Goal: Feedback & Contribution: Submit feedback/report problem

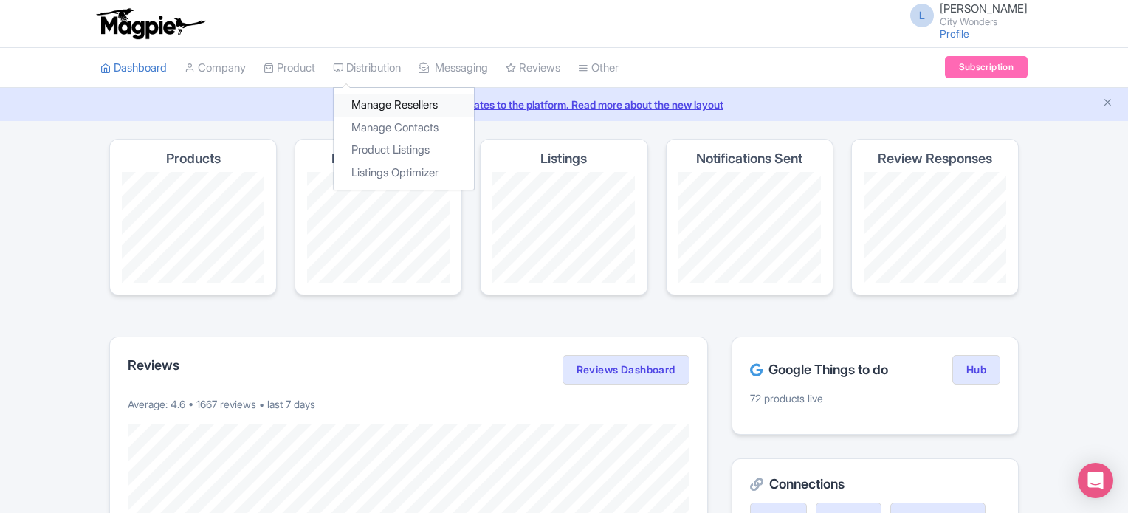
click at [390, 107] on link "Manage Resellers" at bounding box center [404, 105] width 140 height 23
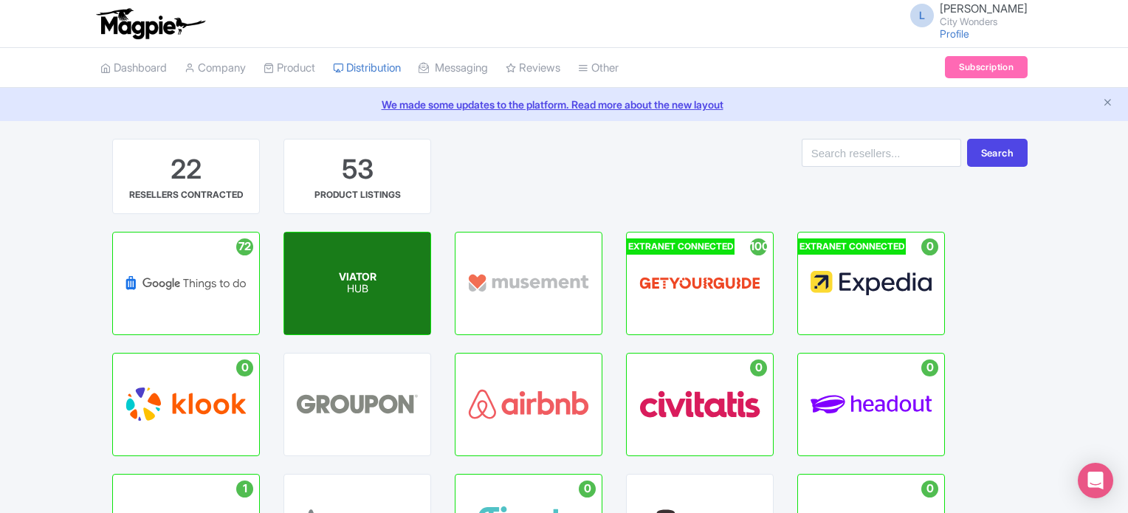
click at [386, 271] on div "VIATOR HUB" at bounding box center [357, 284] width 146 height 102
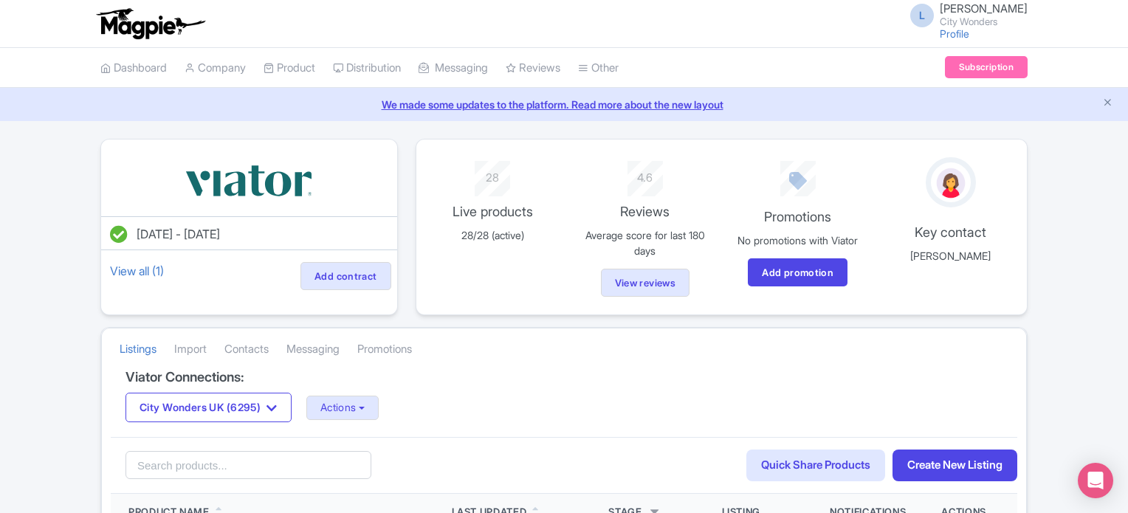
click at [218, 397] on button "City Wonders UK (6295)" at bounding box center [209, 408] width 166 height 30
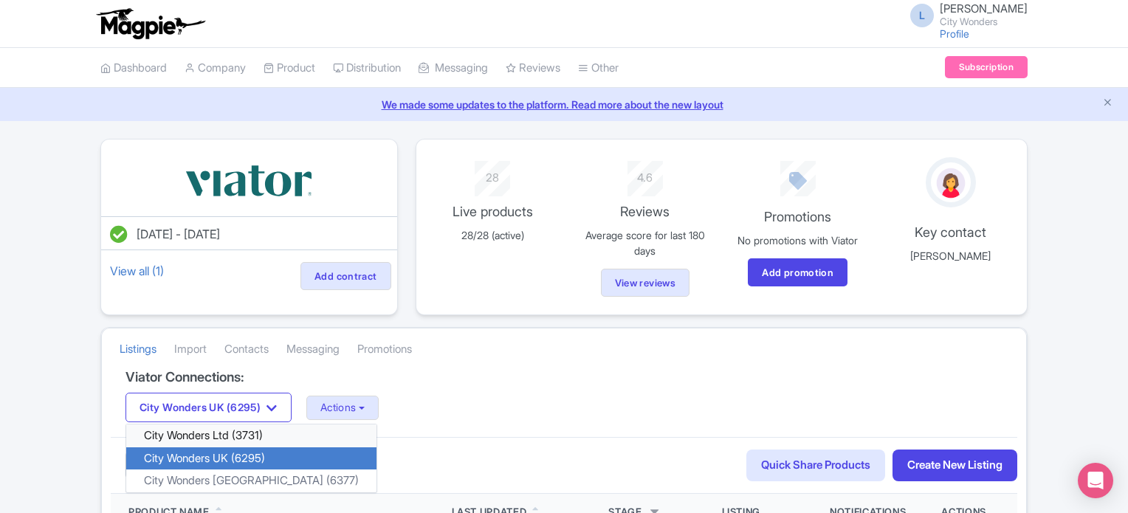
click at [206, 437] on link "City Wonders Ltd (3731)" at bounding box center [251, 436] width 250 height 23
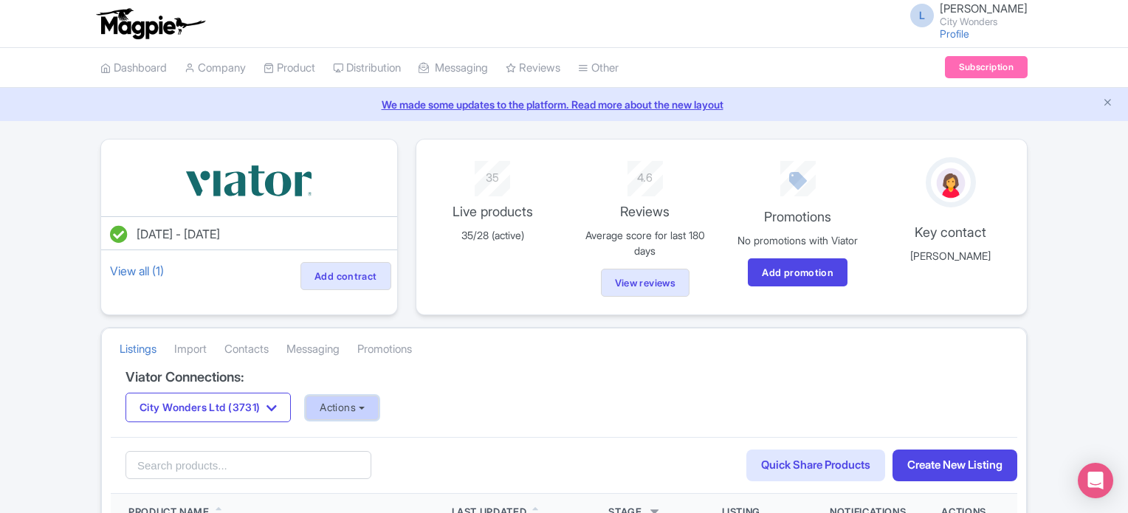
click at [372, 398] on button "Actions" at bounding box center [342, 408] width 73 height 24
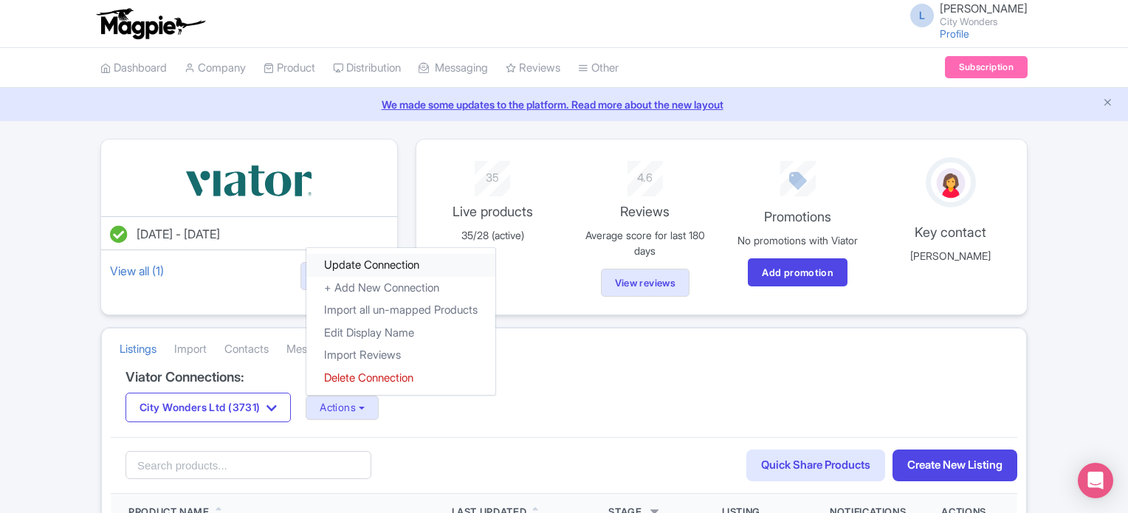
click at [385, 268] on link "Update Connection" at bounding box center [400, 265] width 189 height 23
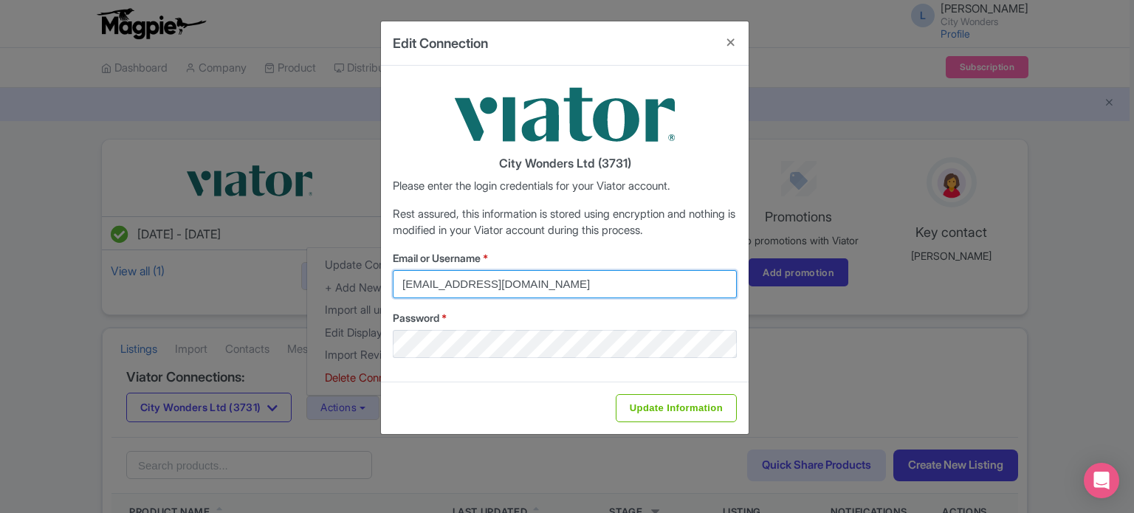
click at [546, 289] on input "federica.brocca@citywonders.com" at bounding box center [565, 284] width 344 height 28
type input "lilian.guevara@citywonders.com"
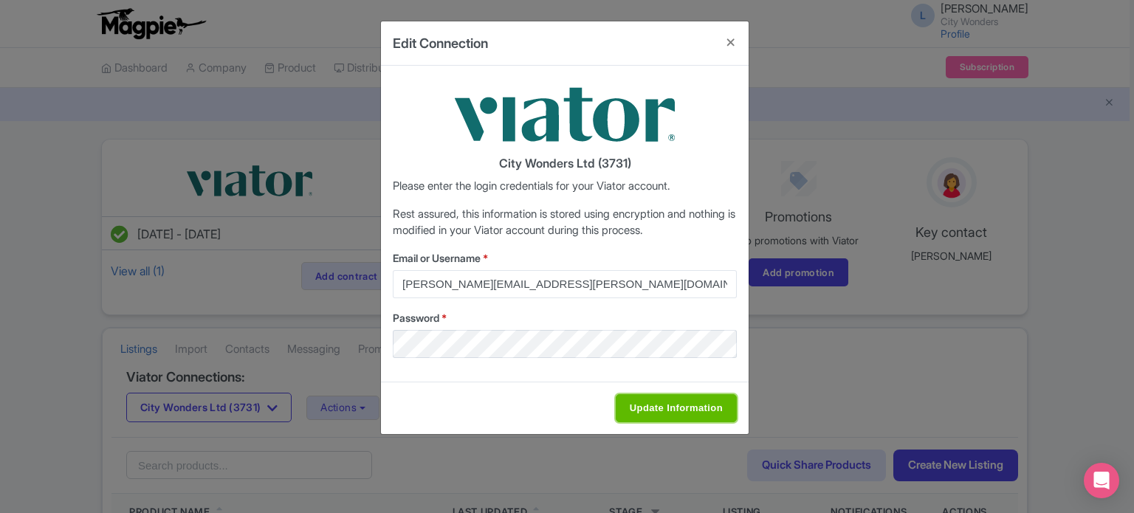
click at [639, 397] on input "Update Information" at bounding box center [676, 408] width 121 height 28
type input "Saving..."
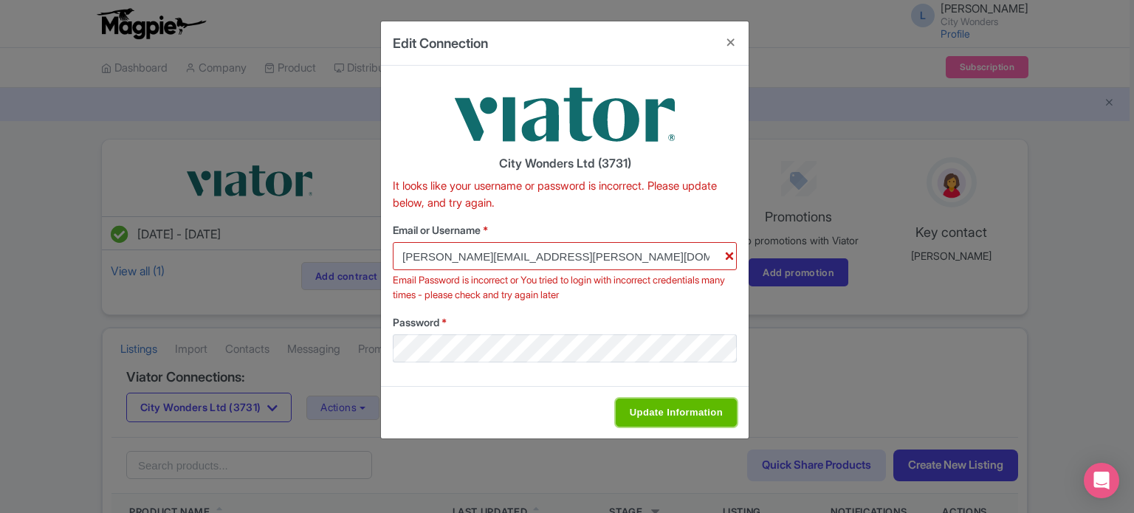
click at [645, 408] on input "Update Information" at bounding box center [676, 413] width 121 height 28
type input "Saving..."
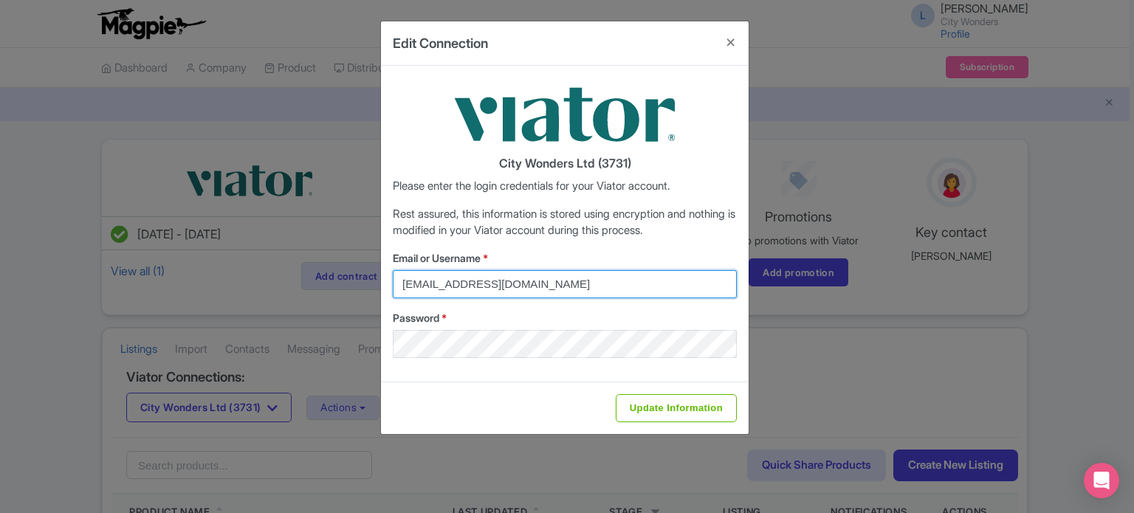
click at [577, 282] on input "federica.brocca@citywonders.com" at bounding box center [565, 284] width 344 height 28
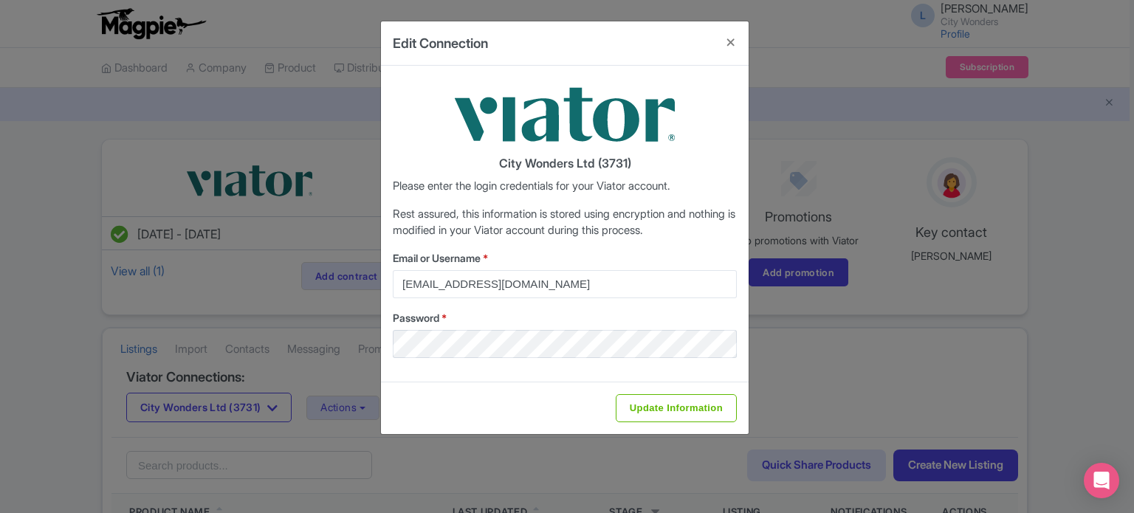
click at [560, 318] on label "Password *" at bounding box center [565, 318] width 344 height 16
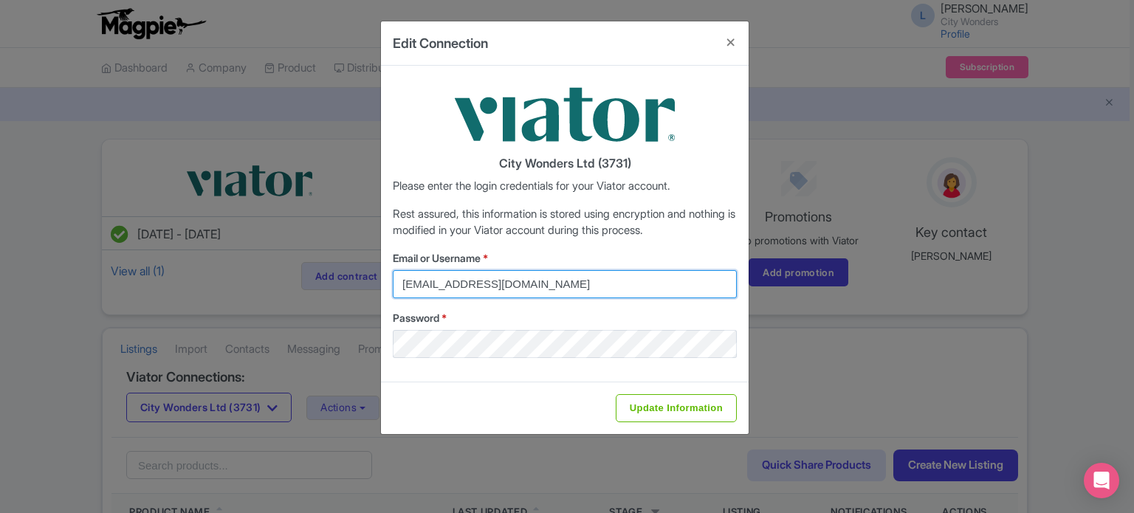
click at [573, 281] on input "[EMAIL_ADDRESS][DOMAIN_NAME]" at bounding box center [565, 284] width 344 height 28
type input "[PERSON_NAME][EMAIL_ADDRESS][PERSON_NAME][DOMAIN_NAME]"
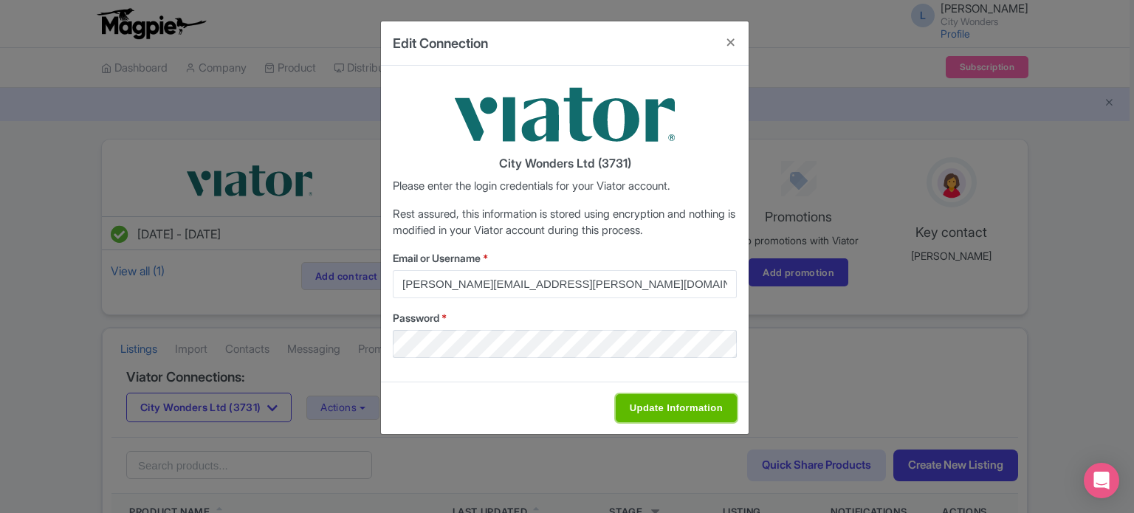
click at [642, 409] on input "Update Information" at bounding box center [676, 408] width 121 height 28
type input "Saving..."
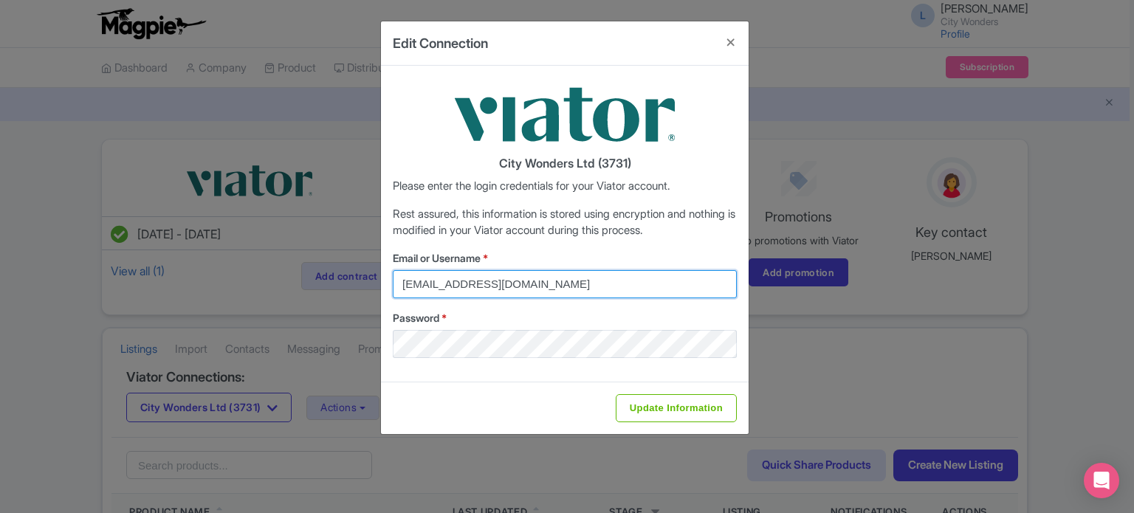
click at [596, 292] on input "[EMAIL_ADDRESS][DOMAIN_NAME]" at bounding box center [565, 284] width 344 height 28
type input "[PERSON_NAME][EMAIL_ADDRESS][PERSON_NAME][DOMAIN_NAME]"
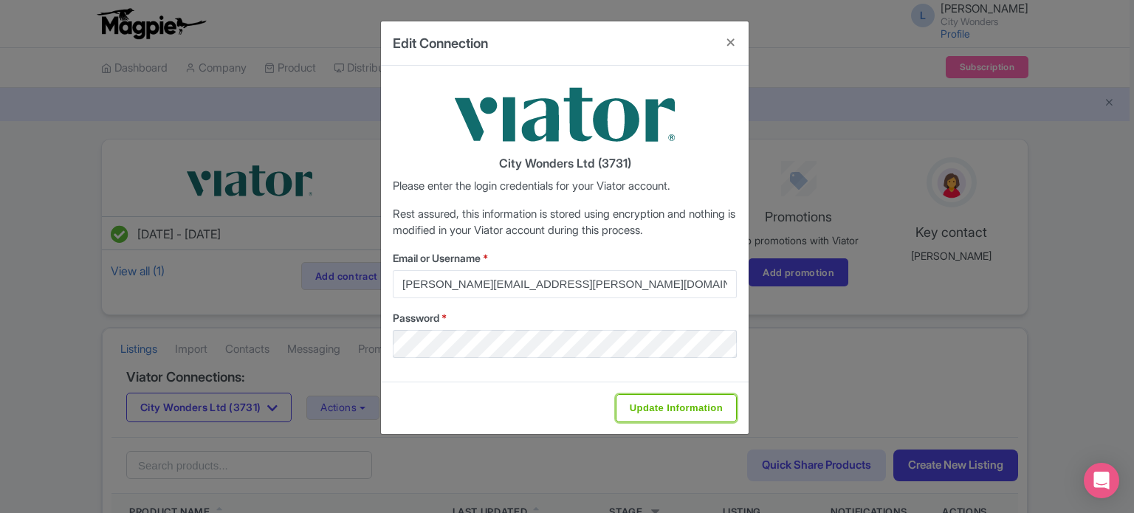
click at [649, 402] on input "Update Information" at bounding box center [676, 408] width 121 height 28
type input "Saving..."
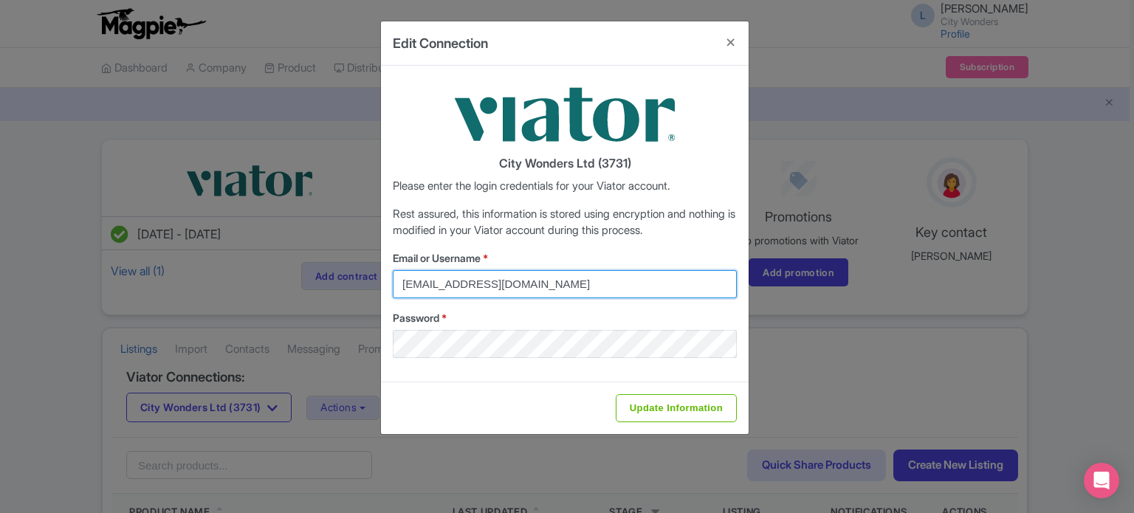
click at [537, 287] on input "federica.brocca@citywonders.com" at bounding box center [565, 284] width 344 height 28
type input "lilian.guevara@citywonders.com"
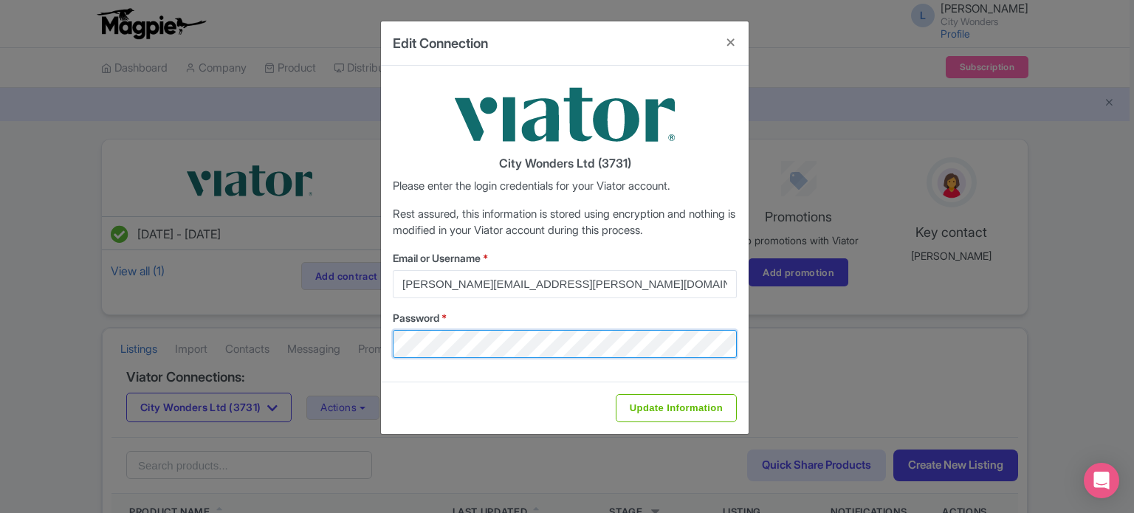
click at [376, 350] on div "Edit Connection City Wonders Ltd (3731) Please enter the login credentials for …" at bounding box center [567, 256] width 1134 height 513
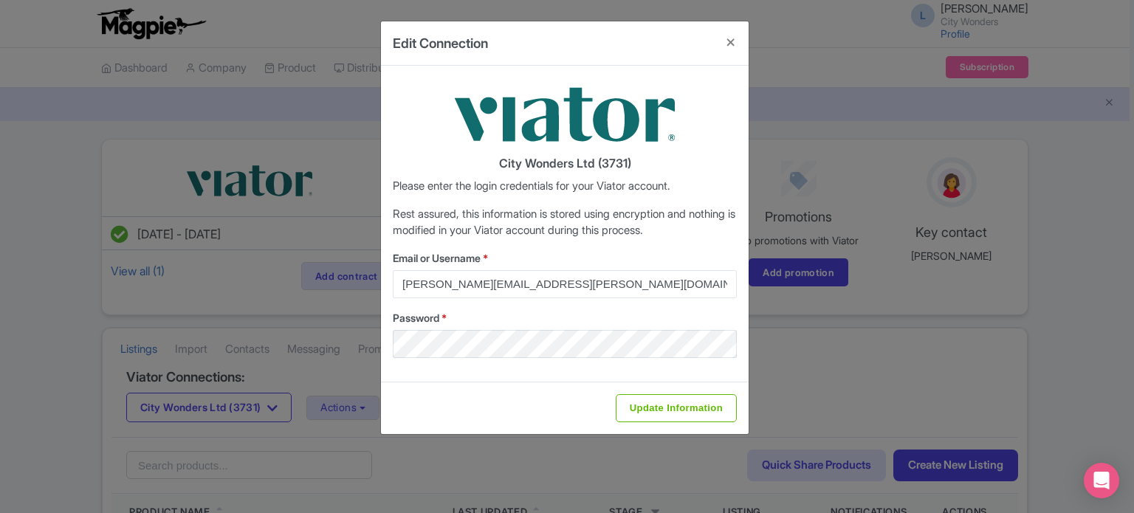
click at [412, 389] on div "Update Information" at bounding box center [565, 408] width 368 height 52
click at [645, 407] on input "Update Information" at bounding box center [676, 408] width 121 height 28
type input "Update Information"
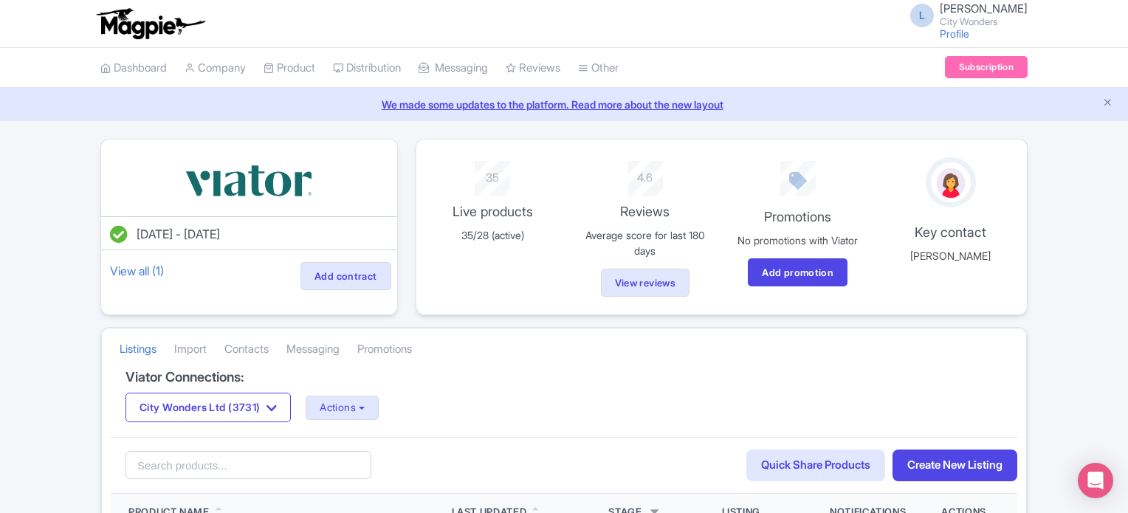
scroll to position [74, 0]
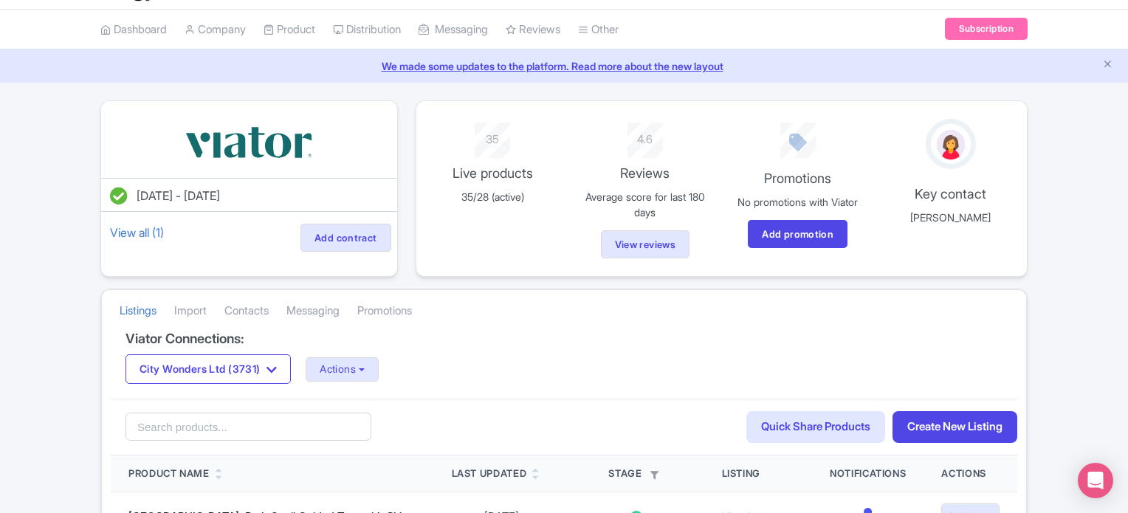
scroll to position [74, 0]
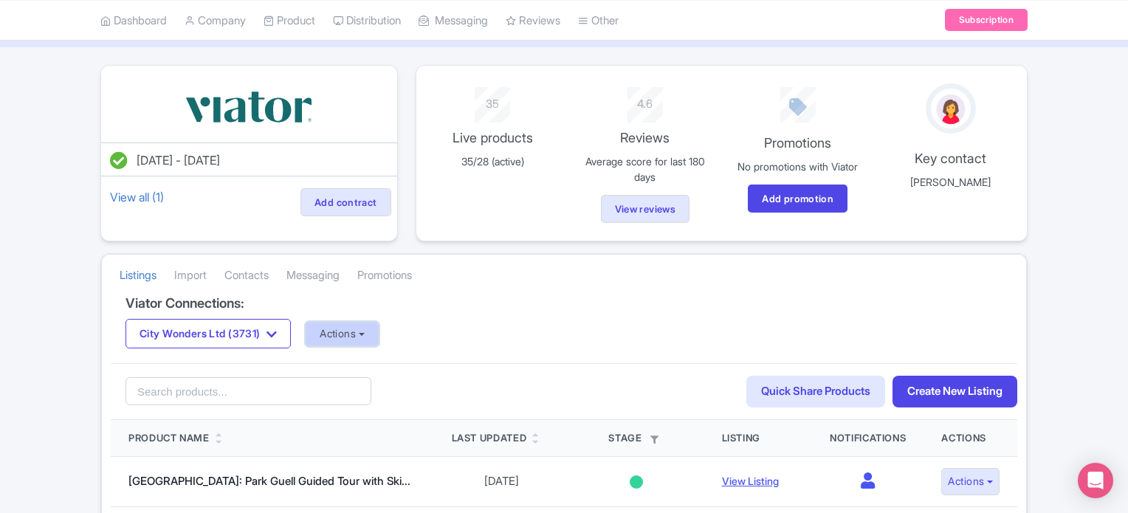
click at [363, 328] on button "Actions" at bounding box center [342, 334] width 73 height 24
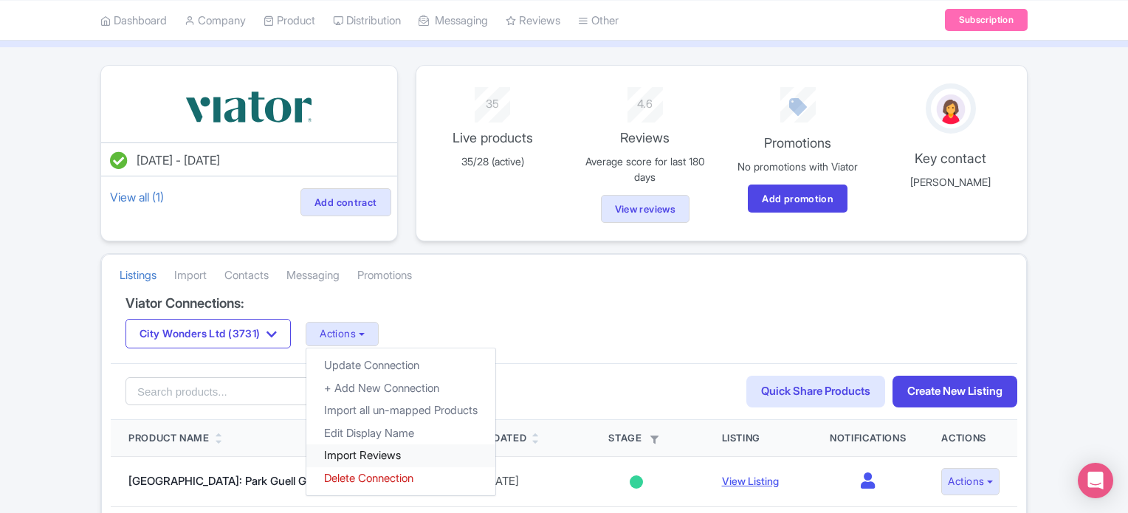
click at [374, 455] on link "Import Reviews" at bounding box center [400, 455] width 189 height 23
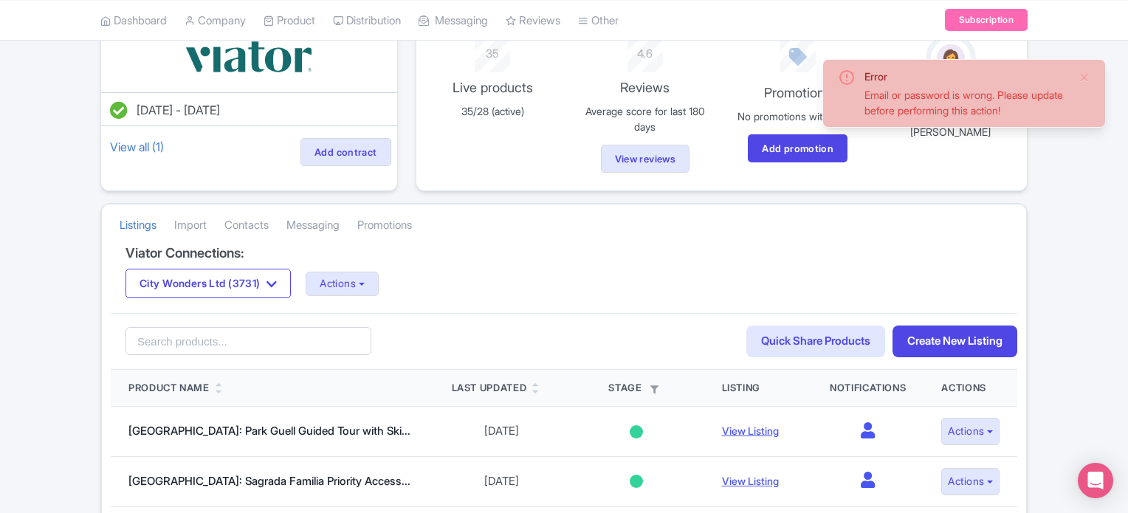
scroll to position [148, 0]
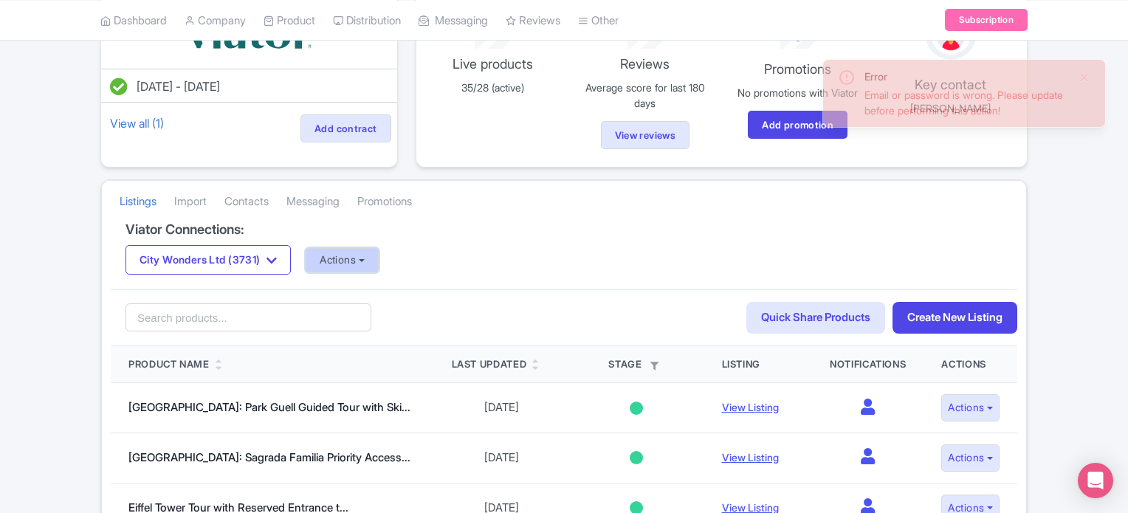
click at [354, 255] on button "Actions" at bounding box center [342, 260] width 73 height 24
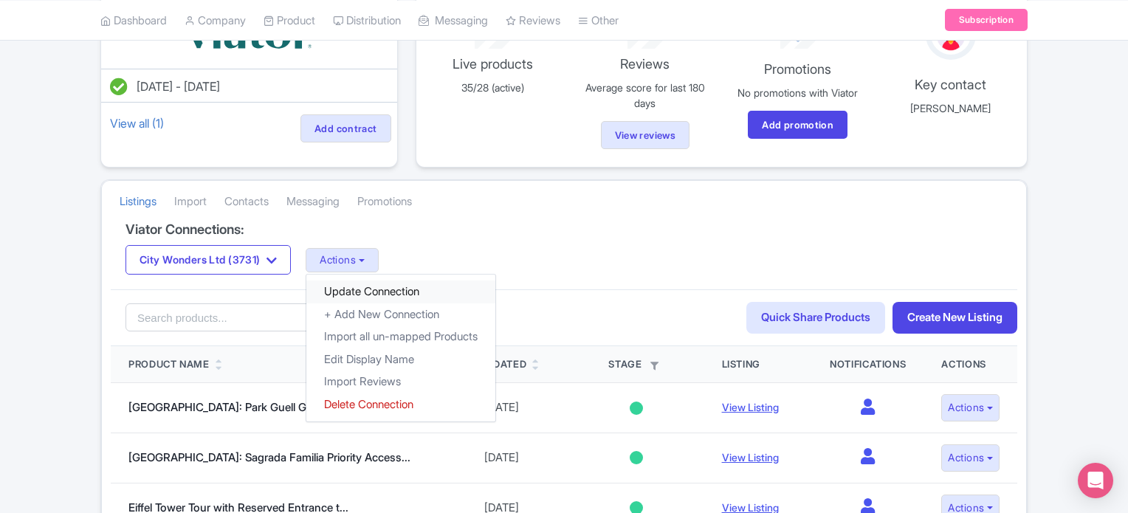
click at [355, 281] on link "Update Connection" at bounding box center [400, 292] width 189 height 23
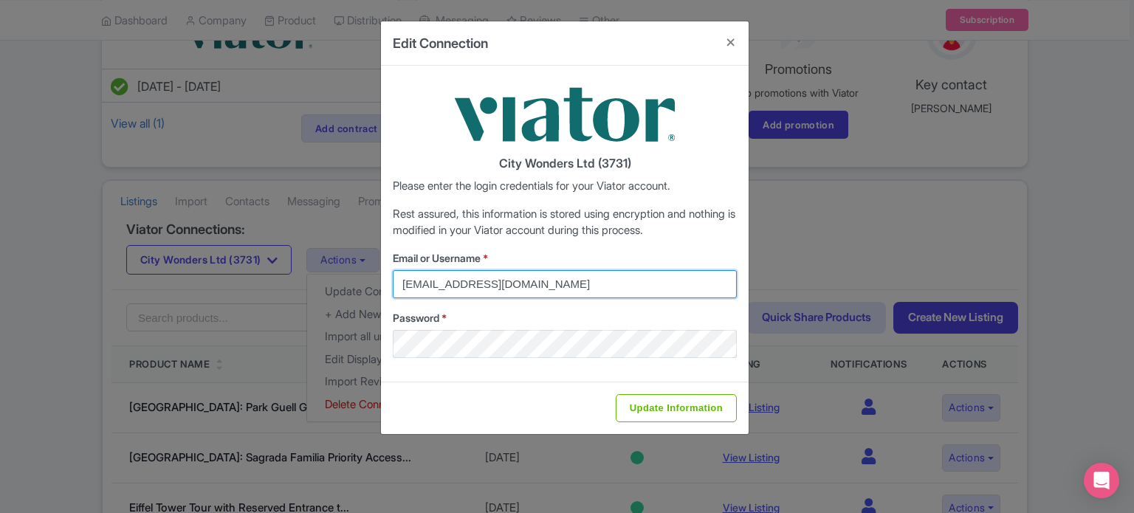
click at [571, 289] on input "[EMAIL_ADDRESS][DOMAIN_NAME]" at bounding box center [565, 284] width 344 height 28
type input "[PERSON_NAME][EMAIL_ADDRESS][PERSON_NAME][DOMAIN_NAME]"
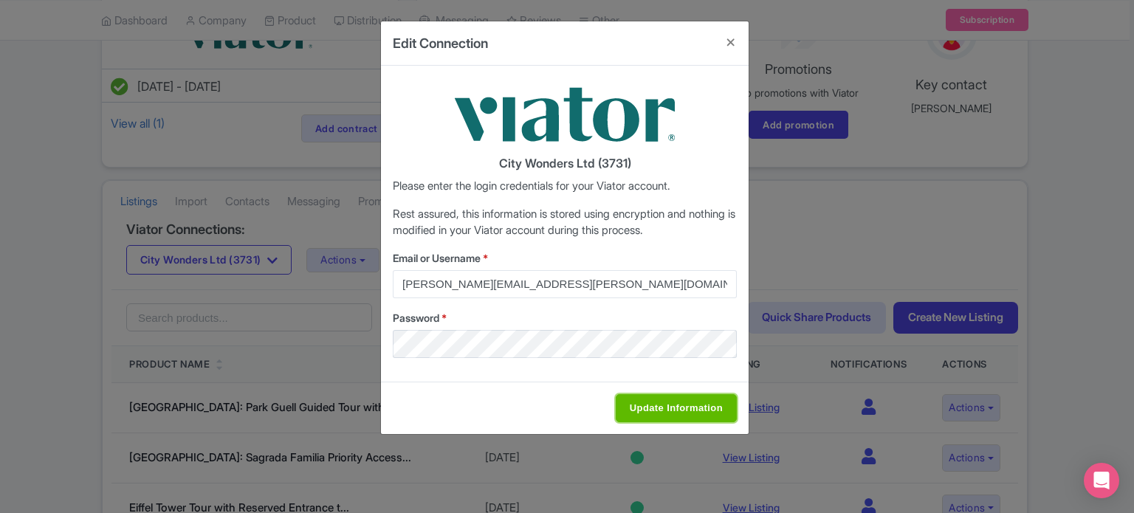
click at [647, 407] on input "Update Information" at bounding box center [676, 408] width 121 height 28
type input "Saving..."
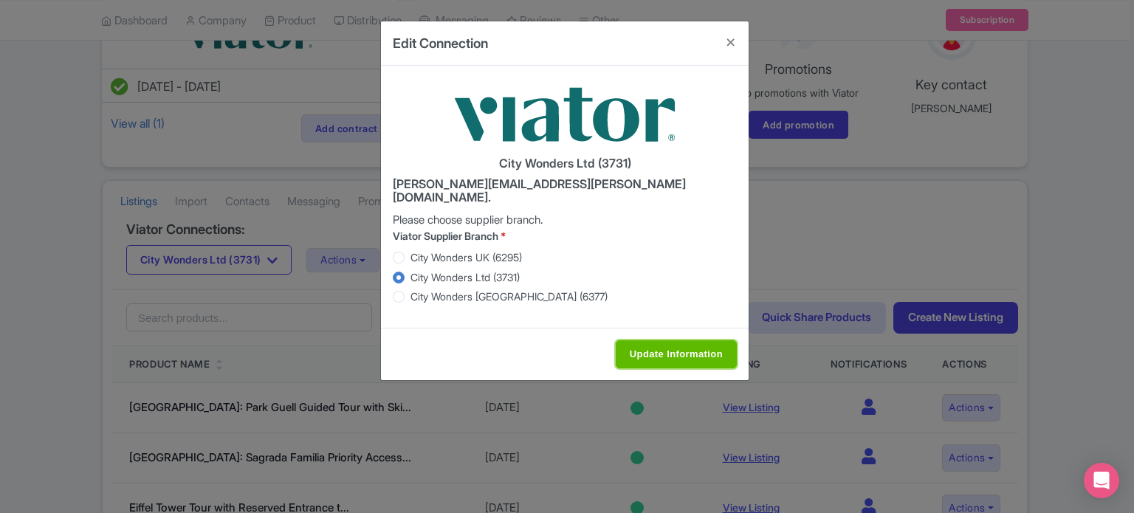
click at [678, 340] on input "Update Information" at bounding box center [676, 354] width 121 height 28
type input "Saving..."
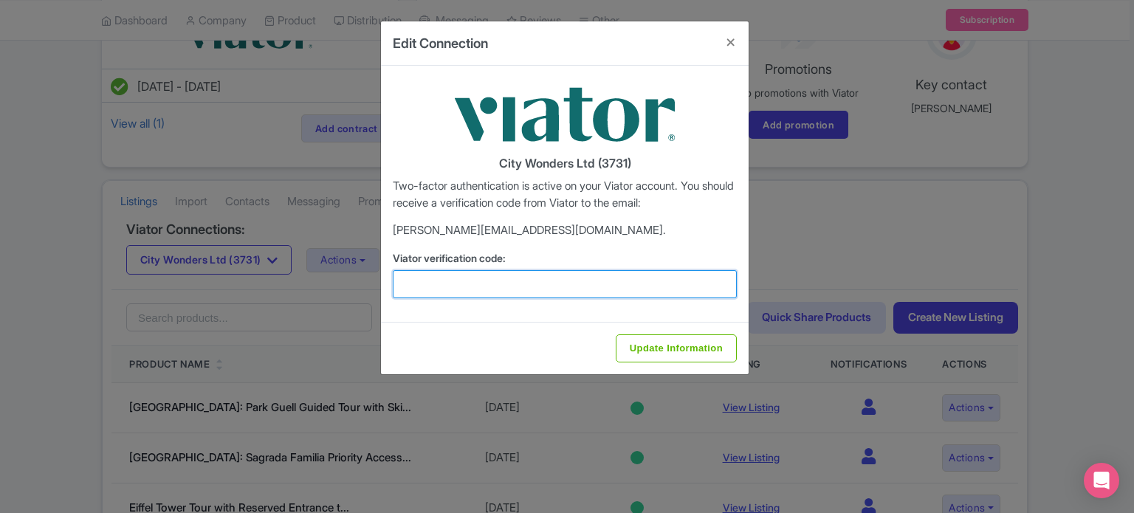
click at [511, 282] on input "Viator verification code:" at bounding box center [565, 284] width 344 height 28
type input "896567"
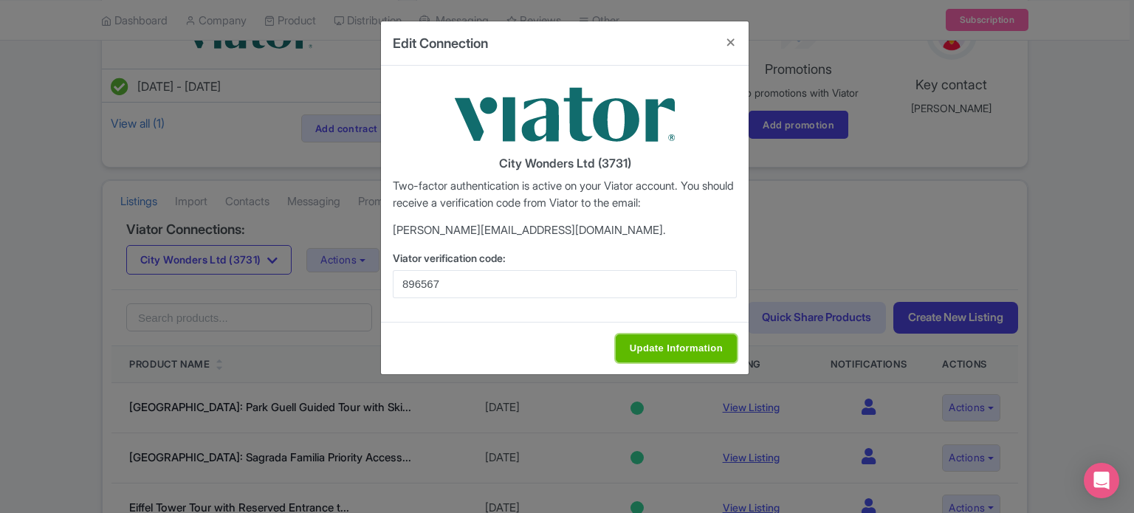
click at [631, 343] on input "Update Information" at bounding box center [676, 348] width 121 height 28
type input "Update Information"
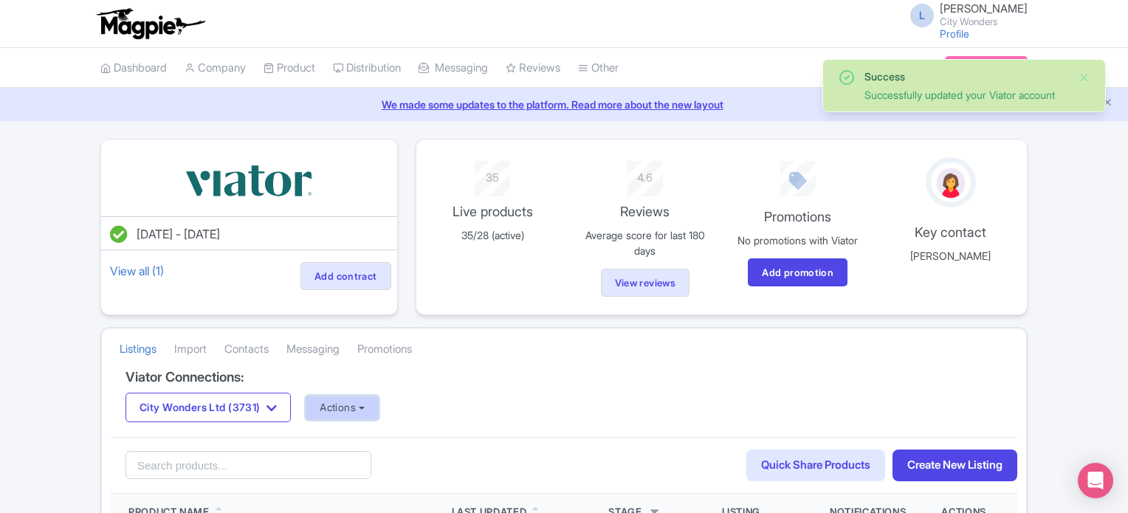
click at [348, 408] on button "Actions" at bounding box center [342, 408] width 73 height 24
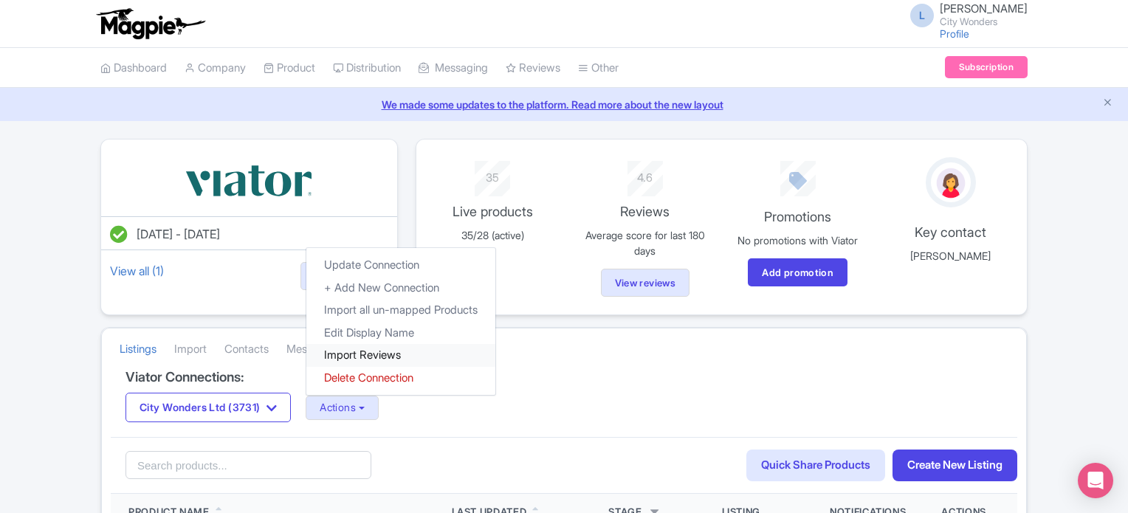
click at [346, 346] on link "Import Reviews" at bounding box center [400, 355] width 189 height 23
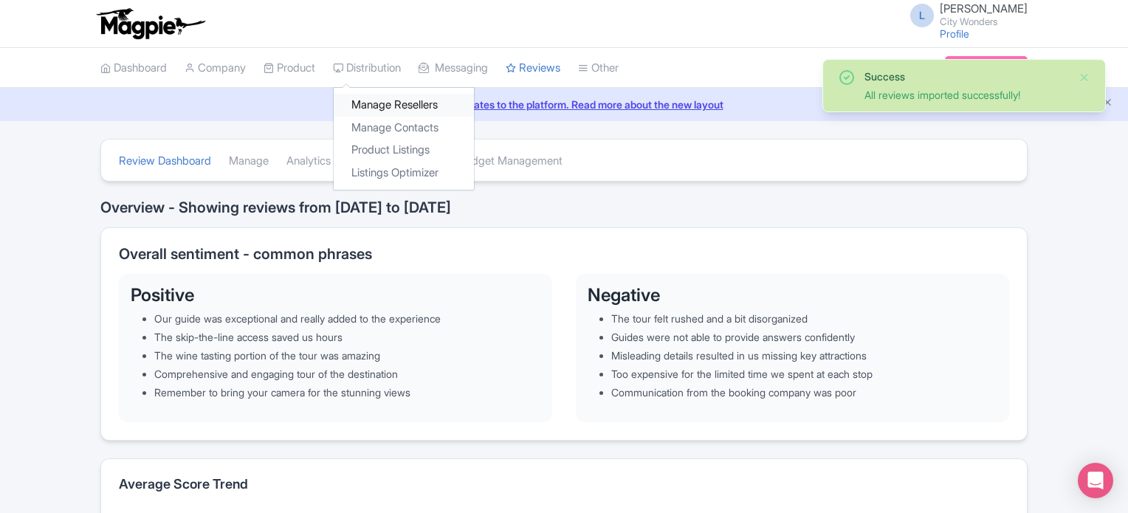
click at [393, 103] on link "Manage Resellers" at bounding box center [404, 105] width 140 height 23
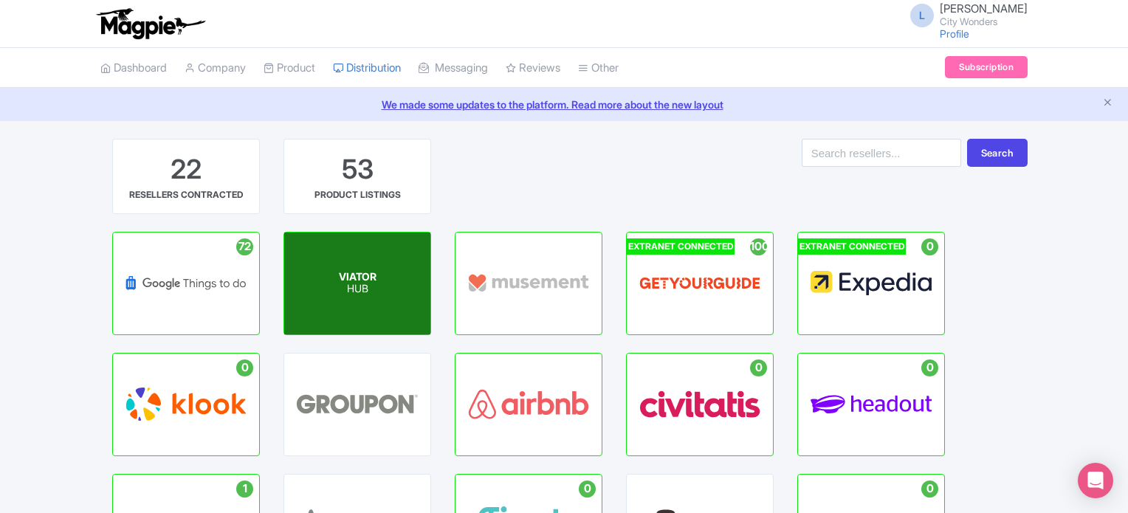
click at [355, 295] on div "VIATOR HUB" at bounding box center [357, 284] width 146 height 102
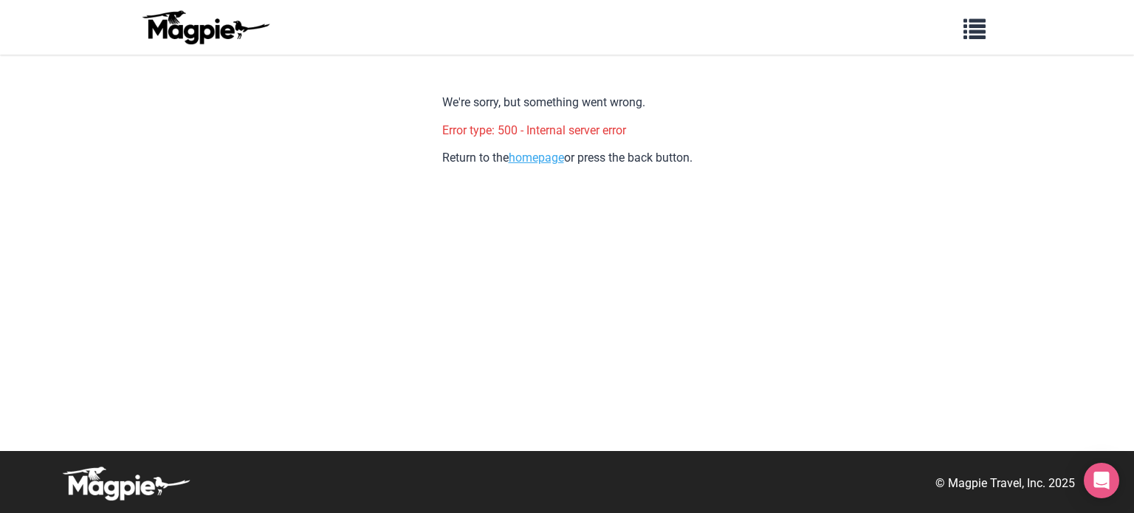
click at [540, 160] on link "homepage" at bounding box center [536, 158] width 55 height 14
click at [539, 157] on link "homepage" at bounding box center [536, 158] width 55 height 14
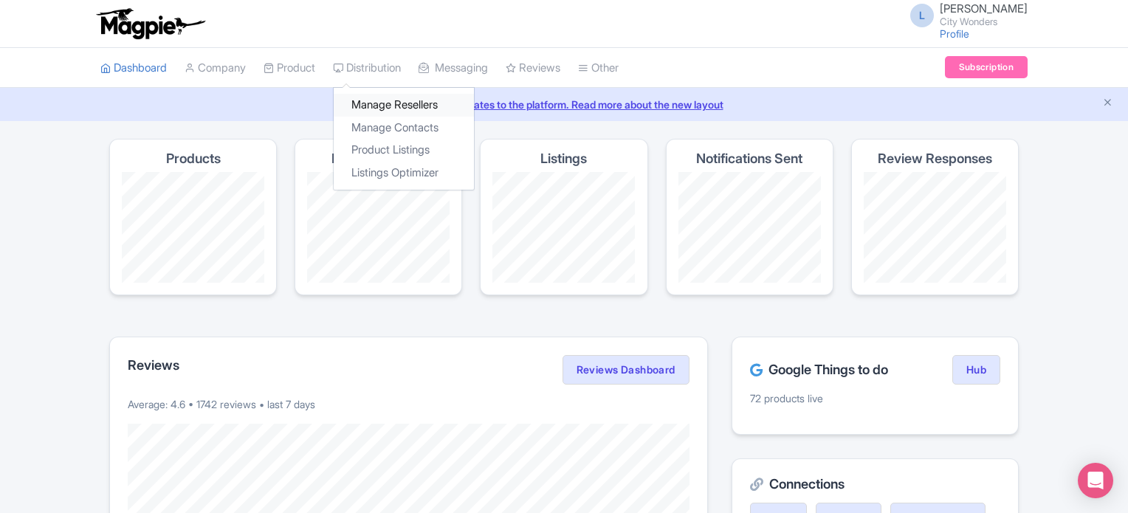
click at [381, 105] on link "Manage Resellers" at bounding box center [404, 105] width 140 height 23
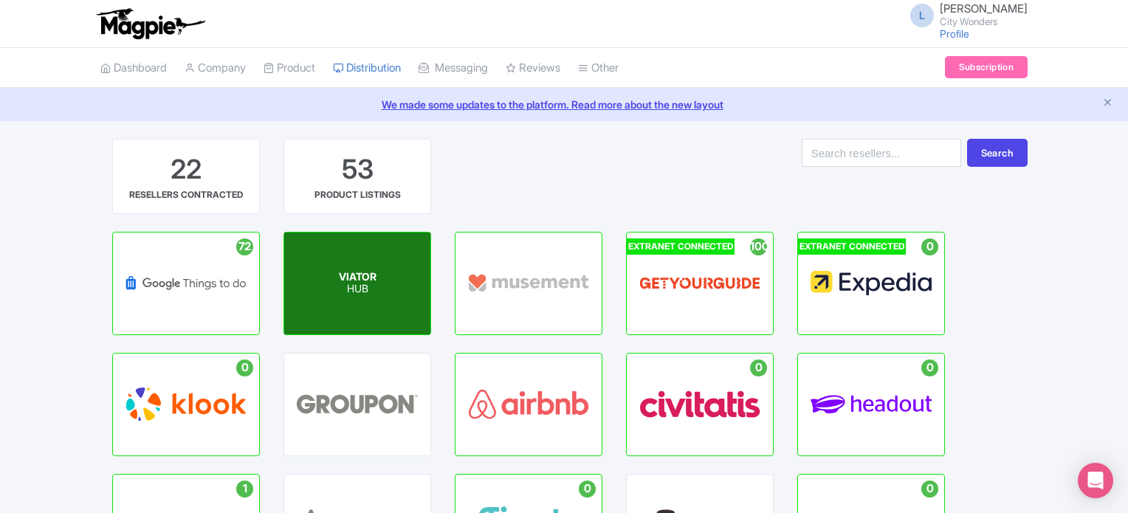
click at [371, 292] on p "HUB" at bounding box center [358, 290] width 38 height 13
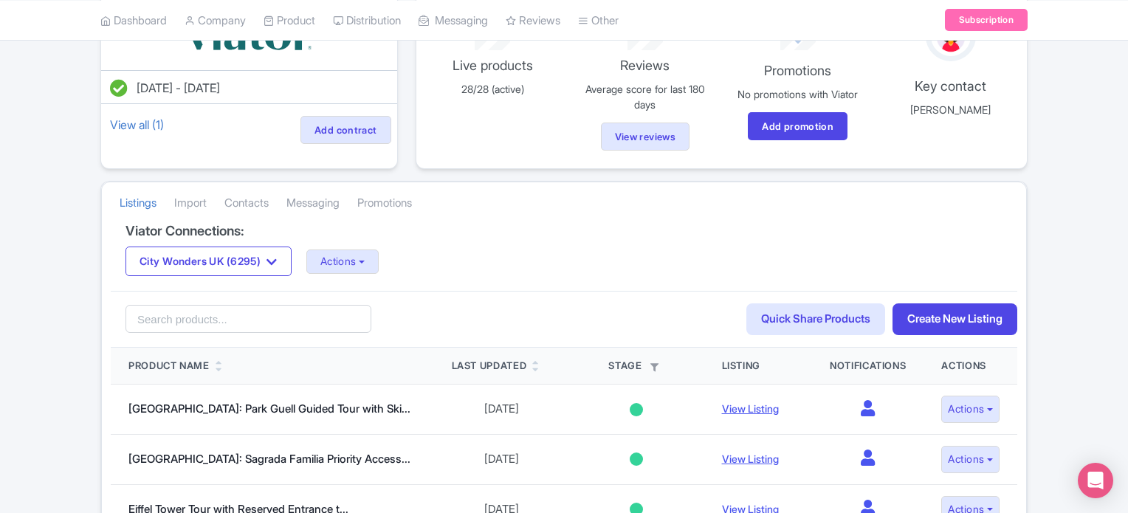
scroll to position [148, 0]
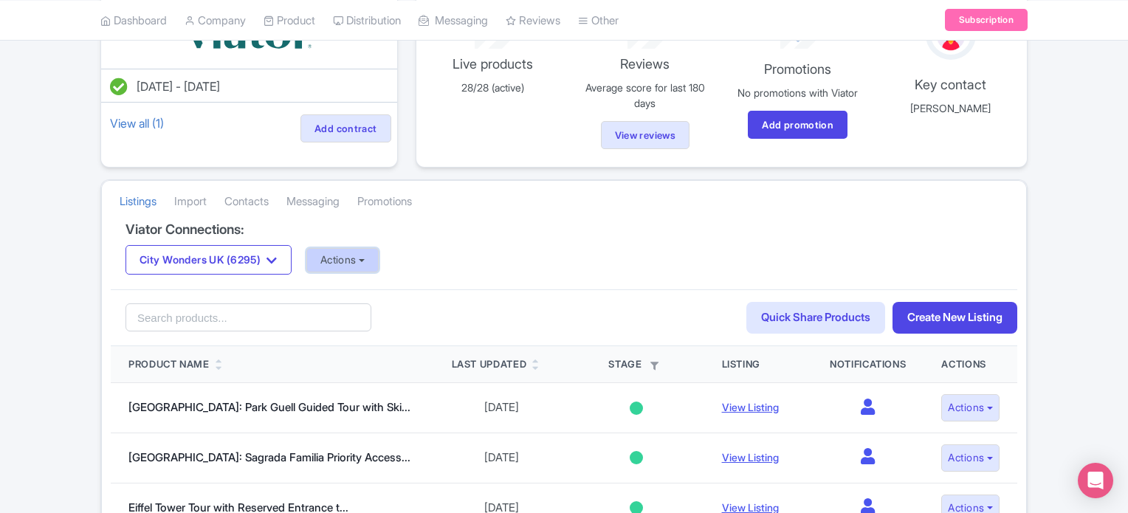
click at [358, 259] on button "Actions" at bounding box center [342, 260] width 73 height 24
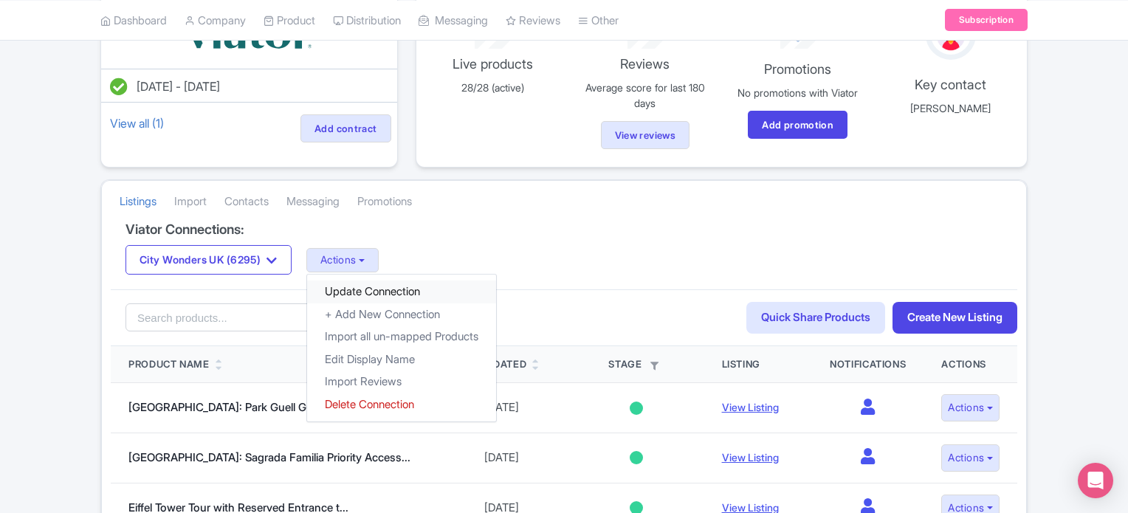
click at [378, 281] on link "Update Connection" at bounding box center [401, 292] width 189 height 23
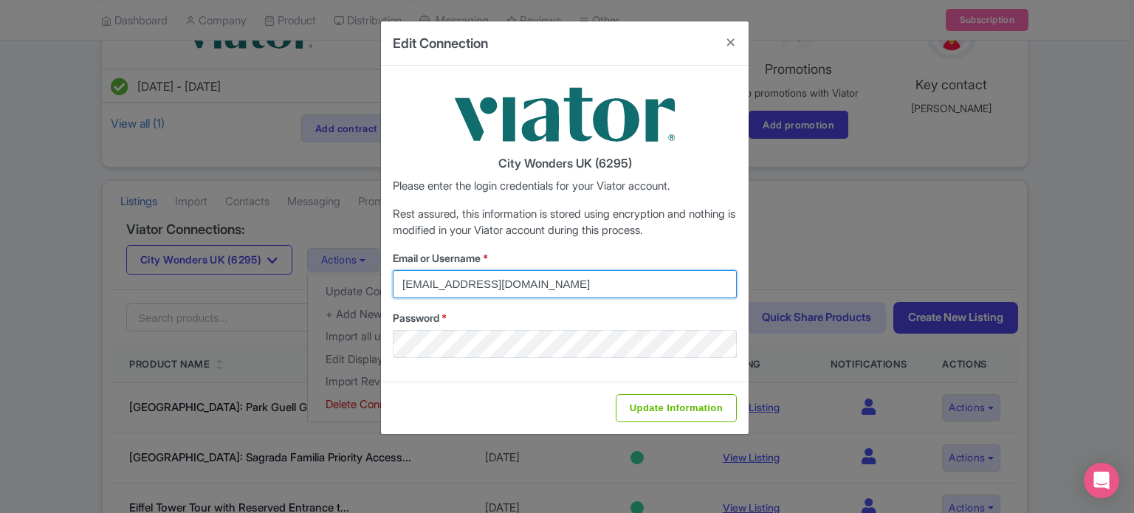
click at [467, 280] on input "federica.brocca@citywonders.com" at bounding box center [565, 284] width 344 height 28
type input "lilian.guevara@citywonders.com"
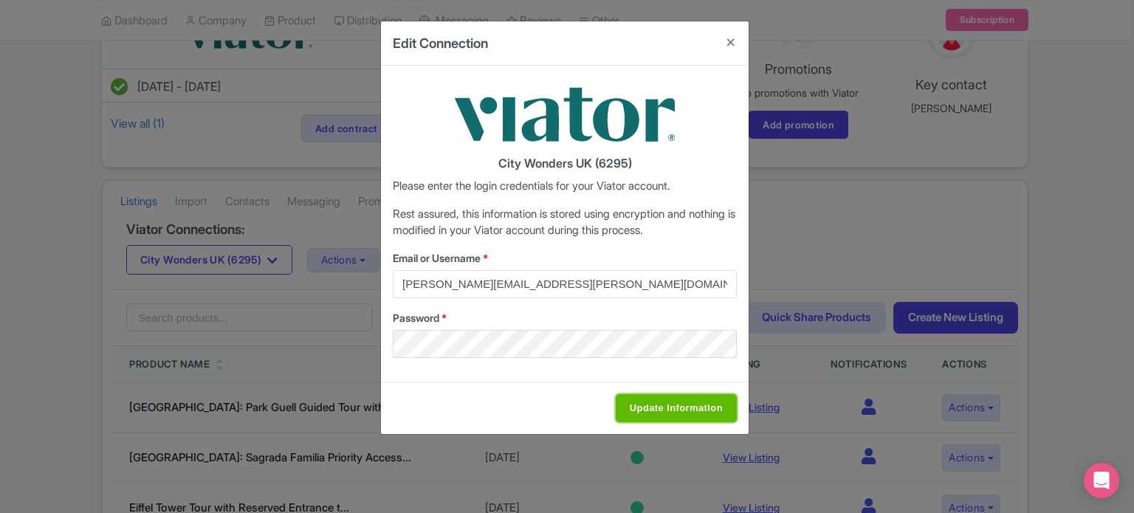
click at [672, 404] on input "Update Information" at bounding box center [676, 408] width 121 height 28
type input "Saving..."
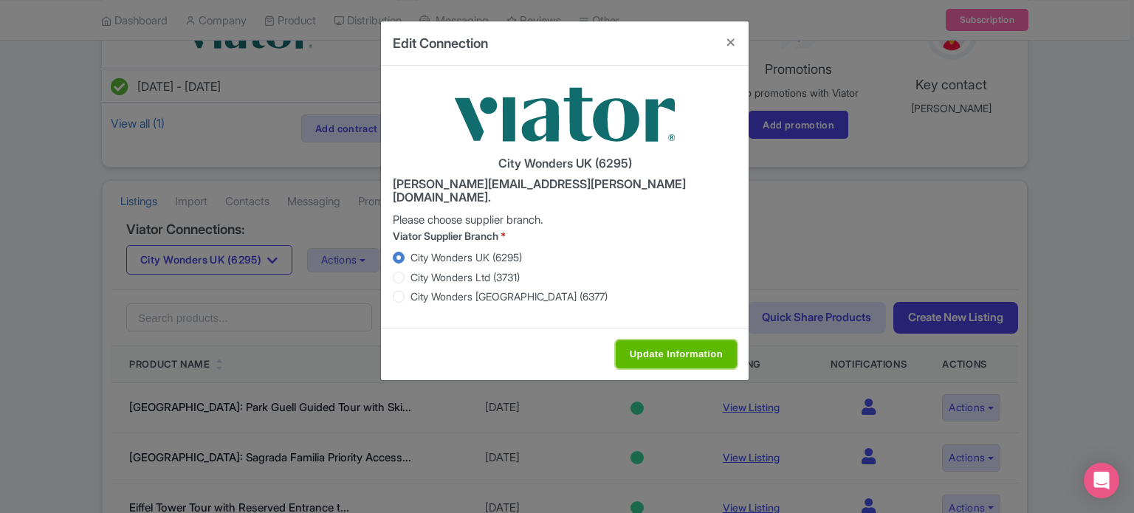
click at [659, 348] on input "Update Information" at bounding box center [676, 354] width 121 height 28
type input "Saving..."
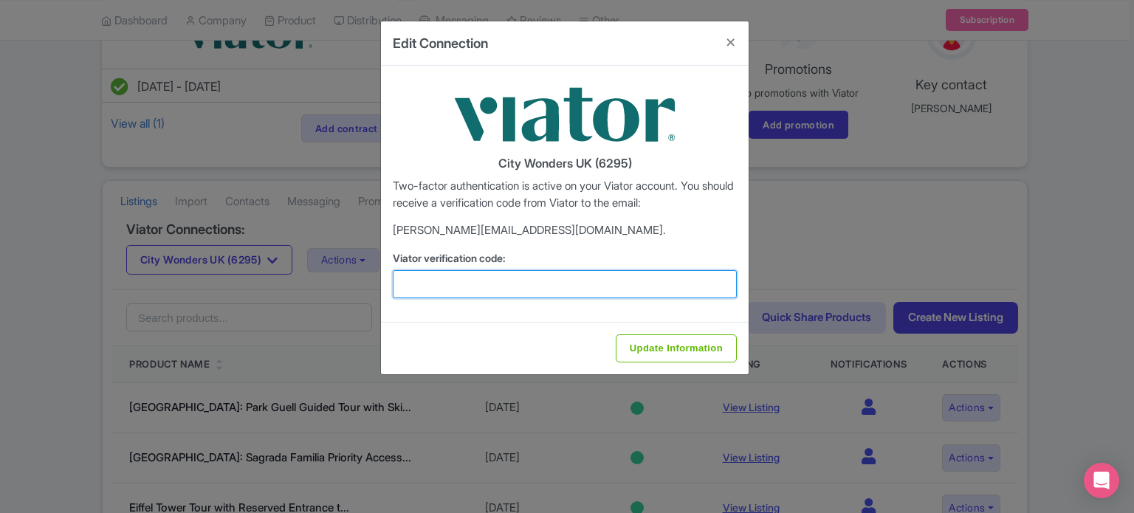
click at [588, 272] on input "Viator verification code:" at bounding box center [565, 284] width 344 height 28
type input "995458"
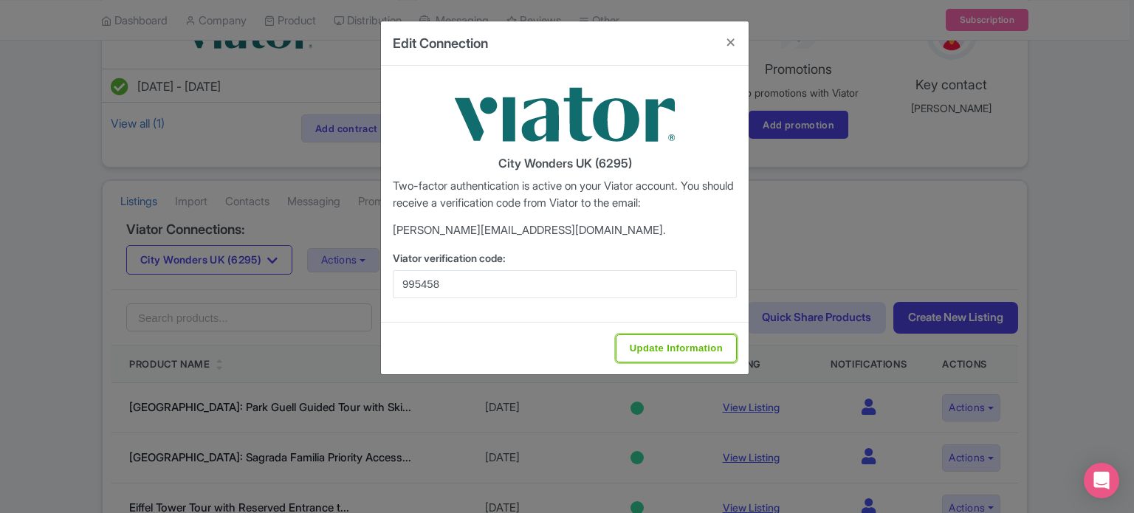
click at [654, 356] on input "Update Information" at bounding box center [676, 348] width 121 height 28
type input "Update Information"
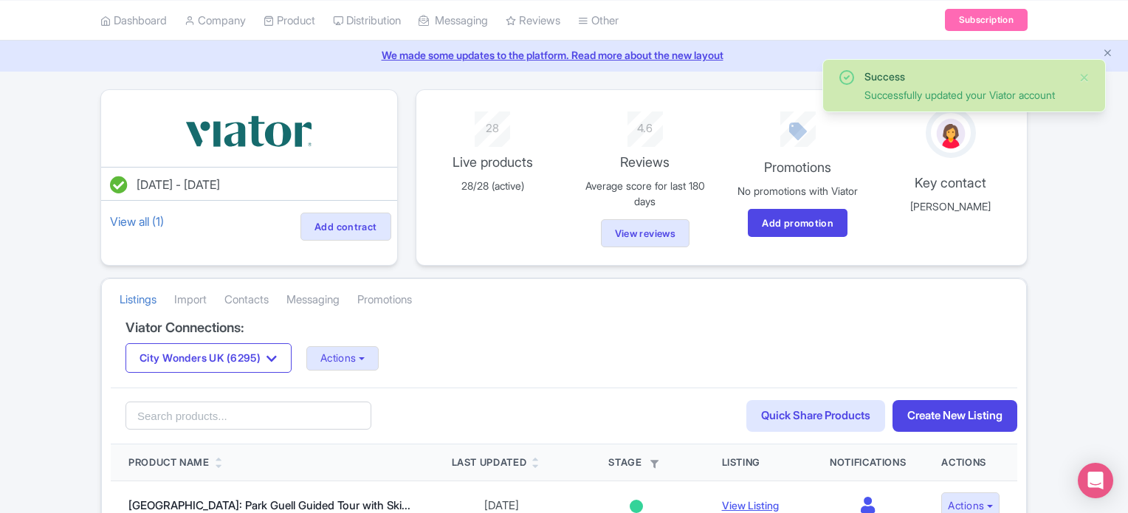
scroll to position [74, 0]
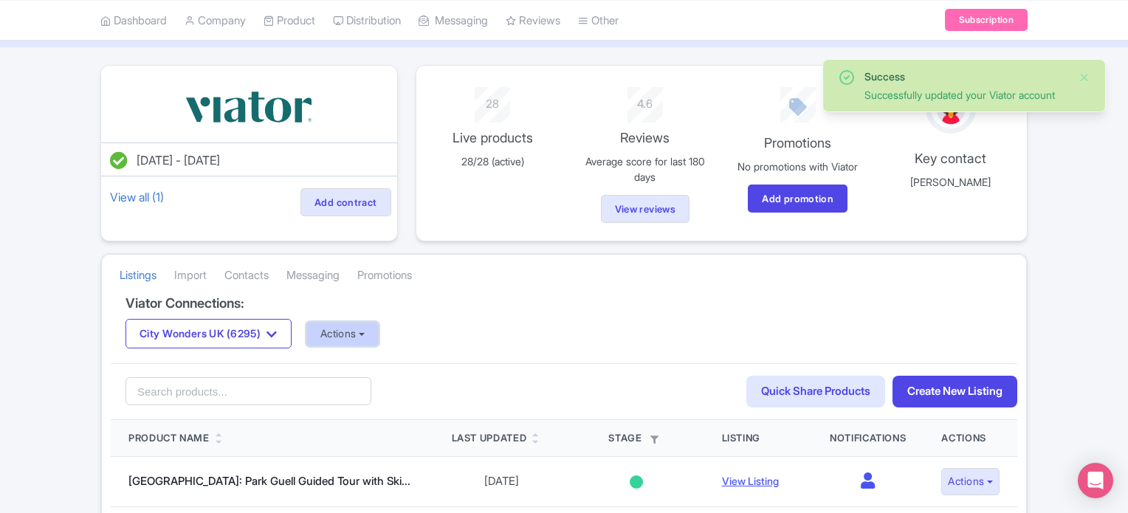
click at [379, 334] on button "Actions" at bounding box center [342, 334] width 73 height 24
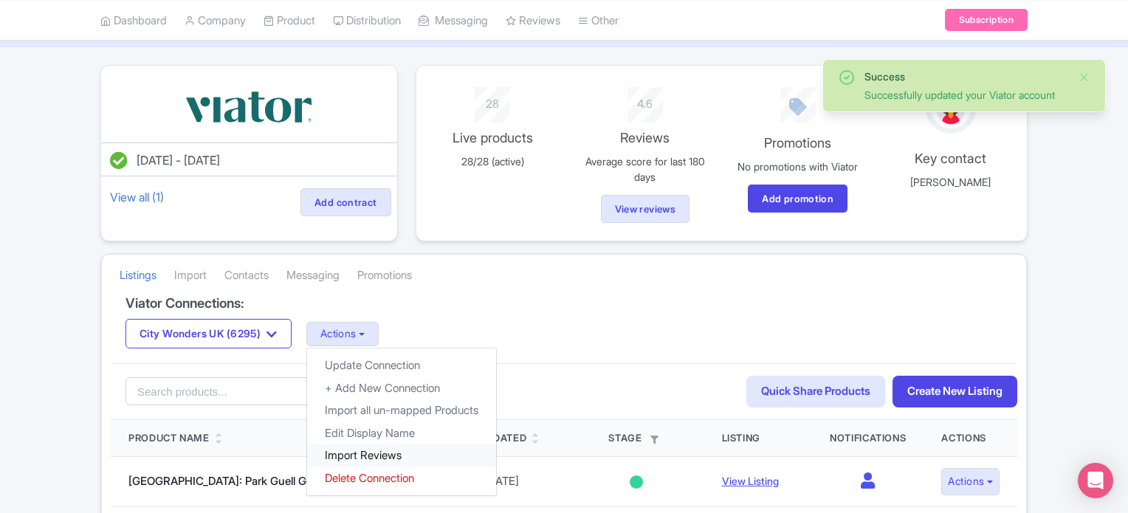
click at [372, 457] on link "Import Reviews" at bounding box center [401, 455] width 189 height 23
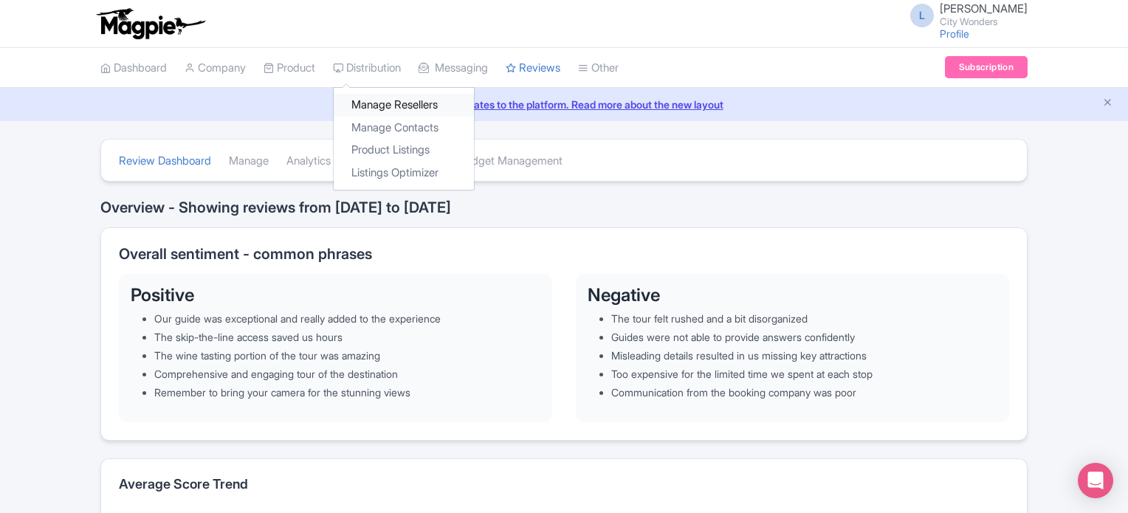
click at [370, 97] on link "Manage Resellers" at bounding box center [404, 105] width 140 height 23
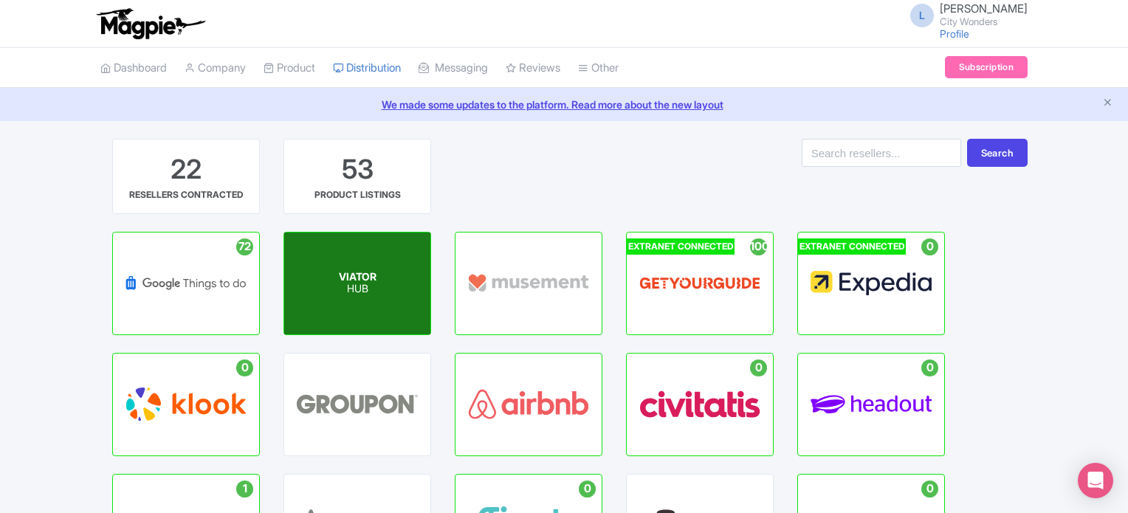
click at [371, 299] on div "VIATOR HUB" at bounding box center [357, 284] width 146 height 102
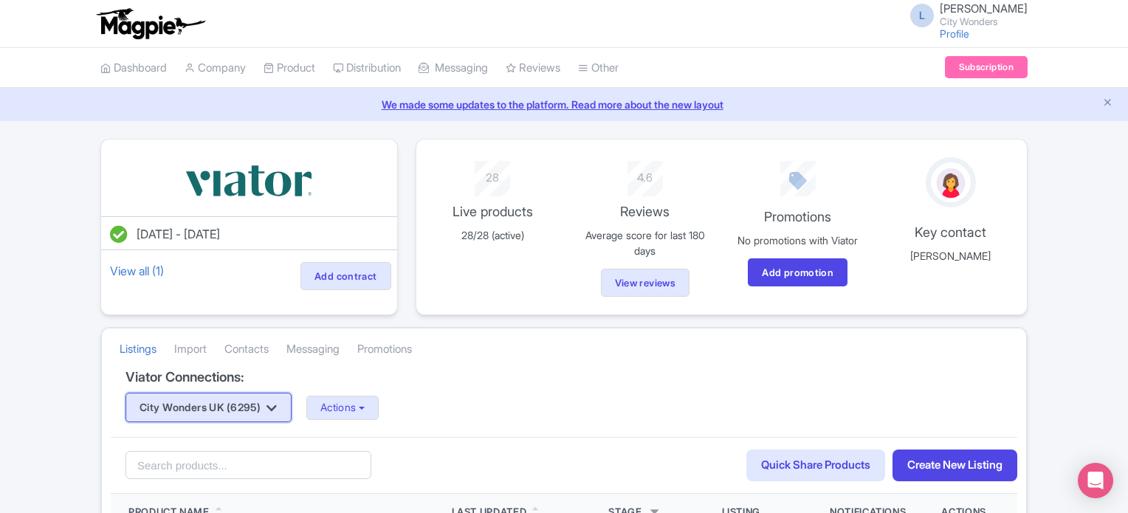
click at [213, 402] on button "City Wonders UK (6295)" at bounding box center [209, 408] width 166 height 30
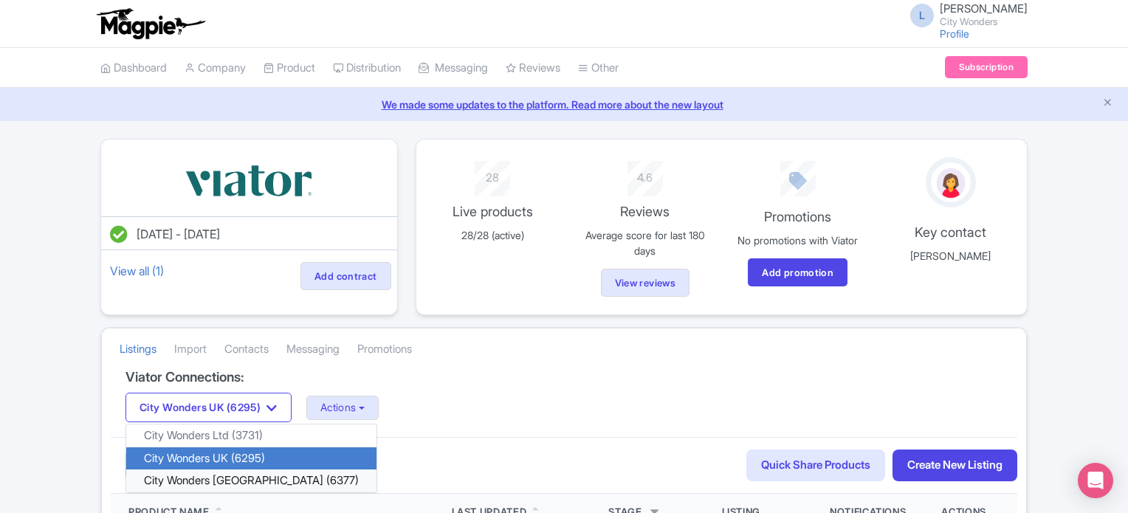
click at [221, 472] on link "City Wonders [GEOGRAPHIC_DATA] (6377)" at bounding box center [251, 481] width 250 height 23
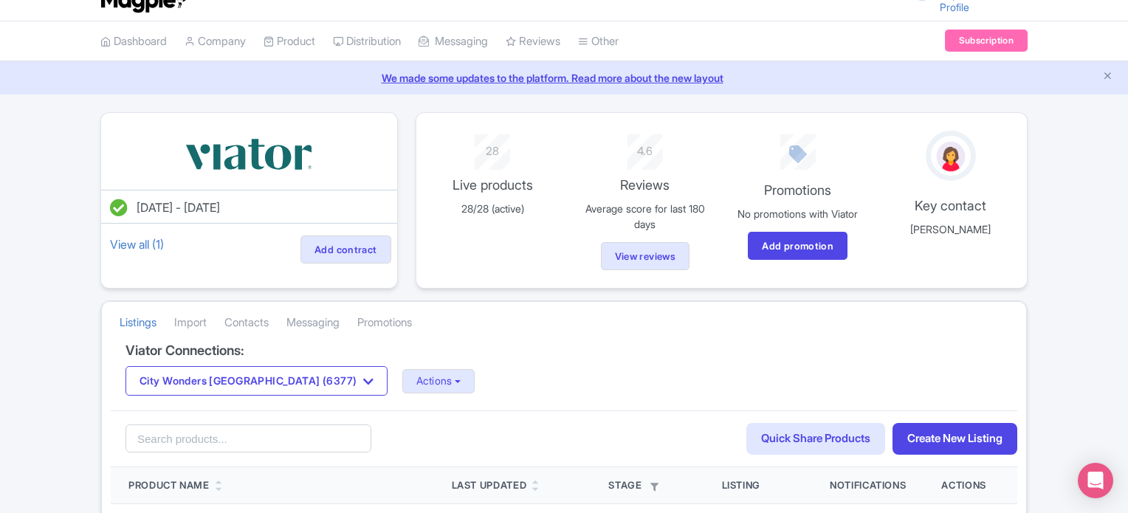
scroll to position [74, 0]
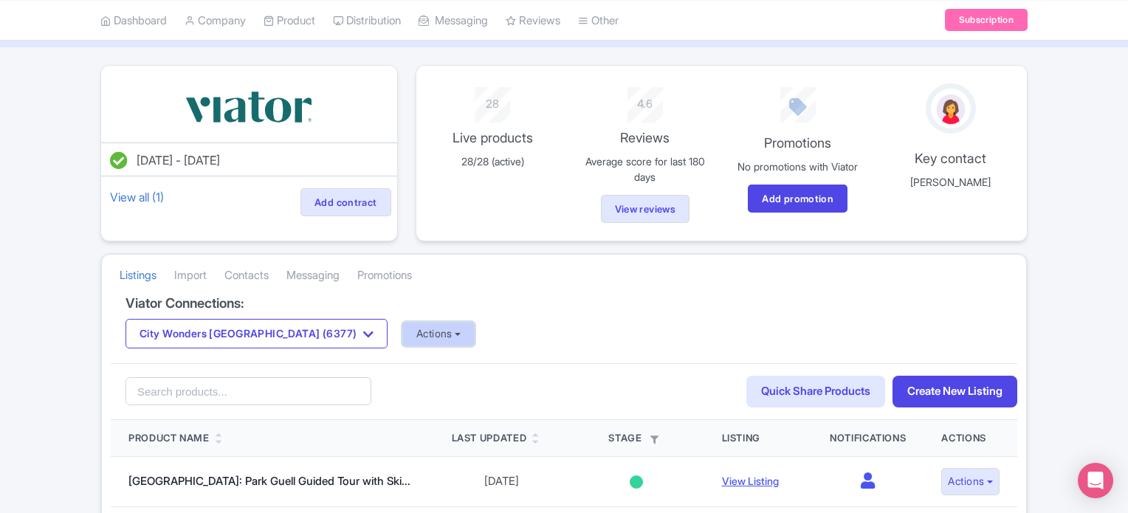
click at [402, 339] on button "Actions" at bounding box center [438, 334] width 73 height 24
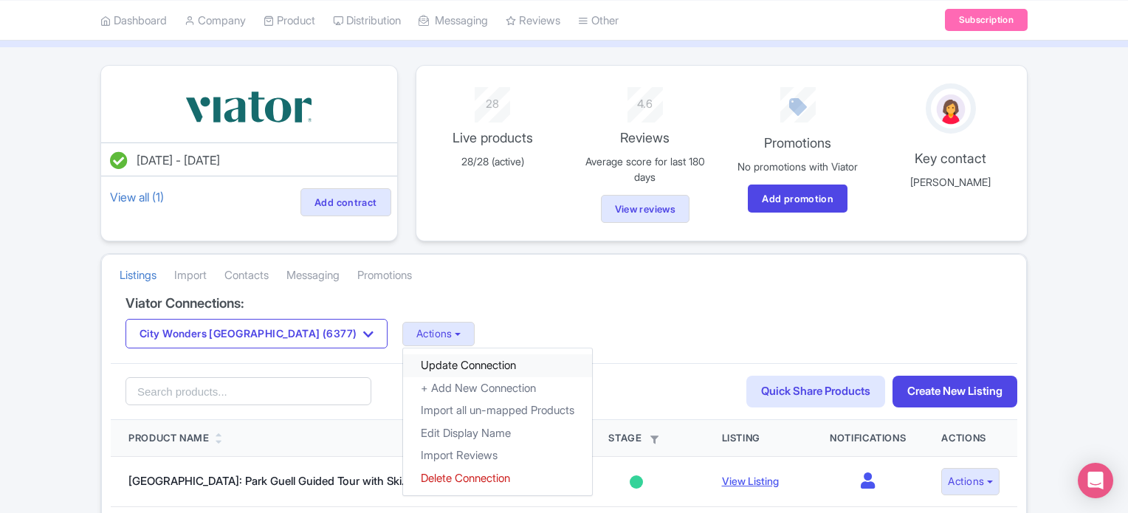
click at [403, 365] on link "Update Connection" at bounding box center [497, 365] width 189 height 23
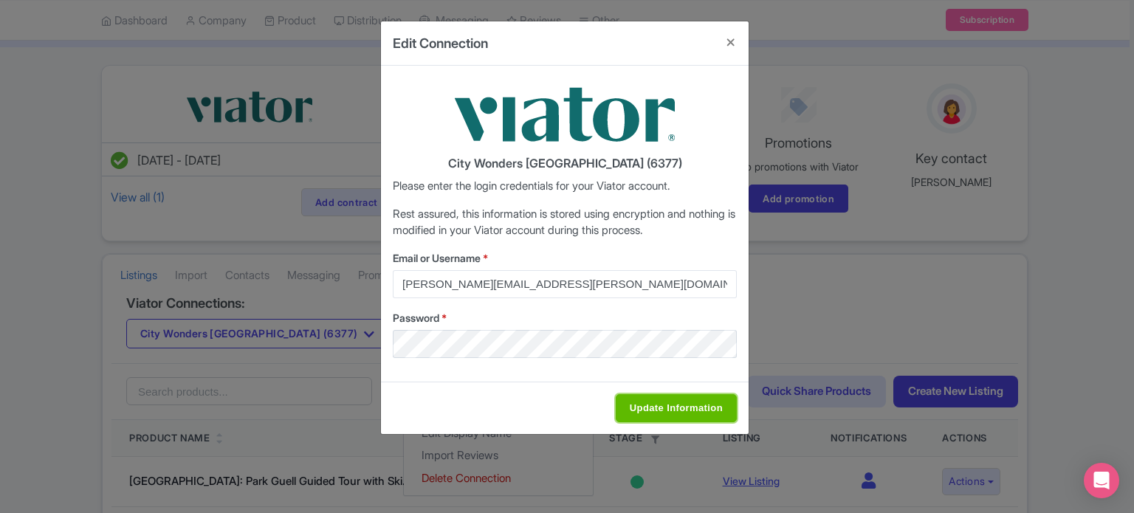
click at [642, 399] on input "Update Information" at bounding box center [676, 408] width 121 height 28
type input "Saving..."
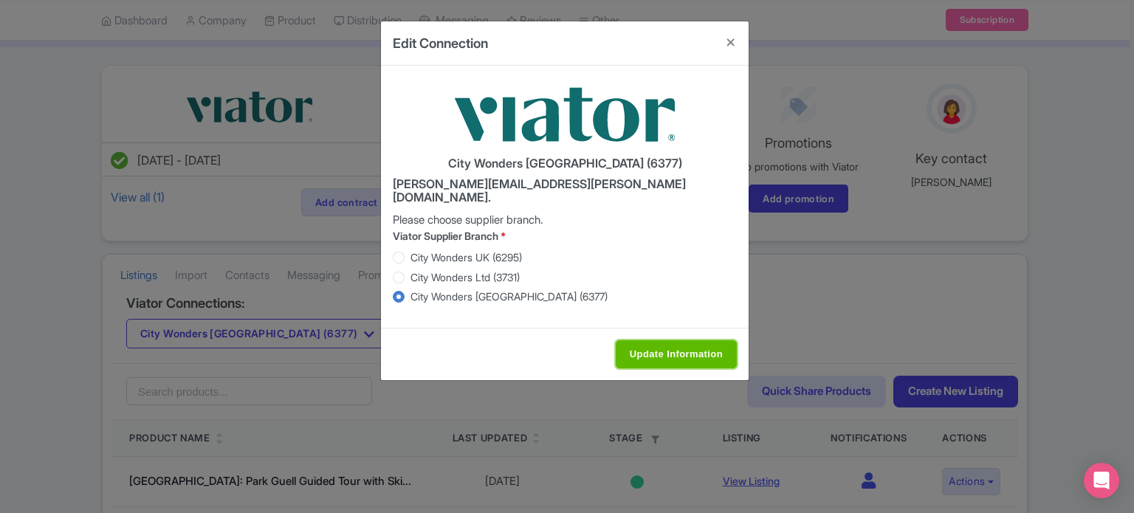
click at [653, 349] on input "Update Information" at bounding box center [676, 354] width 121 height 28
type input "Saving..."
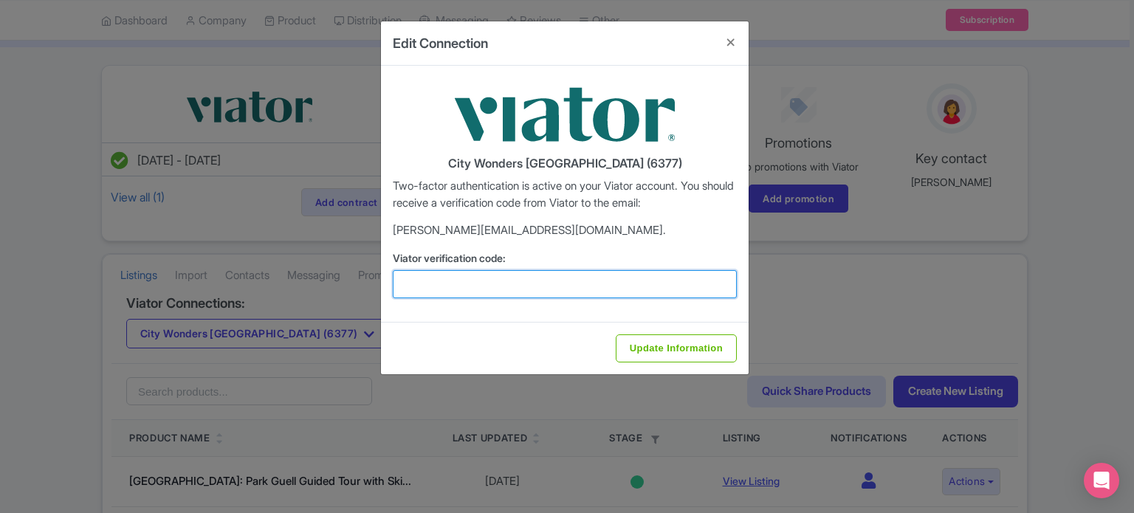
click at [492, 282] on input "Viator verification code:" at bounding box center [565, 284] width 344 height 28
type input "376452"
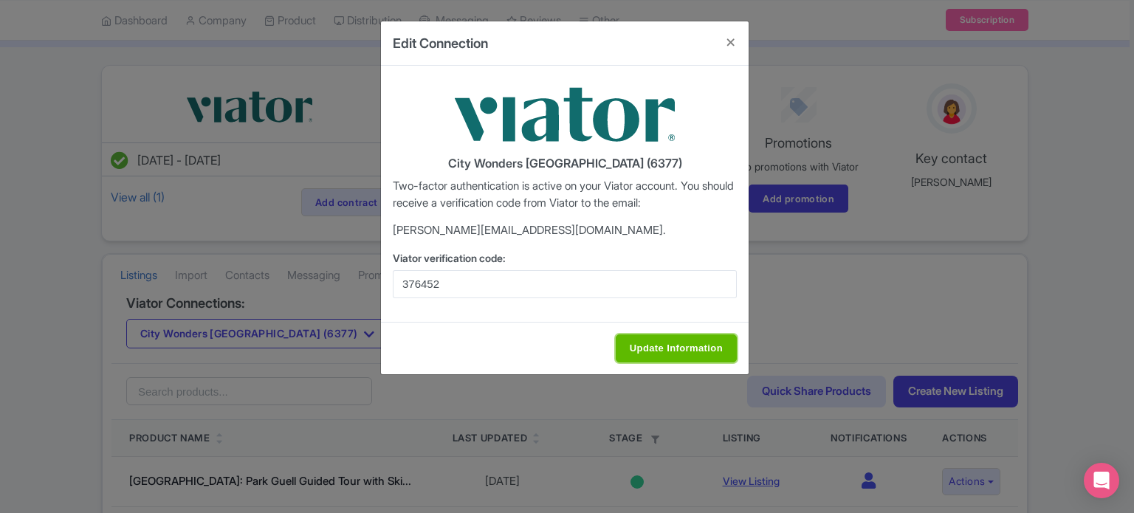
click at [678, 342] on input "Update Information" at bounding box center [676, 348] width 121 height 28
type input "Update Information"
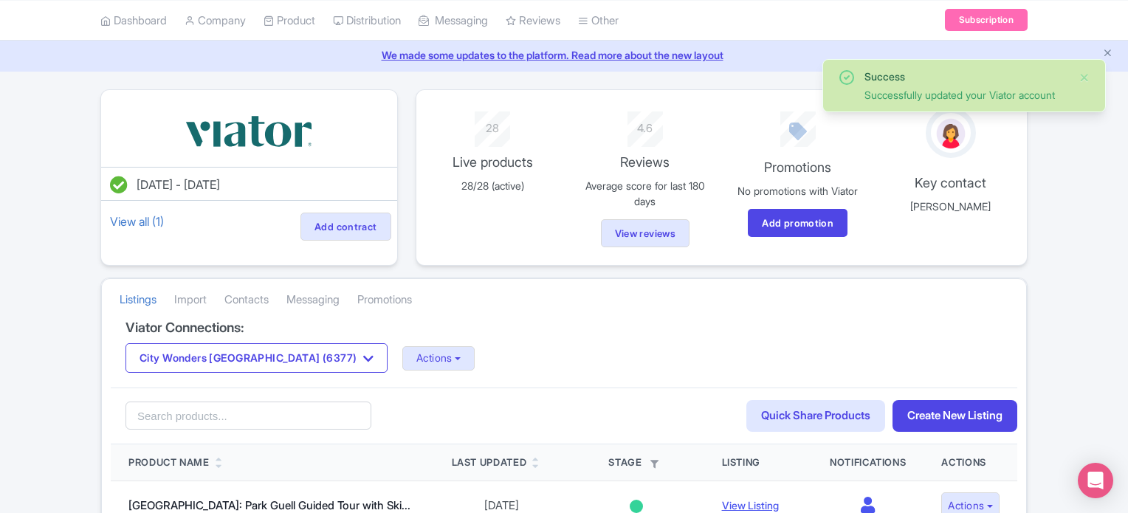
scroll to position [74, 0]
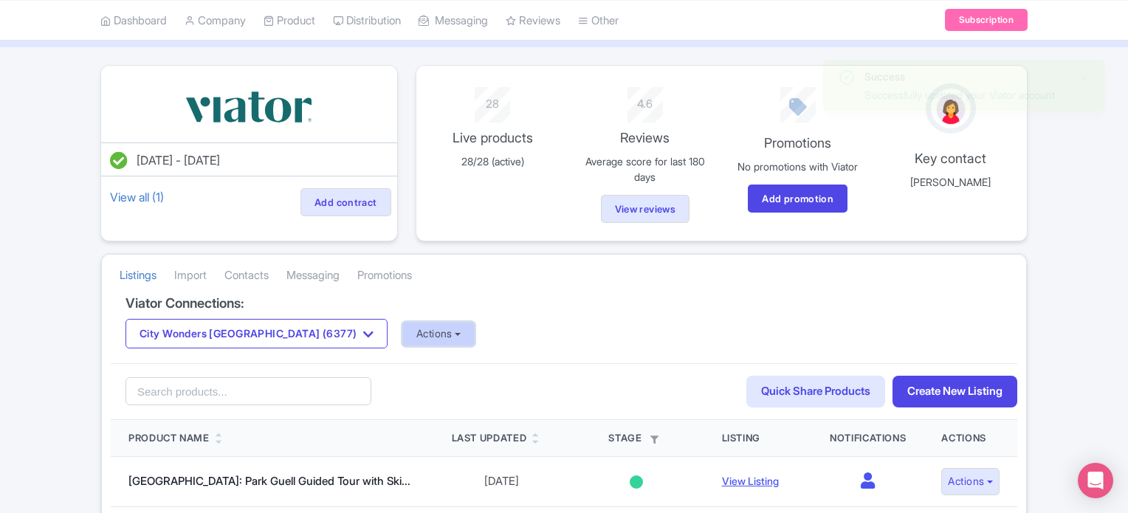
click at [402, 327] on button "Actions" at bounding box center [438, 334] width 73 height 24
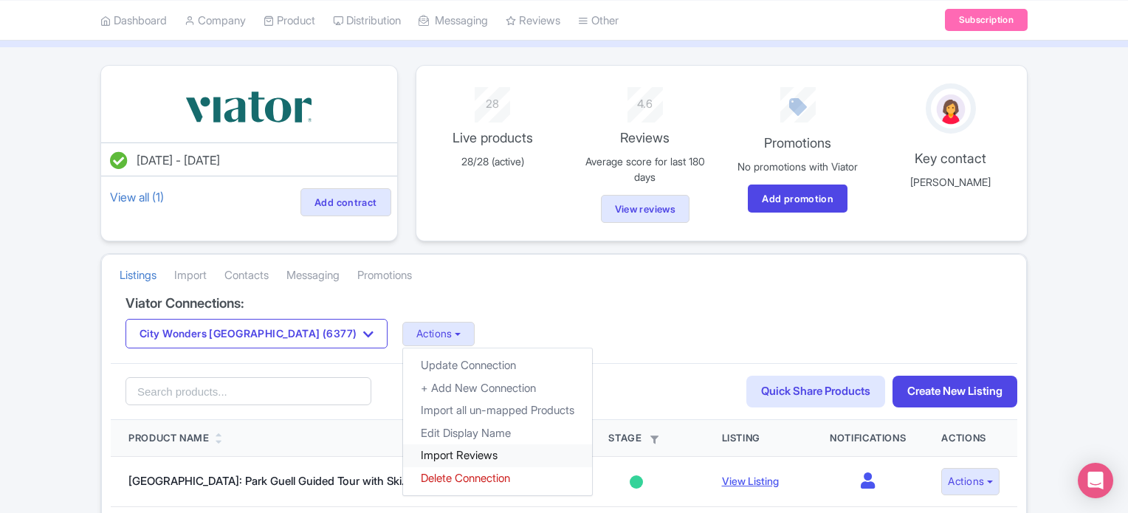
click at [403, 453] on link "Import Reviews" at bounding box center [497, 455] width 189 height 23
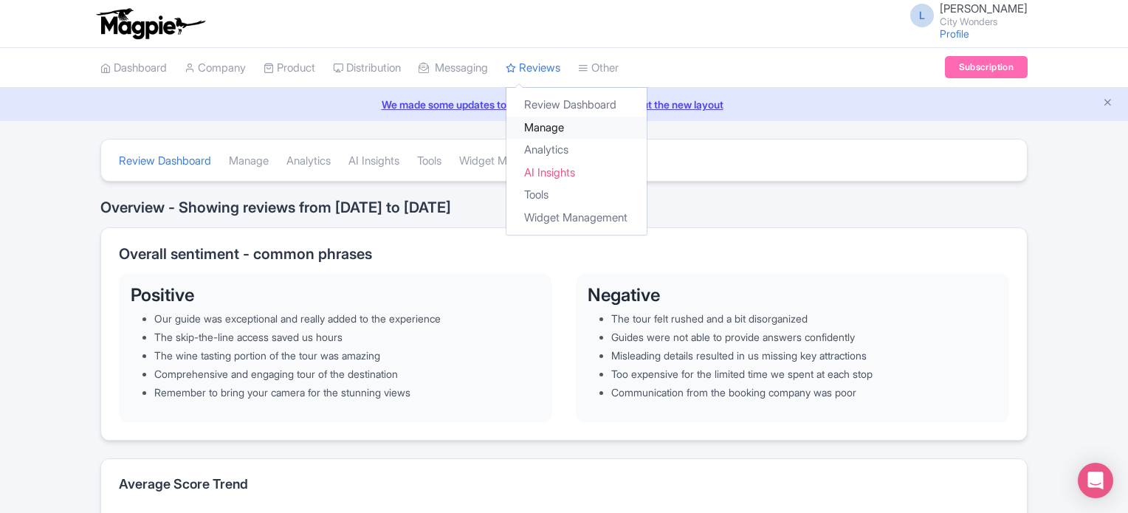
click at [551, 126] on link "Manage" at bounding box center [576, 128] width 140 height 23
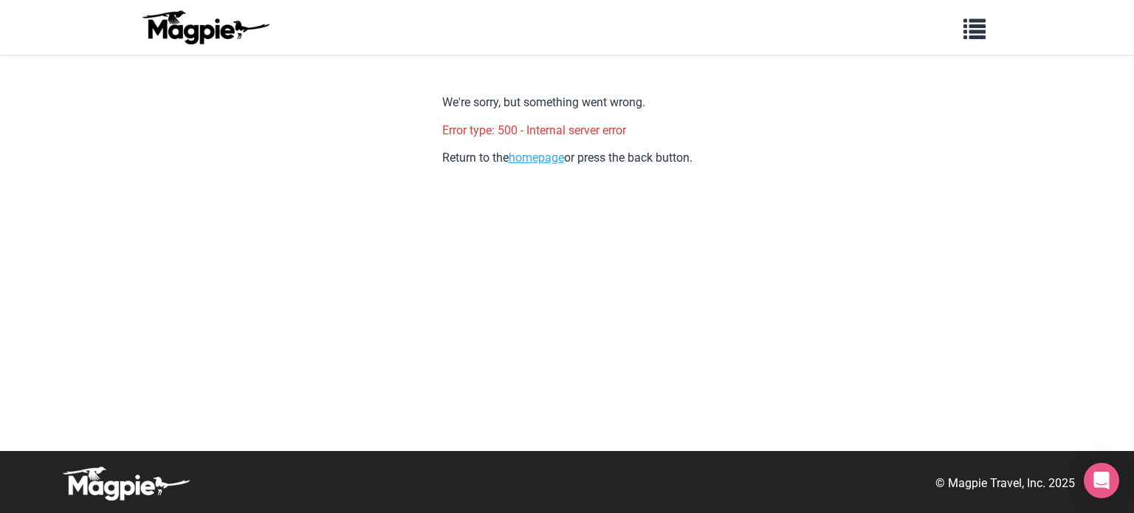
click at [543, 164] on link "homepage" at bounding box center [536, 158] width 55 height 14
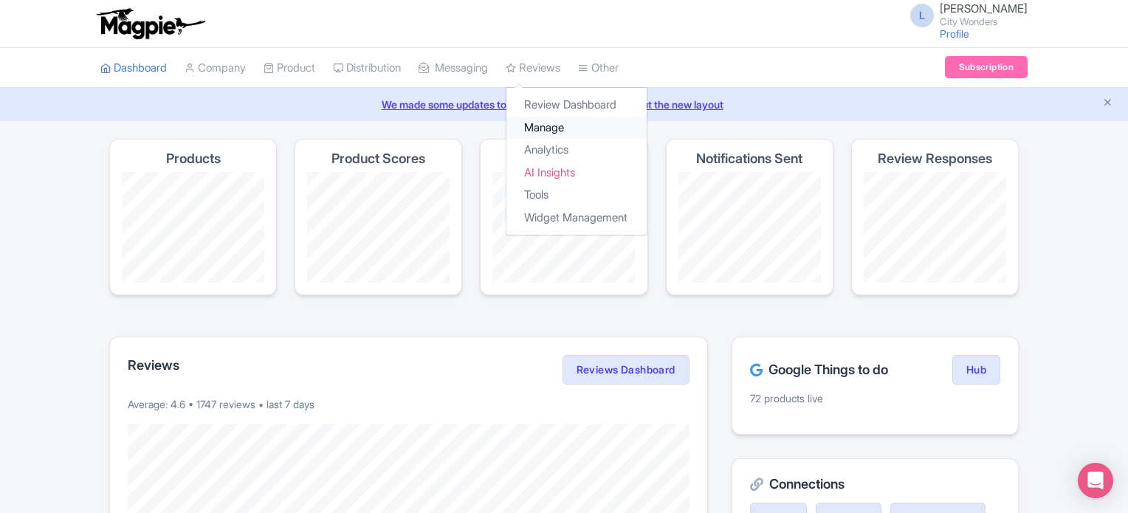
click at [569, 129] on link "Manage" at bounding box center [576, 128] width 140 height 23
click at [556, 128] on link "Manage" at bounding box center [576, 128] width 140 height 23
click at [550, 127] on link "Manage" at bounding box center [576, 128] width 140 height 23
click at [562, 120] on link "Manage" at bounding box center [576, 128] width 140 height 23
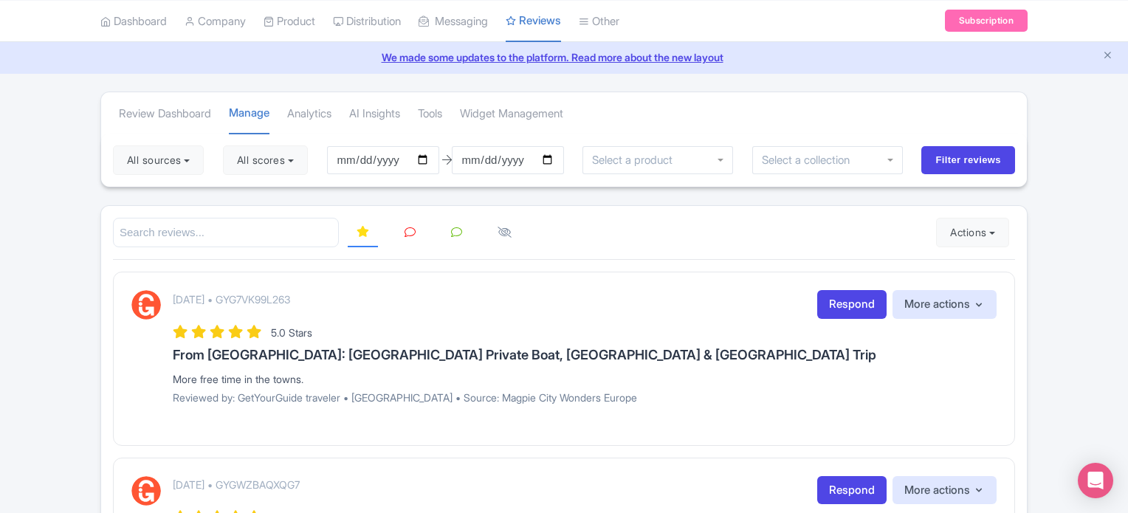
scroll to position [74, 0]
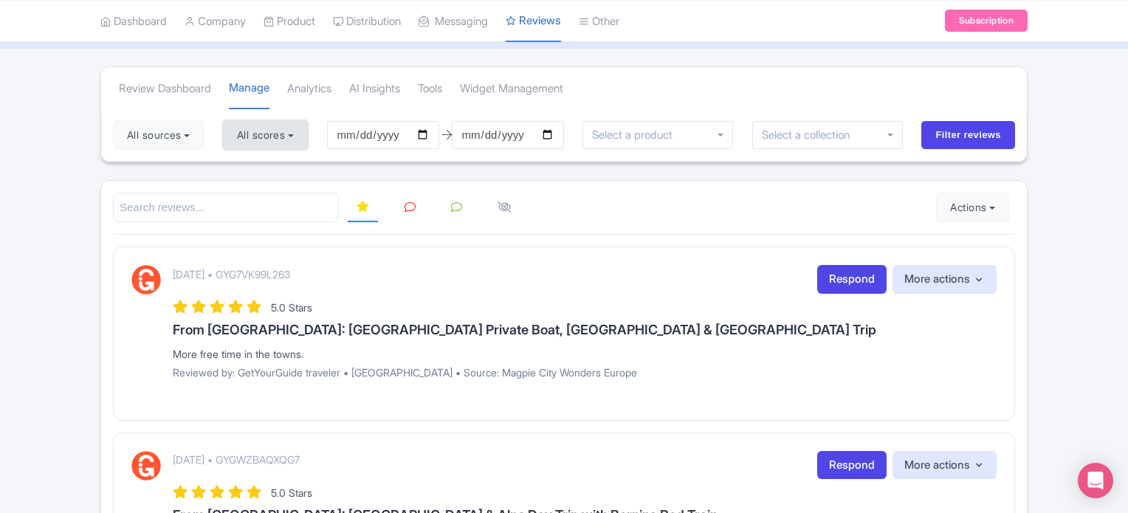
click at [300, 126] on button "All scores" at bounding box center [265, 135] width 85 height 30
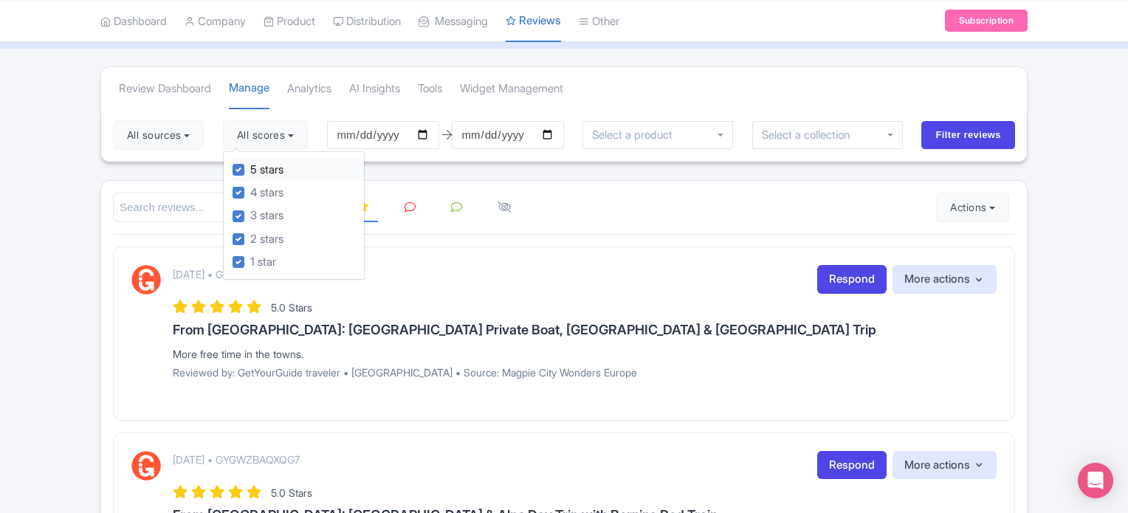
click at [250, 168] on label "5 stars" at bounding box center [266, 170] width 33 height 17
click at [250, 168] on input "5 stars" at bounding box center [255, 166] width 10 height 10
checkbox input "false"
click at [967, 195] on button "Actions" at bounding box center [972, 208] width 73 height 30
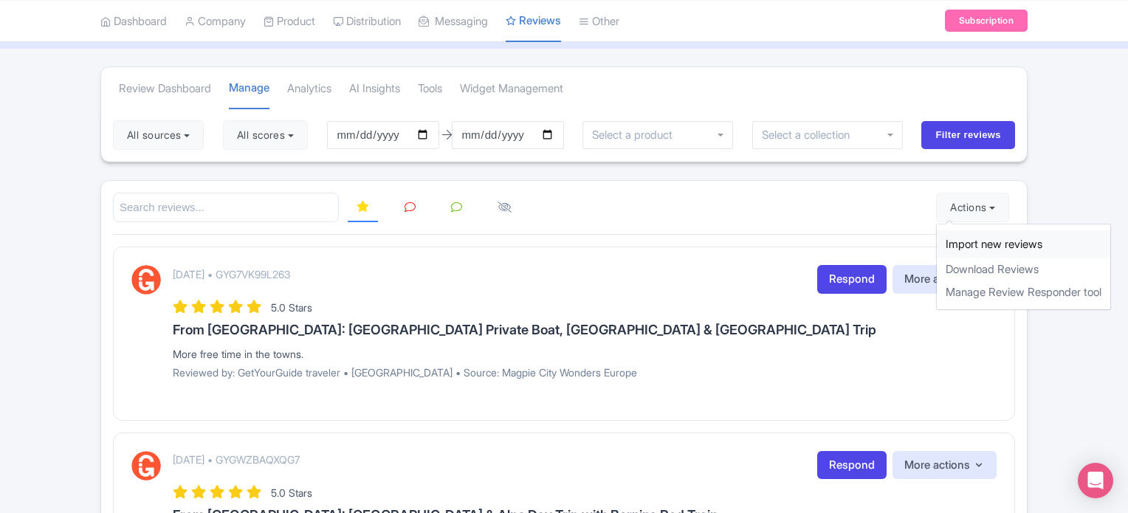
click at [965, 234] on link "Import new reviews" at bounding box center [1023, 244] width 173 height 29
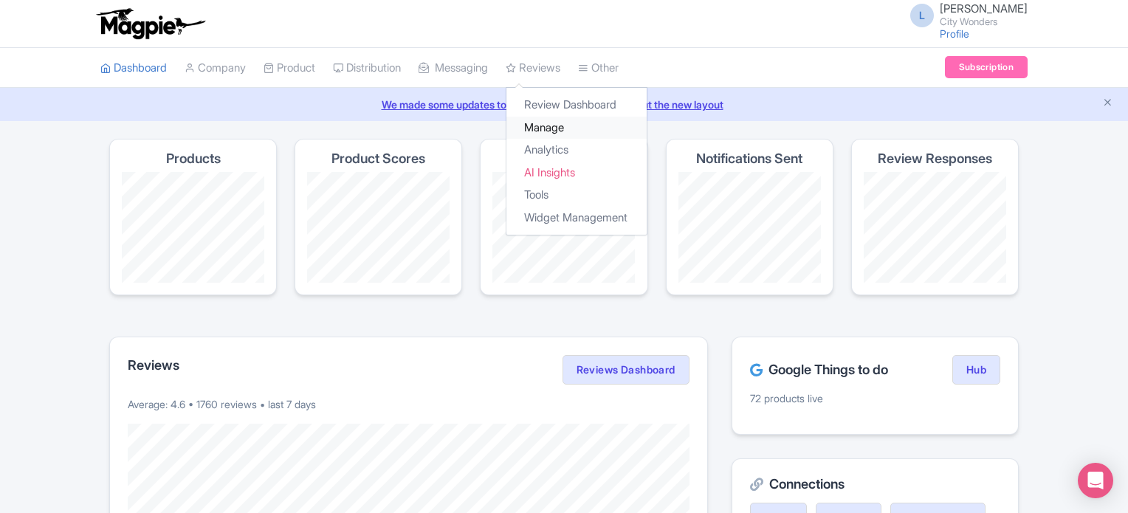
click at [546, 125] on link "Manage" at bounding box center [576, 128] width 140 height 23
click at [552, 126] on link "Manage" at bounding box center [576, 128] width 140 height 23
click at [559, 122] on link "Manage" at bounding box center [576, 128] width 140 height 23
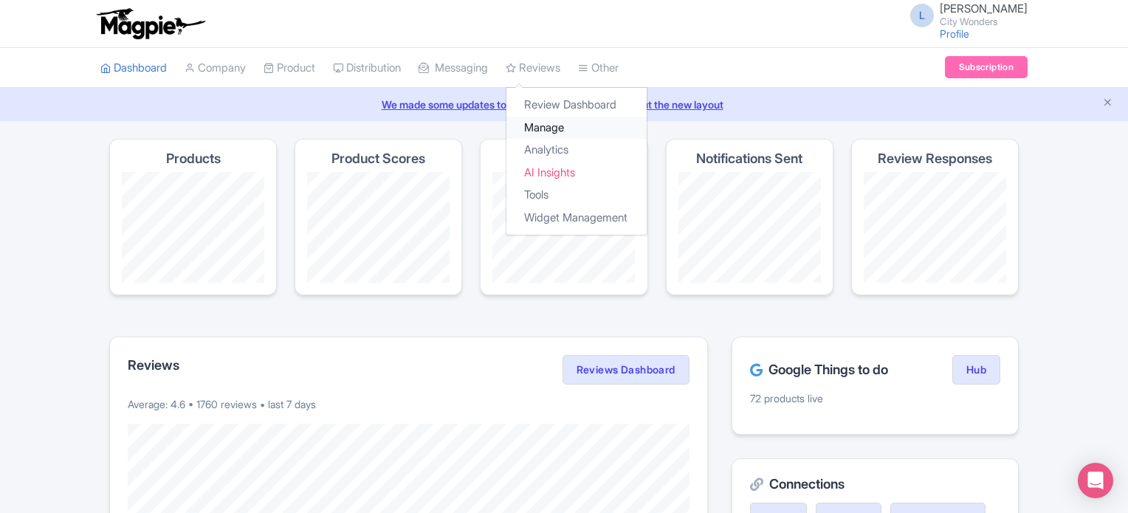
click at [572, 126] on link "Manage" at bounding box center [576, 128] width 140 height 23
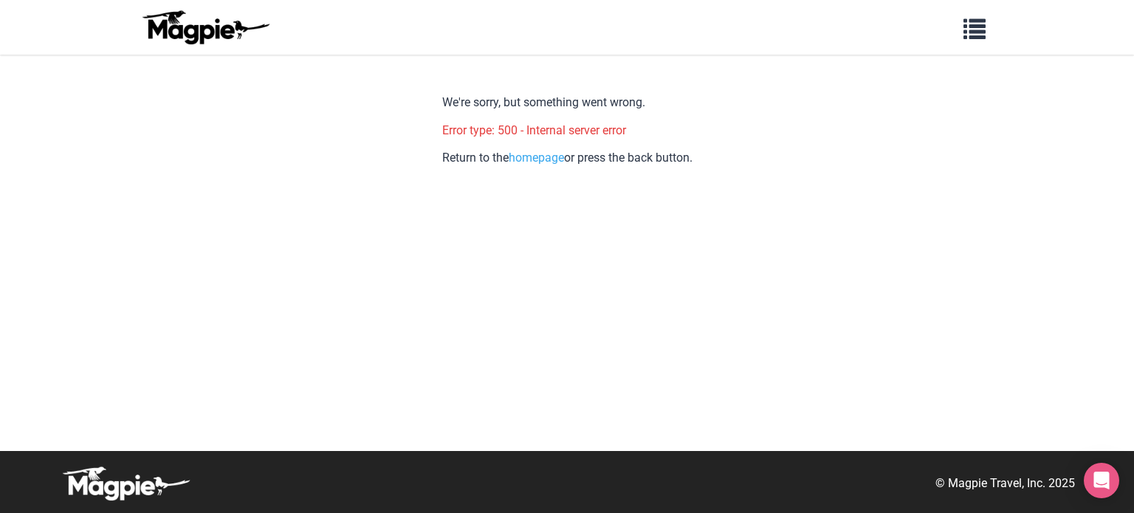
click at [0, 251] on body "Problems we solve Products Content Management and Distribution Magpie for Resel…" at bounding box center [567, 256] width 1134 height 513
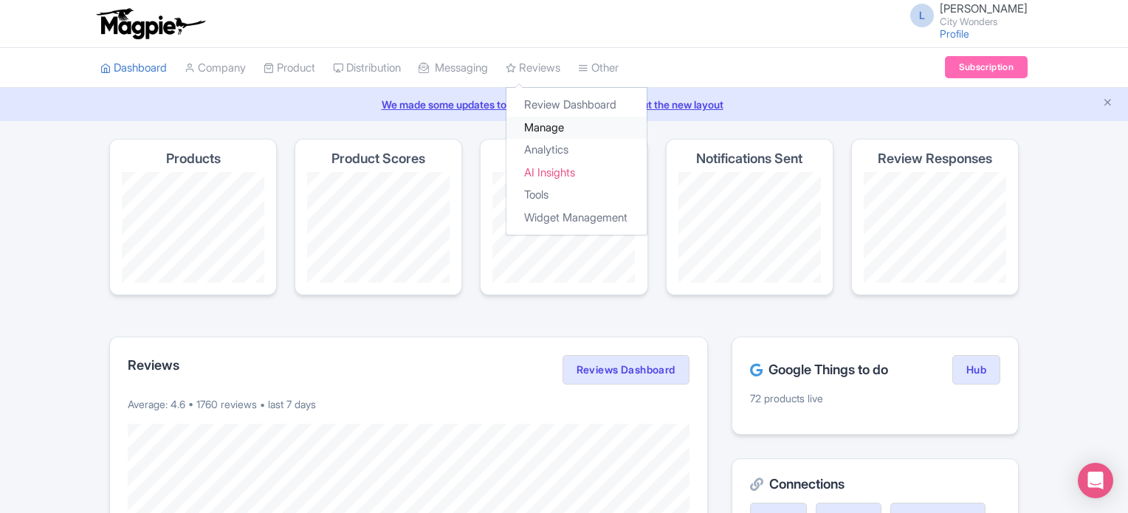
click at [556, 120] on link "Manage" at bounding box center [576, 128] width 140 height 23
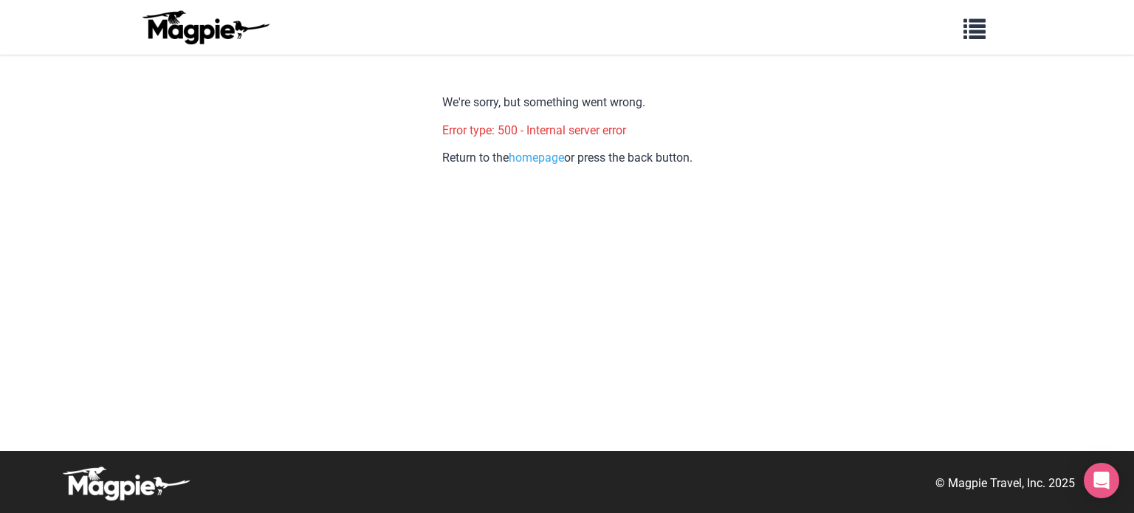
click at [81, 258] on body "Problems we solve Products Content Management and Distribution Magpie for Resel…" at bounding box center [567, 256] width 1134 height 513
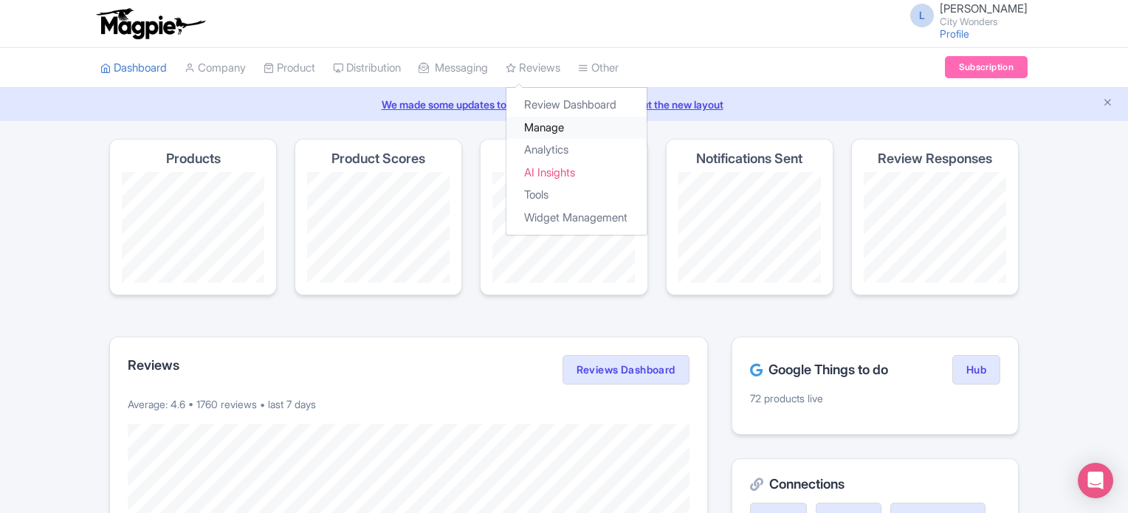
click at [562, 121] on link "Manage" at bounding box center [576, 128] width 140 height 23
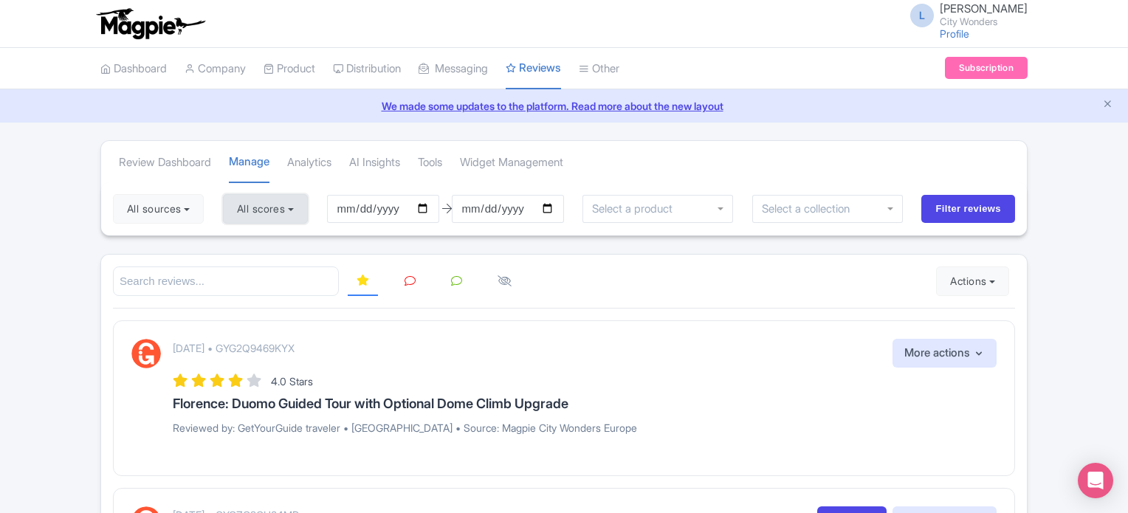
click at [308, 202] on button "All scores" at bounding box center [265, 209] width 85 height 30
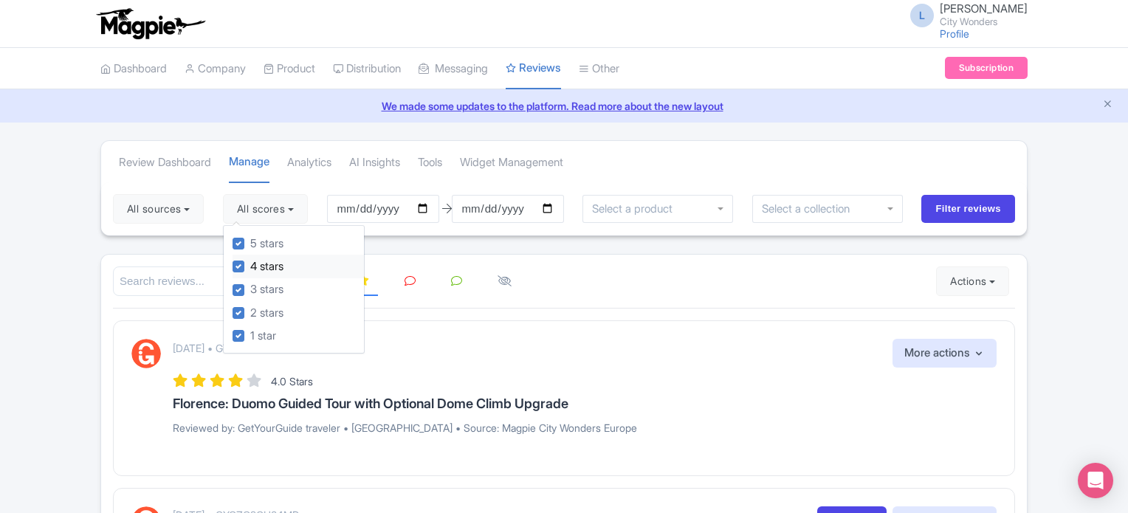
drag, startPoint x: 240, startPoint y: 242, endPoint x: 237, endPoint y: 260, distance: 18.0
click at [239, 250] on div "5 stars" at bounding box center [298, 243] width 131 height 23
click at [250, 267] on label "4 stars" at bounding box center [266, 266] width 33 height 17
click at [250, 267] on input "4 stars" at bounding box center [255, 263] width 10 height 10
checkbox input "false"
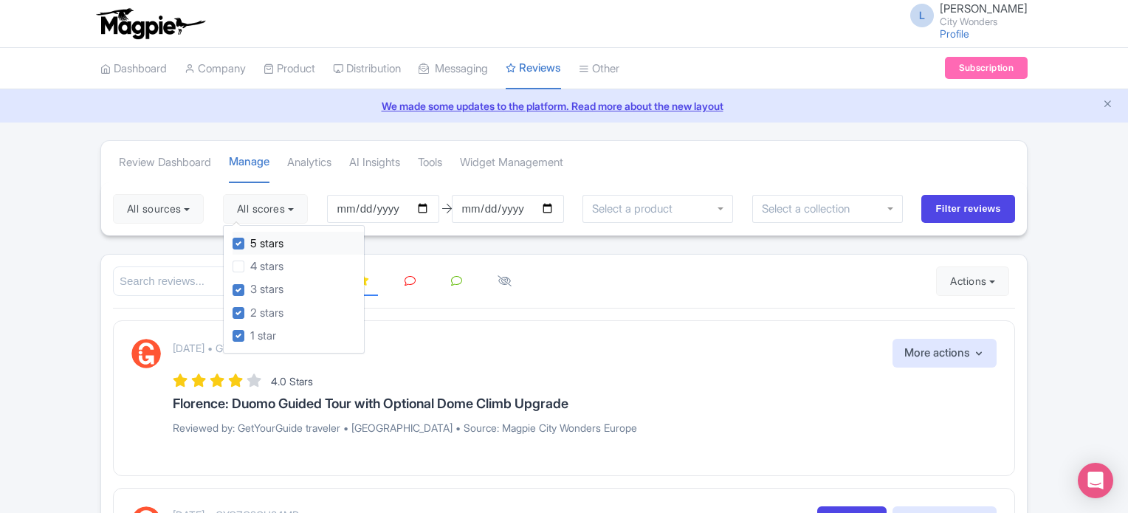
click at [250, 241] on label "5 stars" at bounding box center [266, 244] width 33 height 17
click at [250, 241] on input "5 stars" at bounding box center [255, 240] width 10 height 10
checkbox input "false"
drag, startPoint x: 63, startPoint y: 275, endPoint x: 148, endPoint y: 267, distance: 86.0
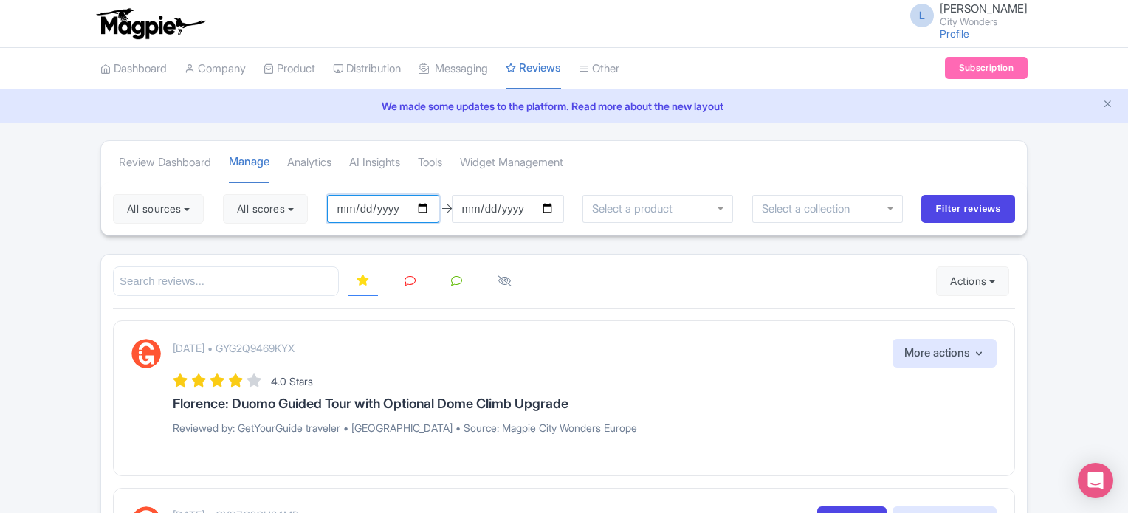
click at [430, 208] on input "2025-06-19" at bounding box center [383, 209] width 112 height 28
type input "[DATE]"
click at [546, 210] on input "2025-09-18" at bounding box center [508, 209] width 112 height 28
type input "[DATE]"
click at [975, 200] on input "Filter reviews" at bounding box center [968, 209] width 94 height 28
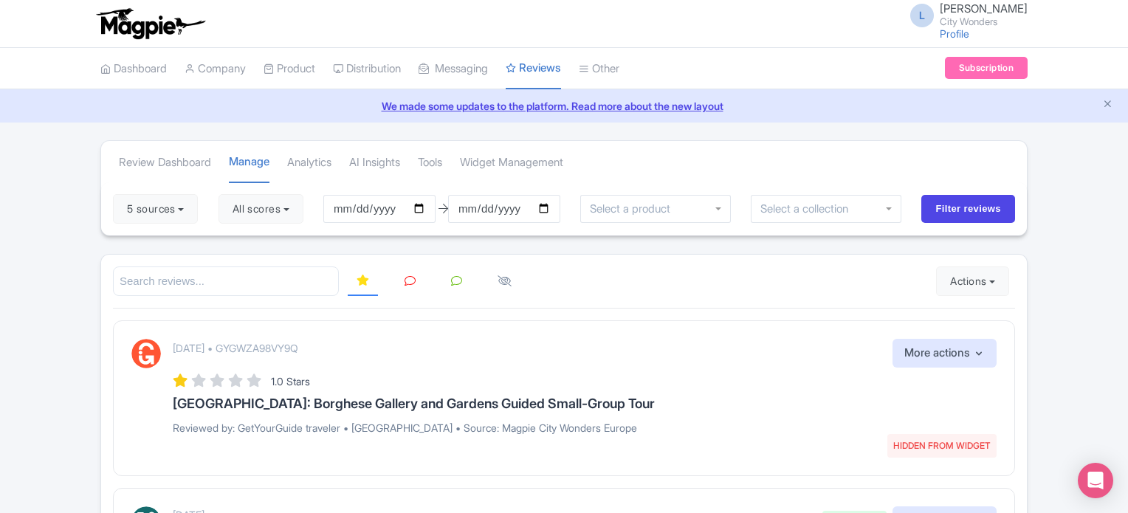
click at [413, 281] on icon at bounding box center [410, 280] width 11 height 11
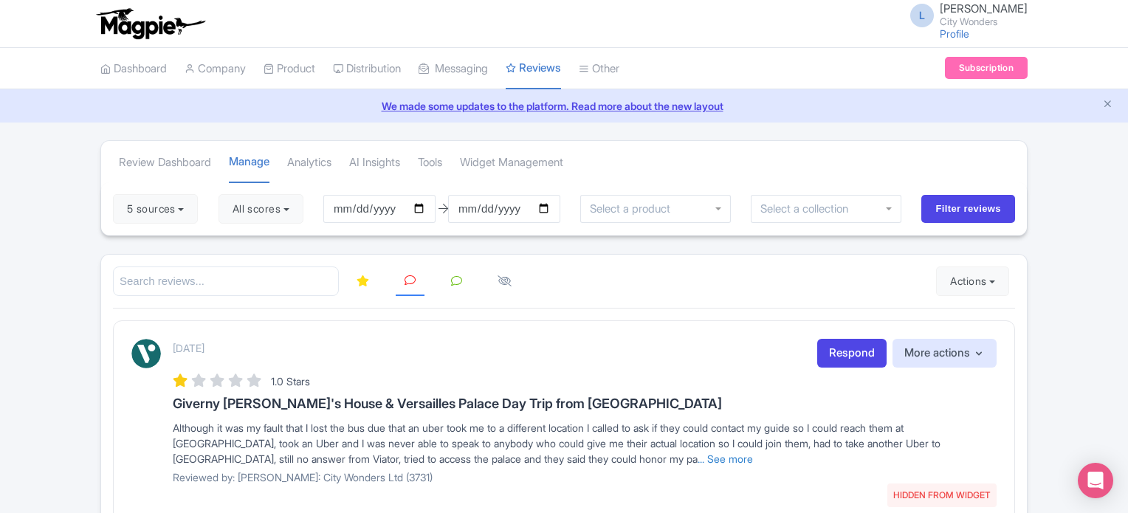
scroll to position [97, 0]
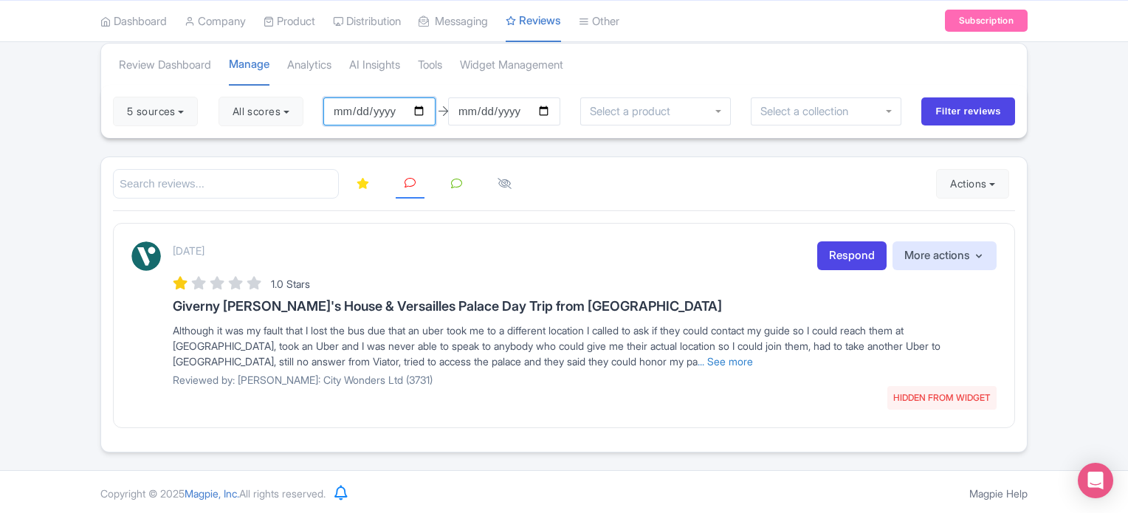
click at [422, 108] on input "[DATE]" at bounding box center [379, 111] width 112 height 28
type input "[DATE]"
click at [954, 112] on input "Filter reviews" at bounding box center [968, 111] width 94 height 28
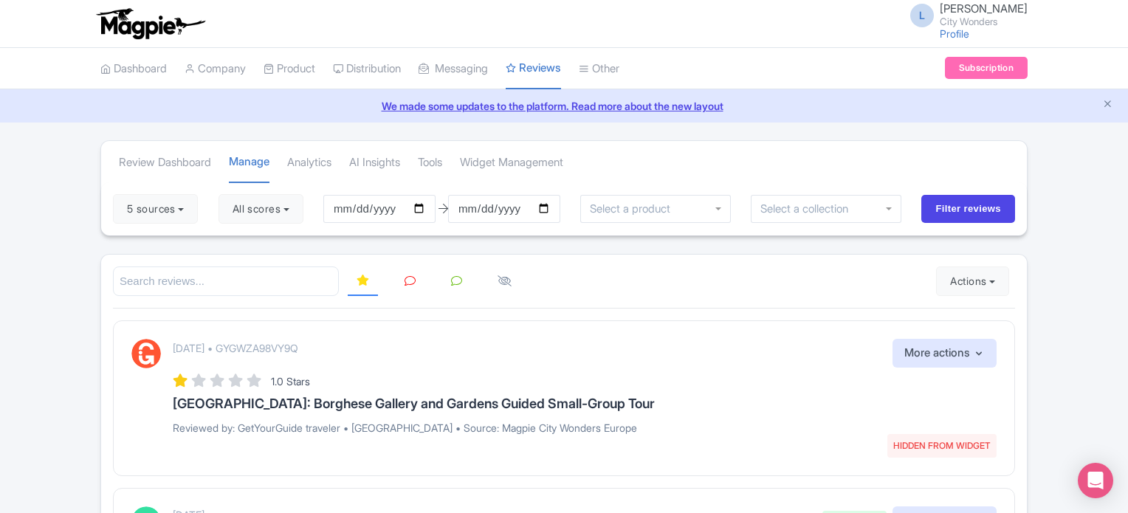
click at [407, 275] on icon at bounding box center [410, 280] width 11 height 11
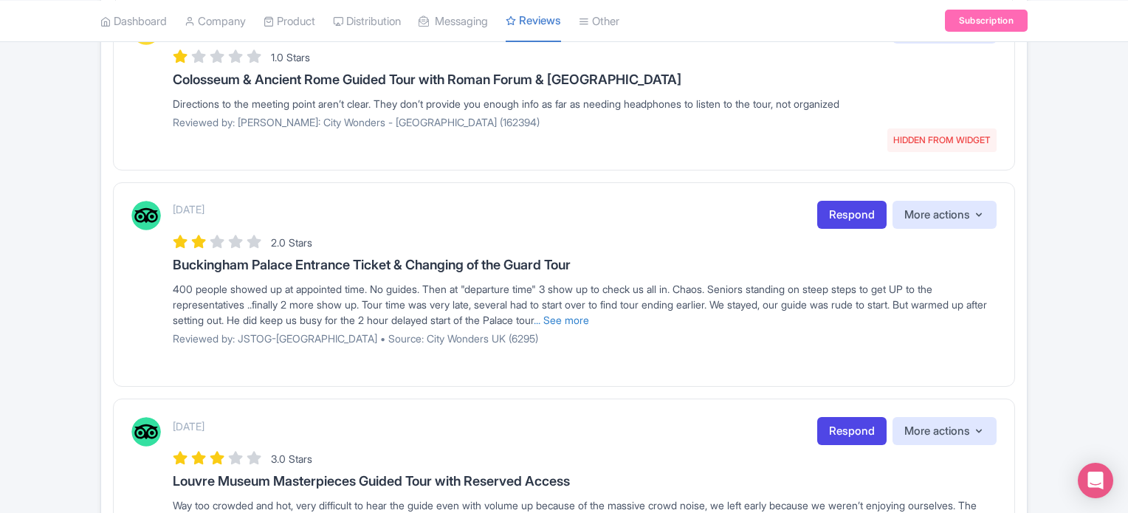
scroll to position [699, 0]
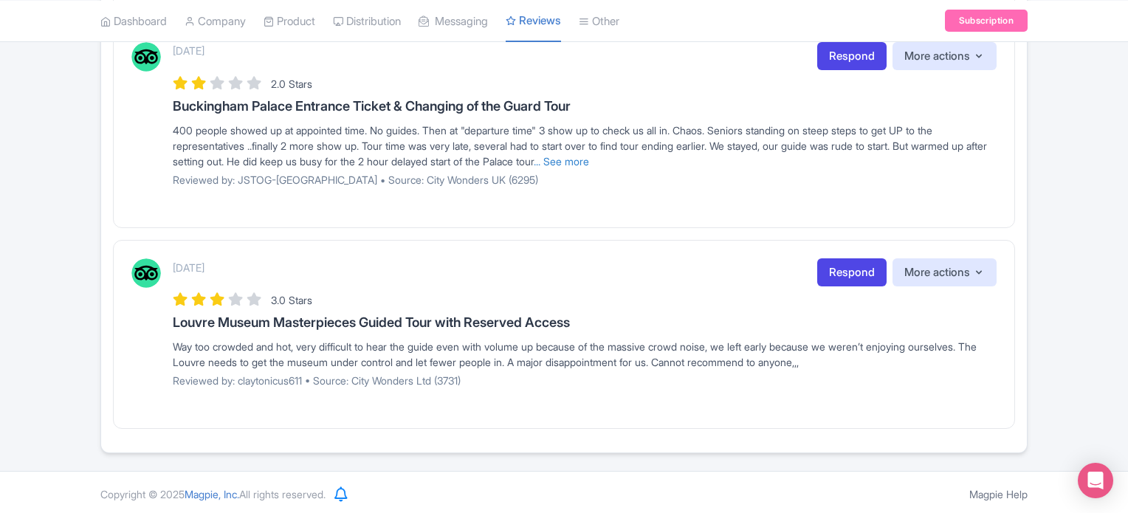
click at [895, 407] on div "September 16, 2025 Respond More actions Hide from this page Hide from review wi…" at bounding box center [564, 334] width 902 height 189
click at [825, 274] on link "Respond" at bounding box center [851, 272] width 69 height 29
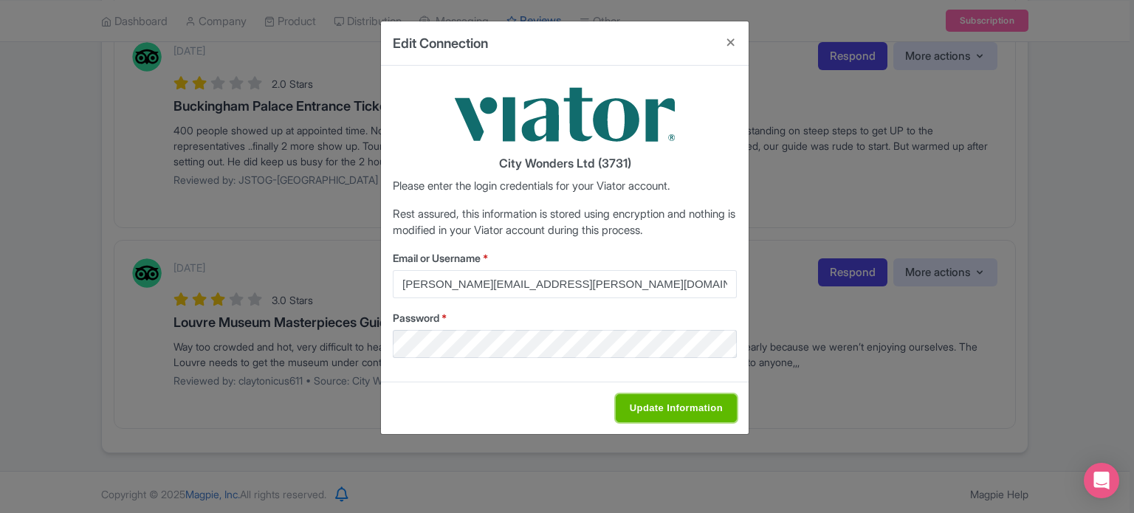
click at [641, 413] on input "Update Information" at bounding box center [676, 408] width 121 height 28
type input "Saving..."
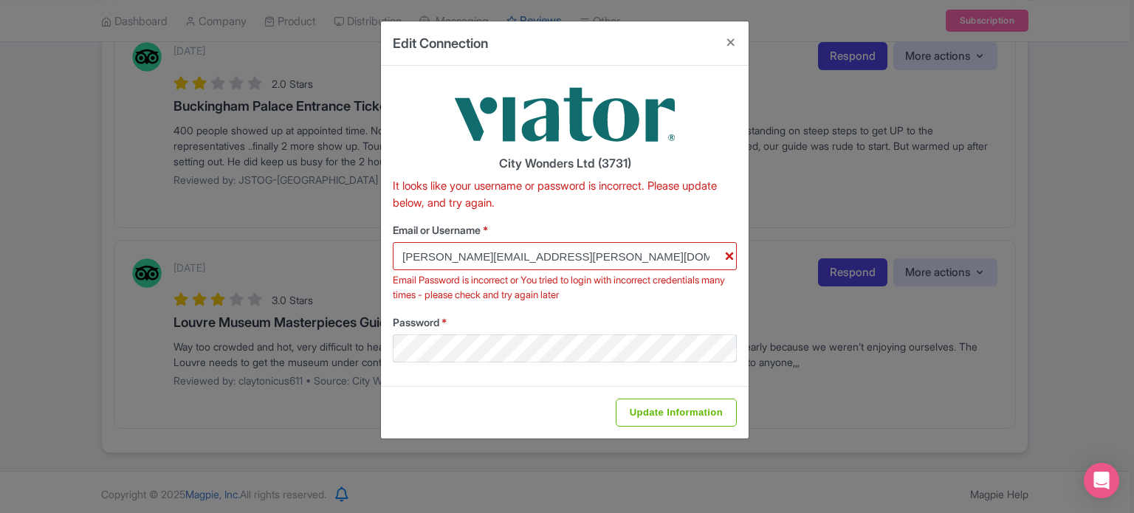
click at [422, 383] on div "City Wonders Ltd (3731) It looks like your username or password is incorrect. P…" at bounding box center [565, 226] width 368 height 320
click at [644, 410] on input "Update Information" at bounding box center [676, 413] width 121 height 28
type input "Saving..."
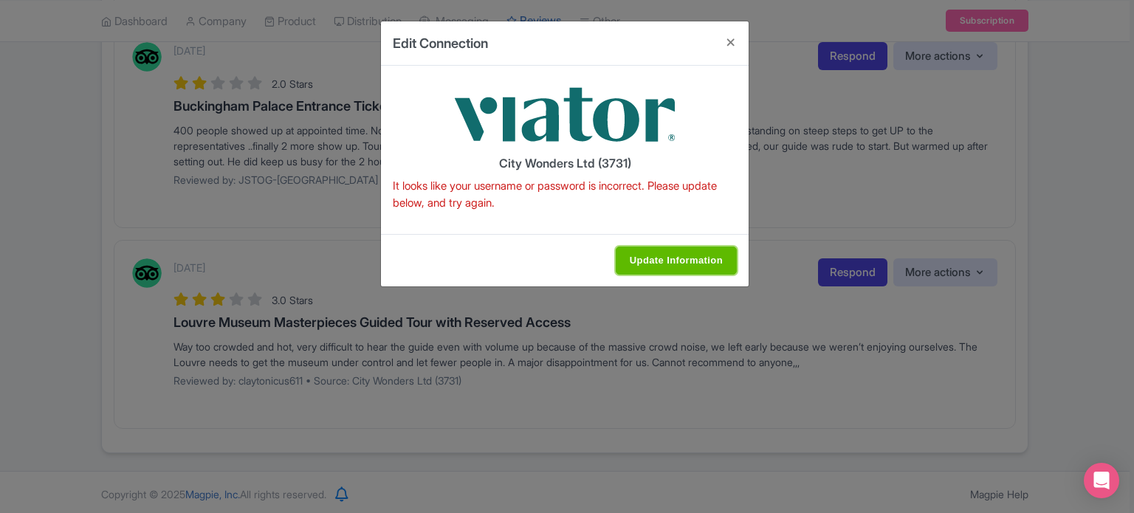
click at [669, 271] on input "Update Information" at bounding box center [676, 261] width 121 height 28
type input "Update Information"
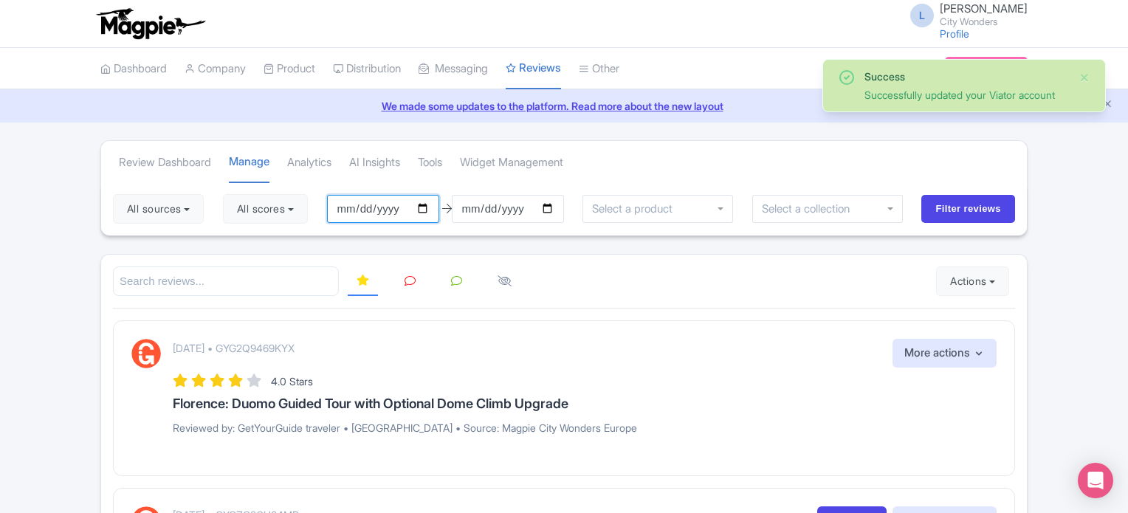
click at [431, 207] on input "2025-06-19" at bounding box center [383, 209] width 112 height 28
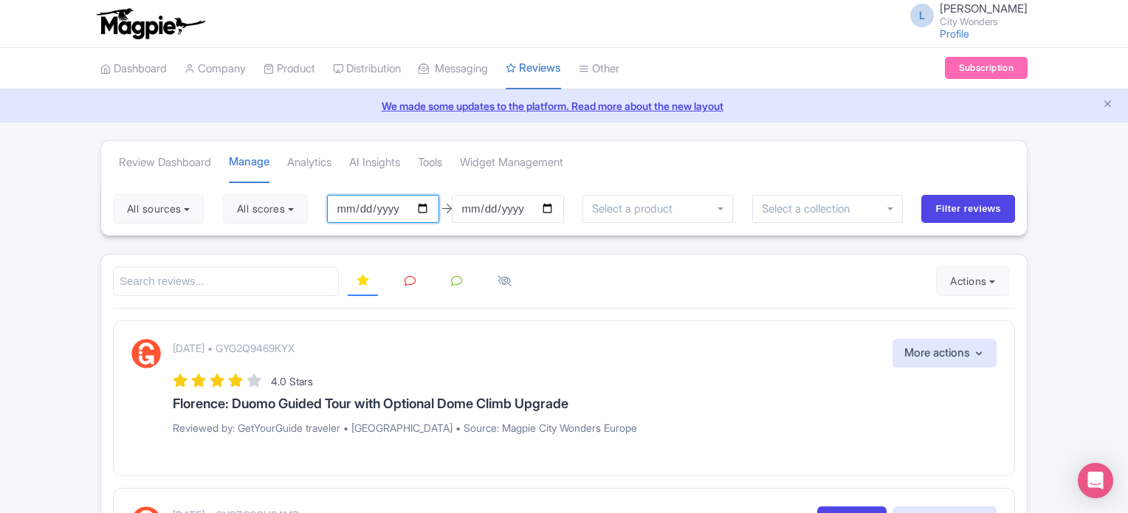
type input "[DATE]"
click at [284, 202] on button "All scores" at bounding box center [265, 209] width 85 height 30
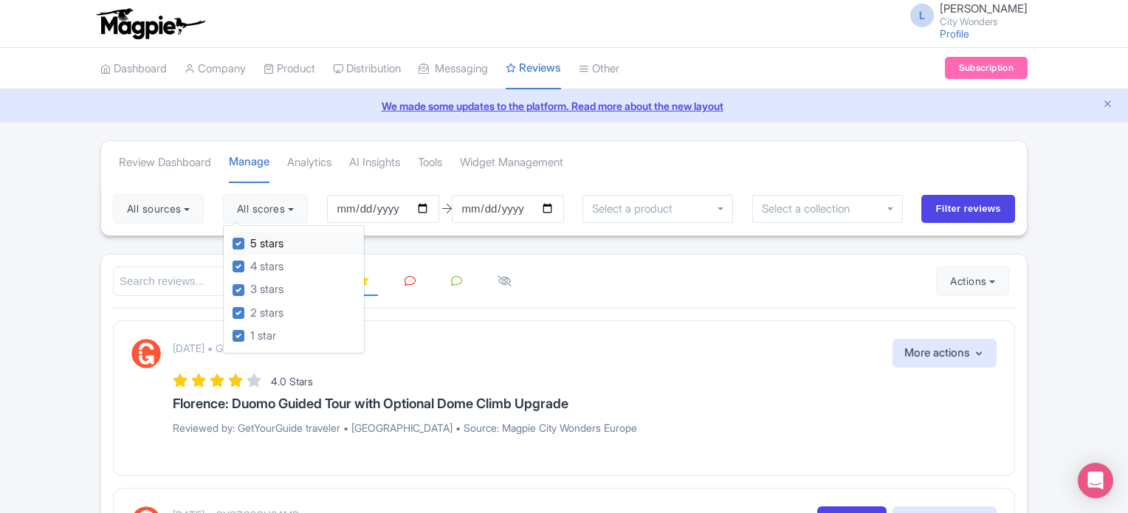
click at [250, 239] on label "5 stars" at bounding box center [266, 244] width 33 height 17
click at [250, 239] on input "5 stars" at bounding box center [255, 240] width 10 height 10
checkbox input "false"
click at [250, 267] on label "4 stars" at bounding box center [266, 266] width 33 height 17
click at [250, 267] on input "4 stars" at bounding box center [255, 263] width 10 height 10
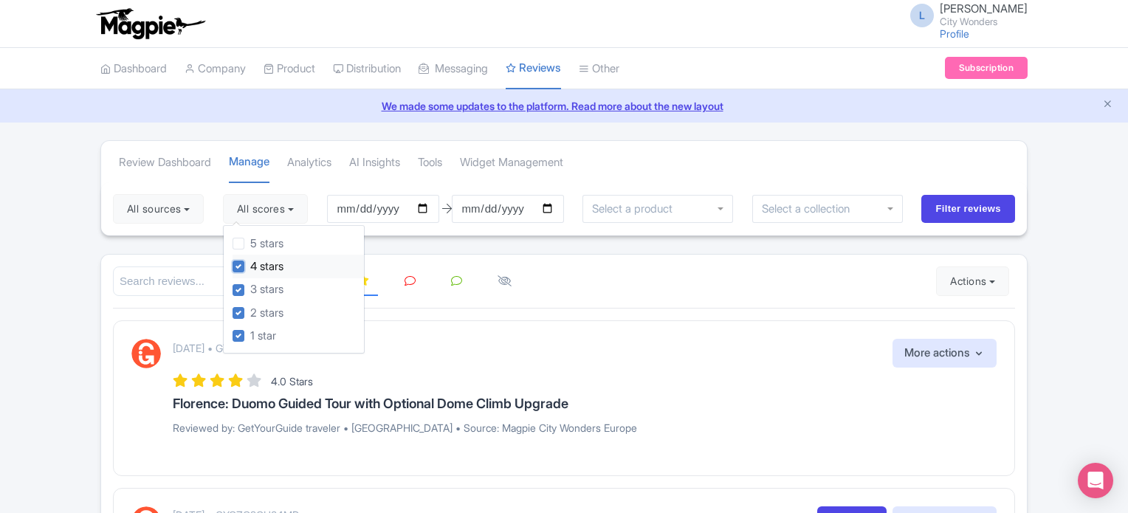
checkbox input "false"
click at [134, 268] on input "search" at bounding box center [226, 282] width 226 height 30
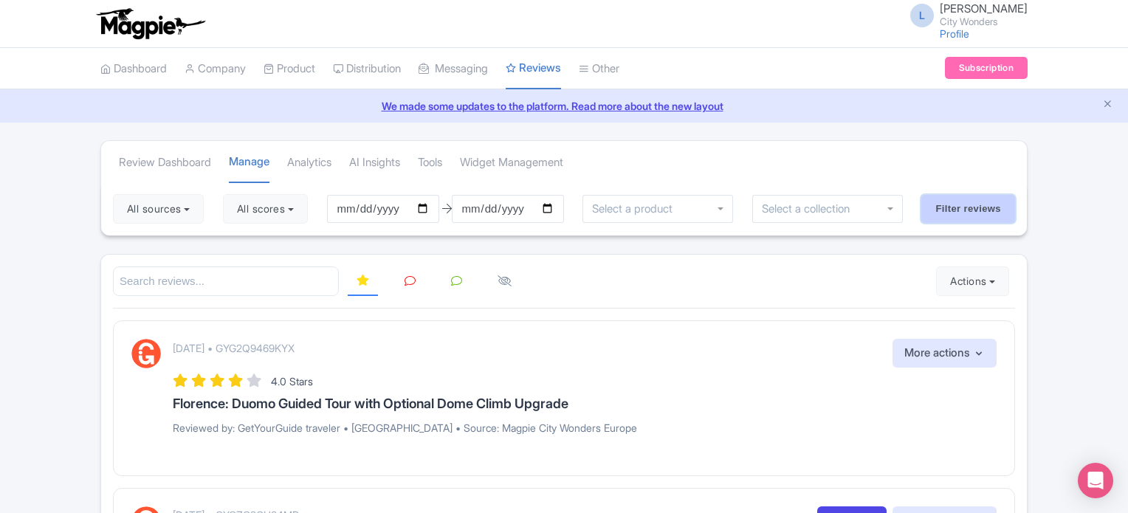
click at [952, 203] on input "Filter reviews" at bounding box center [968, 209] width 94 height 28
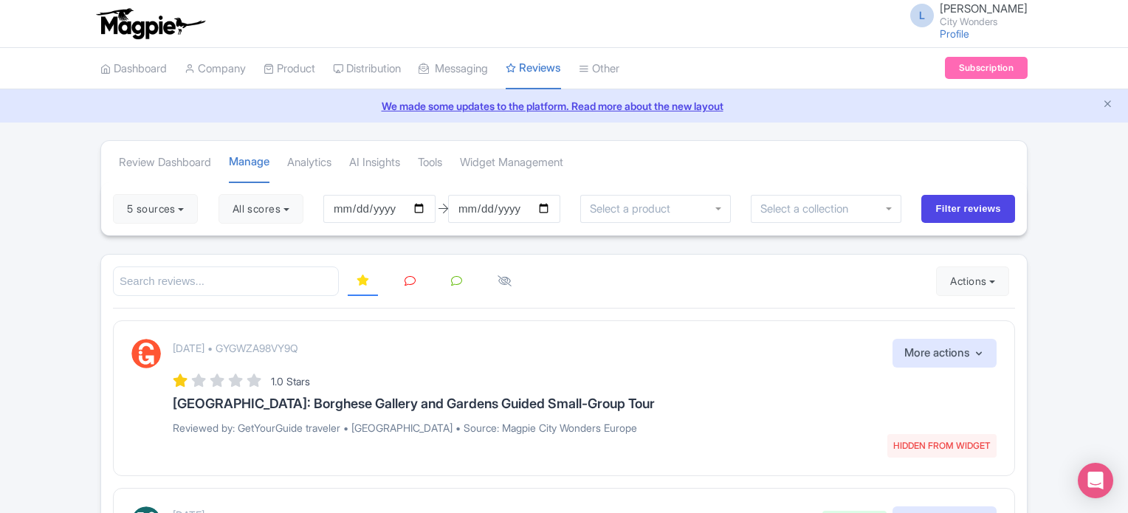
click at [414, 279] on icon at bounding box center [410, 280] width 11 height 11
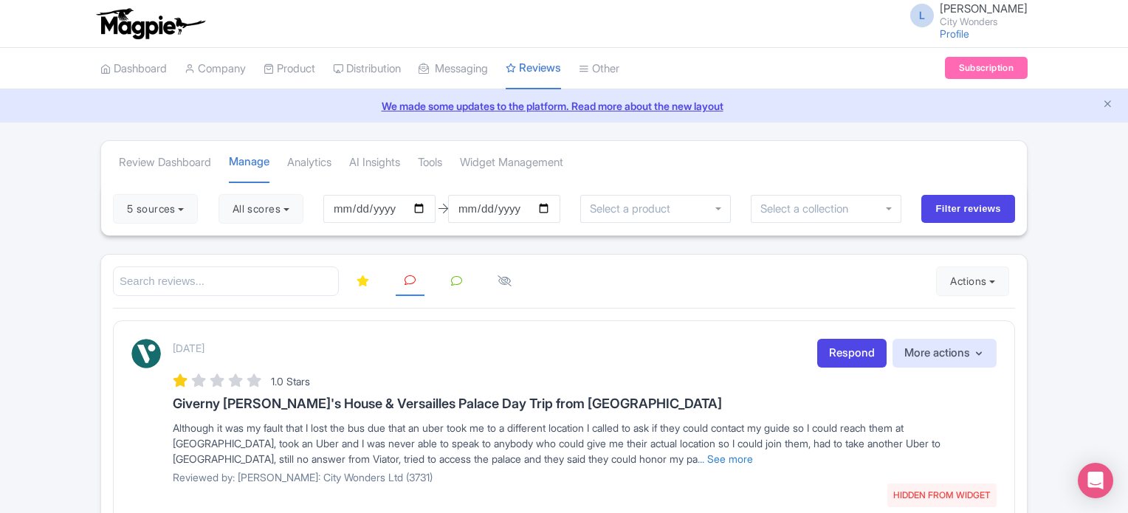
scroll to position [97, 0]
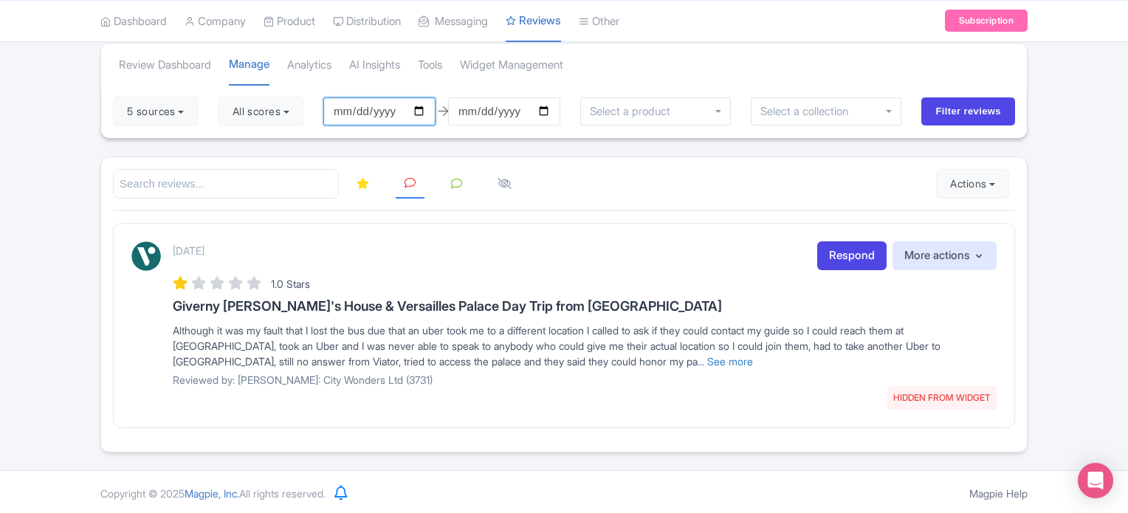
click at [425, 108] on input "[DATE]" at bounding box center [379, 111] width 112 height 28
type input "[DATE]"
click at [541, 111] on input "2025-09-18" at bounding box center [504, 111] width 112 height 28
click at [554, 109] on input "2025-09-18" at bounding box center [504, 111] width 112 height 28
type input "[DATE]"
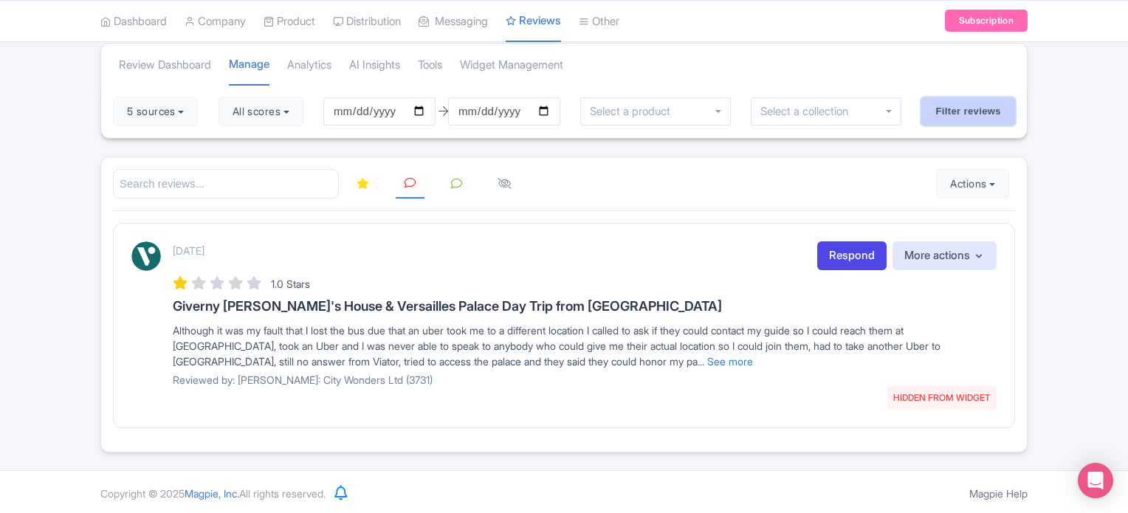
click at [955, 106] on input "Filter reviews" at bounding box center [968, 111] width 94 height 28
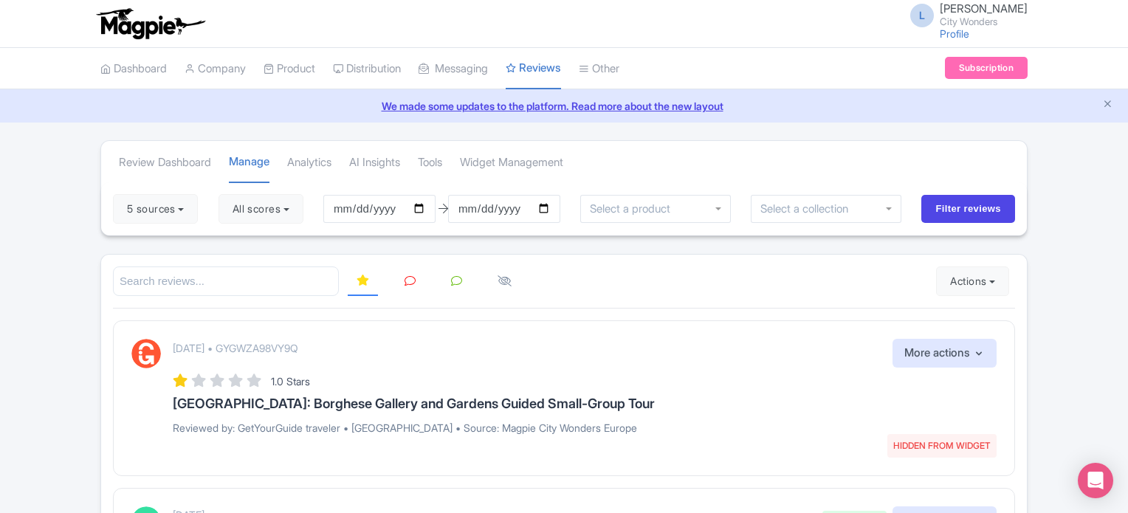
click at [402, 284] on link at bounding box center [410, 281] width 29 height 29
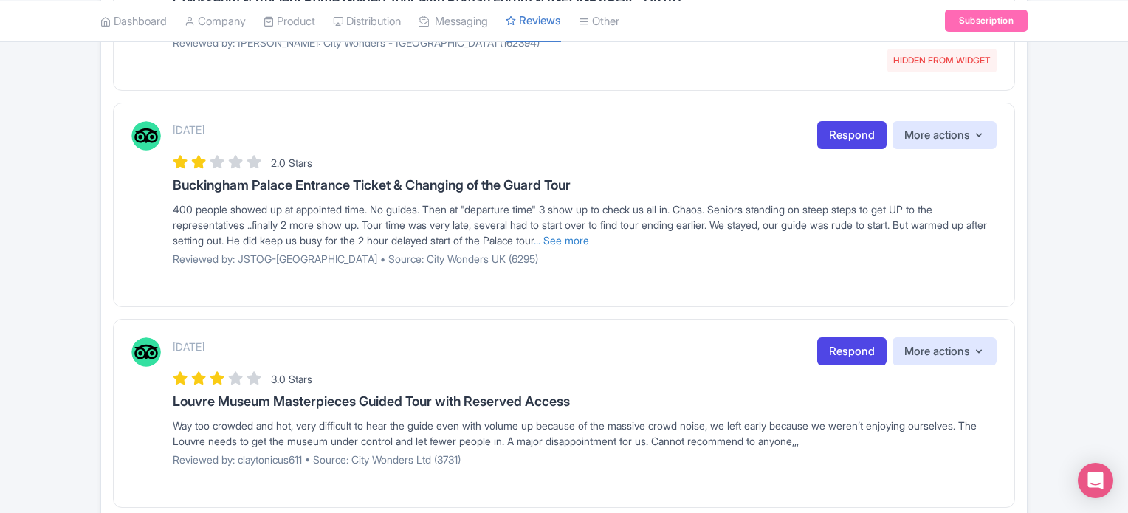
scroll to position [699, 0]
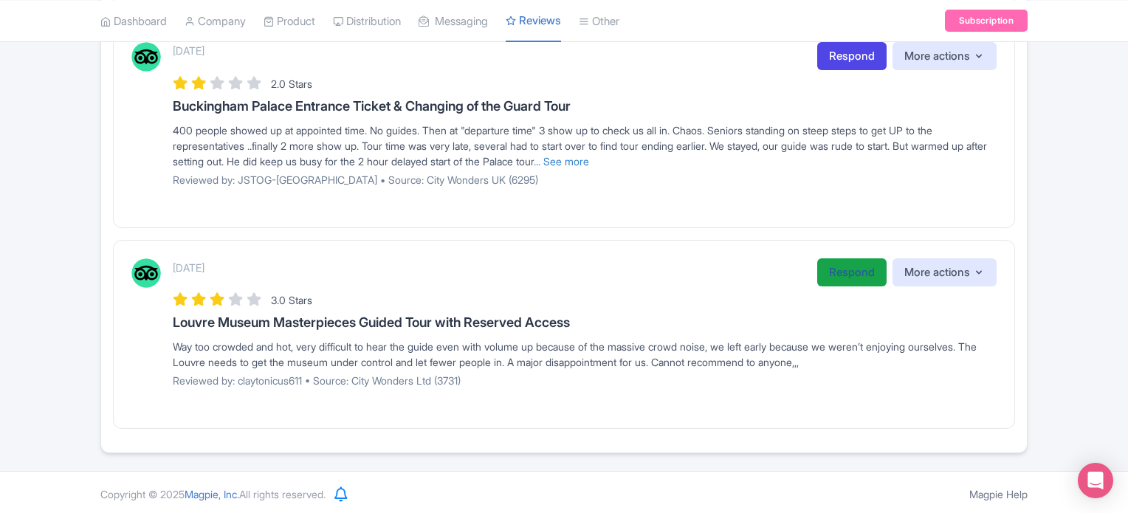
click at [856, 259] on link "Respond" at bounding box center [851, 272] width 69 height 29
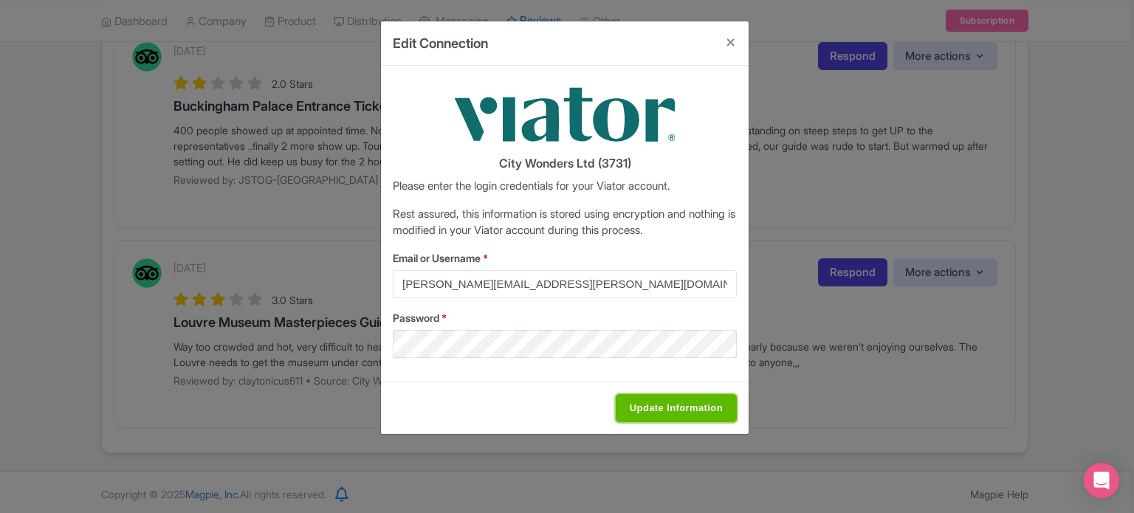
click at [696, 406] on input "Update Information" at bounding box center [676, 408] width 121 height 28
type input "Saving..."
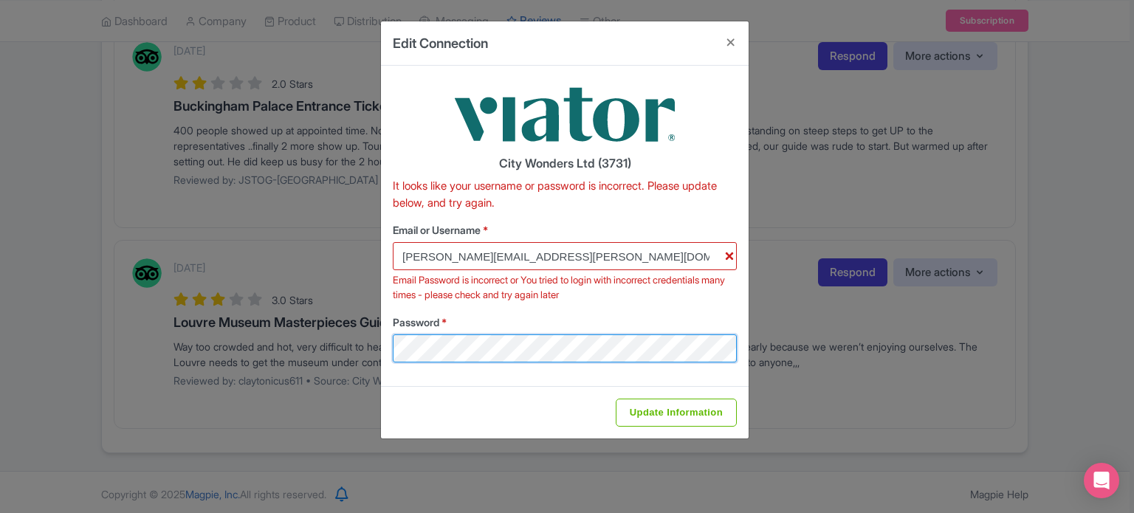
click at [341, 360] on div "Edit Connection City Wonders Ltd (3731) It looks like your username or password…" at bounding box center [567, 256] width 1134 height 513
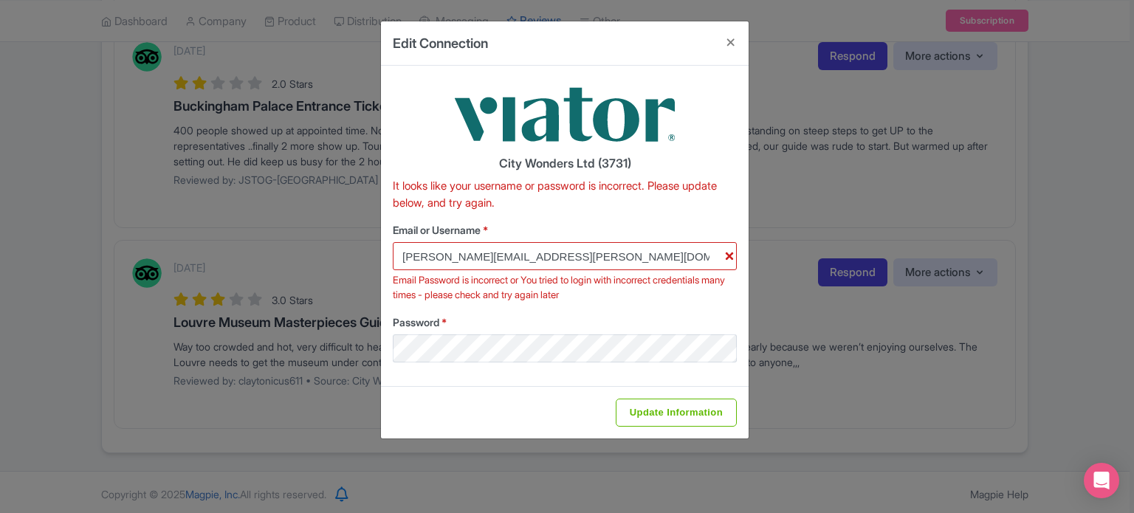
click at [416, 383] on div "City Wonders Ltd (3731) It looks like your username or password is incorrect. P…" at bounding box center [565, 226] width 368 height 320
click at [647, 411] on input "Update Information" at bounding box center [676, 413] width 121 height 28
type input "Saving..."
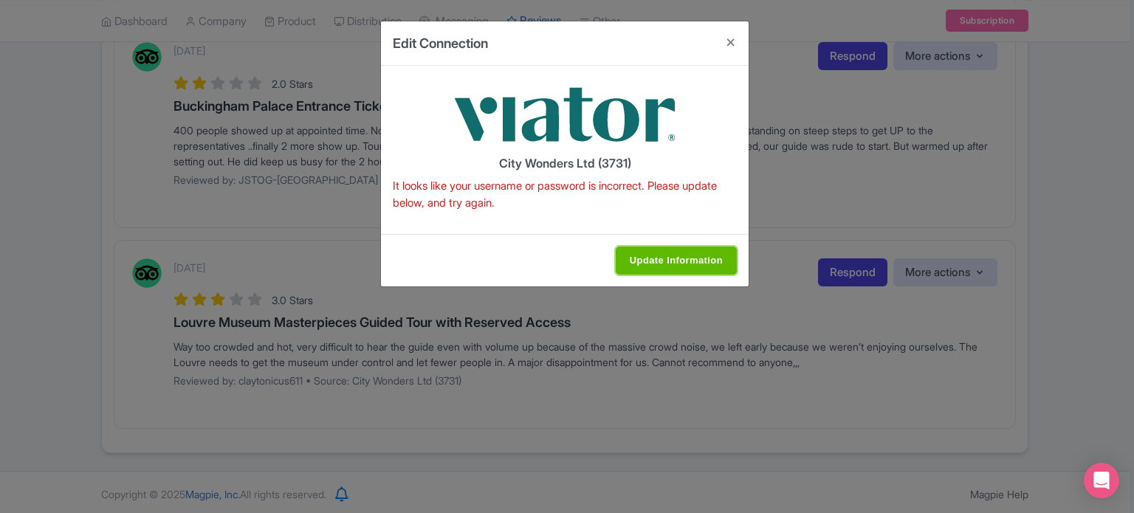
click at [682, 256] on input "Update Information" at bounding box center [676, 261] width 121 height 28
type input "Update Information"
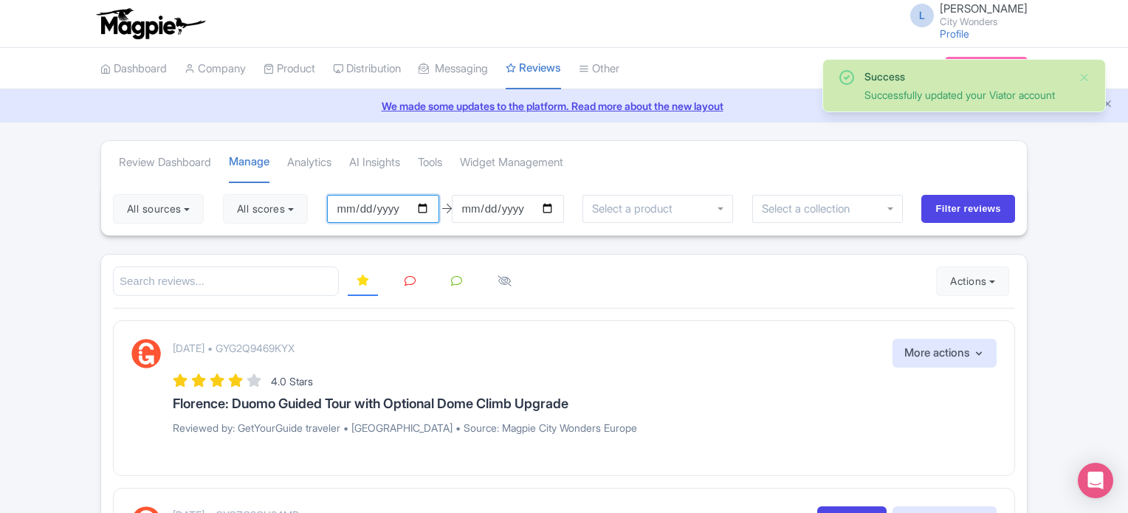
click at [427, 207] on input "[DATE]" at bounding box center [383, 209] width 112 height 28
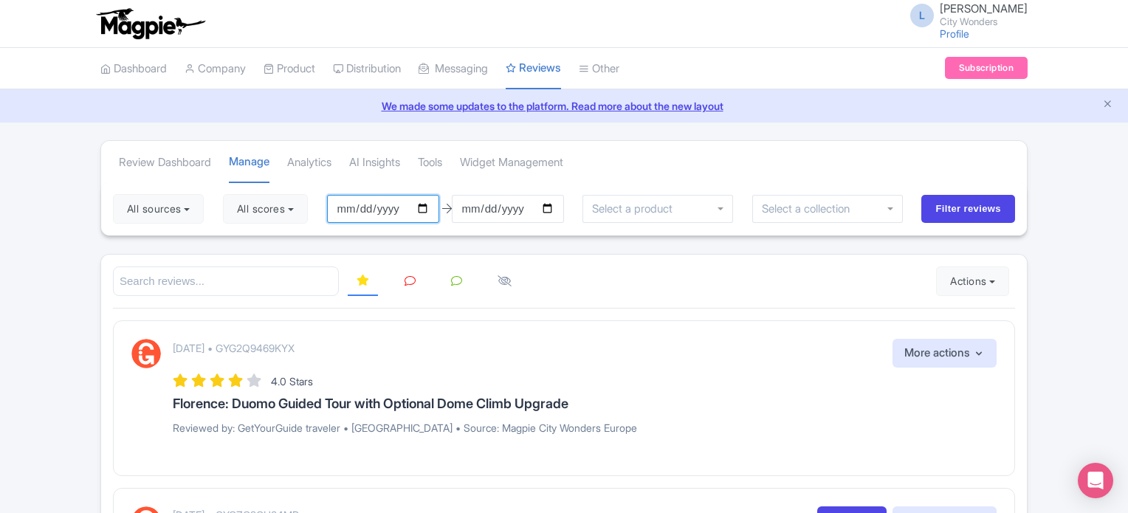
type input "[DATE]"
click at [555, 205] on input "[DATE]" at bounding box center [508, 209] width 112 height 28
type input "[DATE]"
click at [952, 212] on input "Filter reviews" at bounding box center [968, 209] width 94 height 28
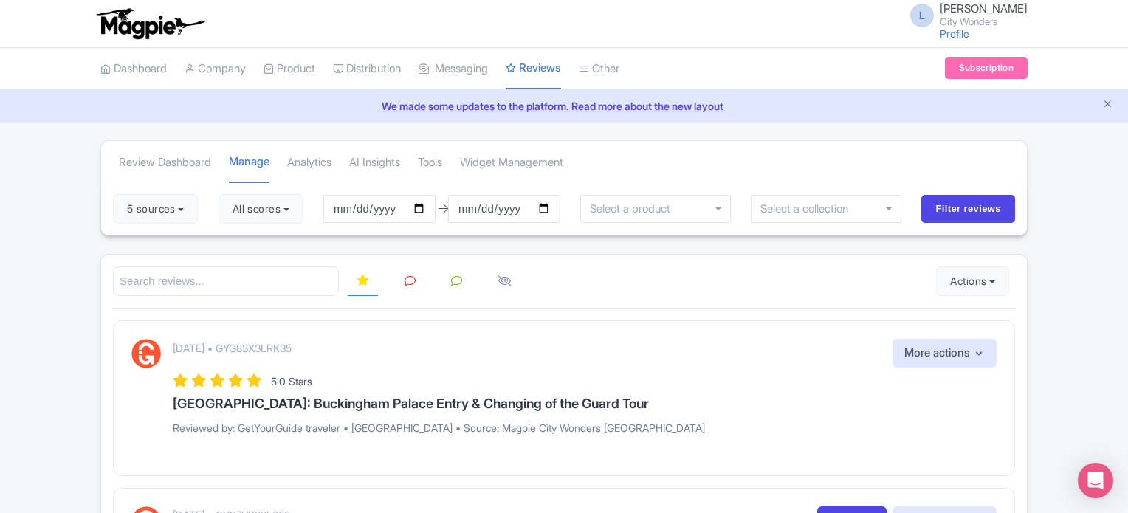
click at [402, 274] on link at bounding box center [410, 281] width 29 height 29
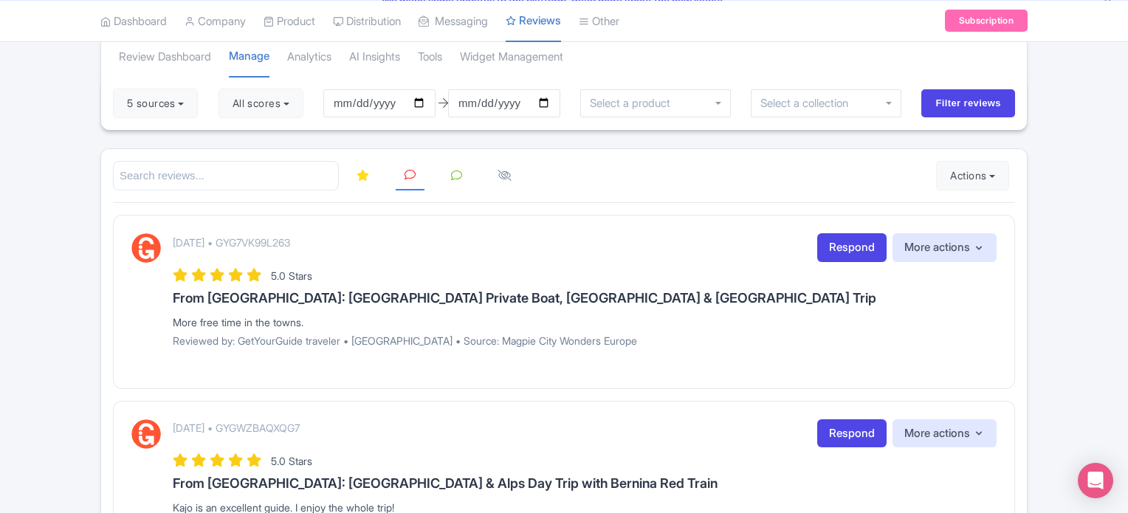
scroll to position [103, 0]
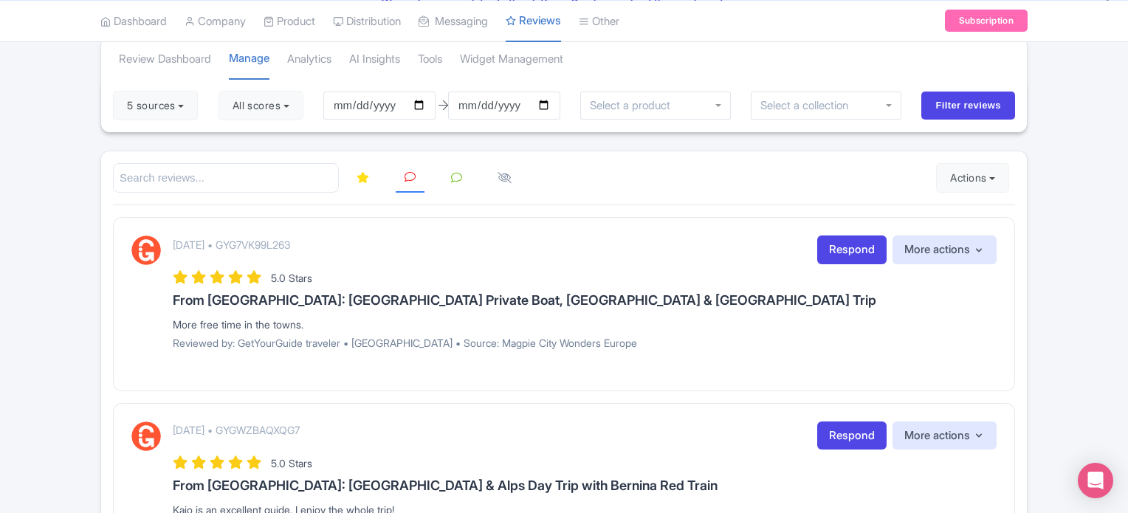
click at [303, 119] on div "5 sources Select all Deselect all Select all Deselect all [GEOGRAPHIC_DATA] - […" at bounding box center [564, 105] width 926 height 53
click at [300, 111] on button "All scores" at bounding box center [261, 106] width 85 height 30
click at [246, 142] on label "5 stars" at bounding box center [262, 140] width 33 height 17
click at [246, 141] on input "5 stars" at bounding box center [251, 136] width 10 height 10
checkbox input "false"
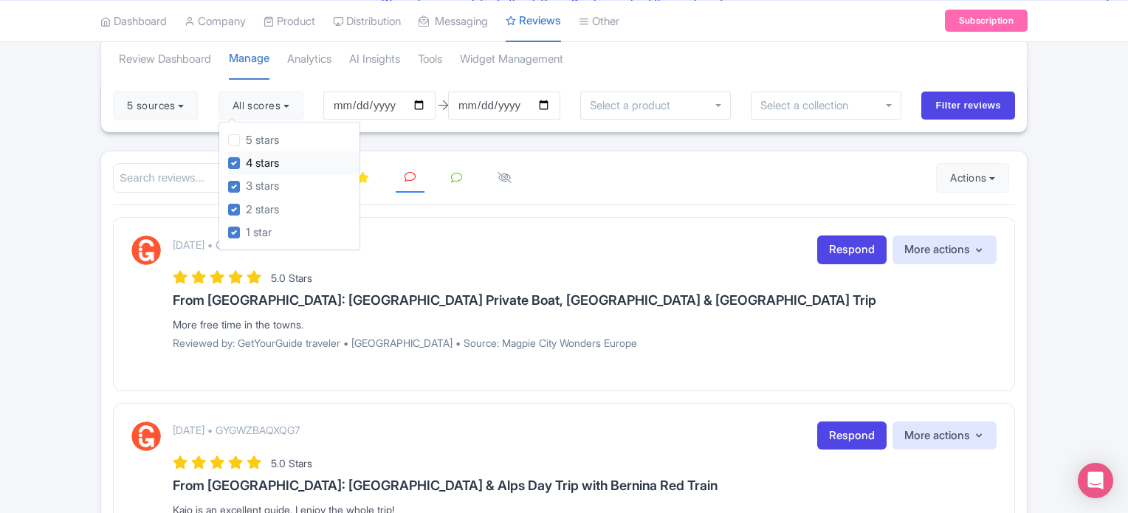
click at [246, 156] on label "4 stars" at bounding box center [262, 163] width 33 height 17
click at [246, 156] on input "4 stars" at bounding box center [251, 159] width 10 height 10
checkbox input "false"
click at [137, 182] on input "search" at bounding box center [226, 178] width 226 height 30
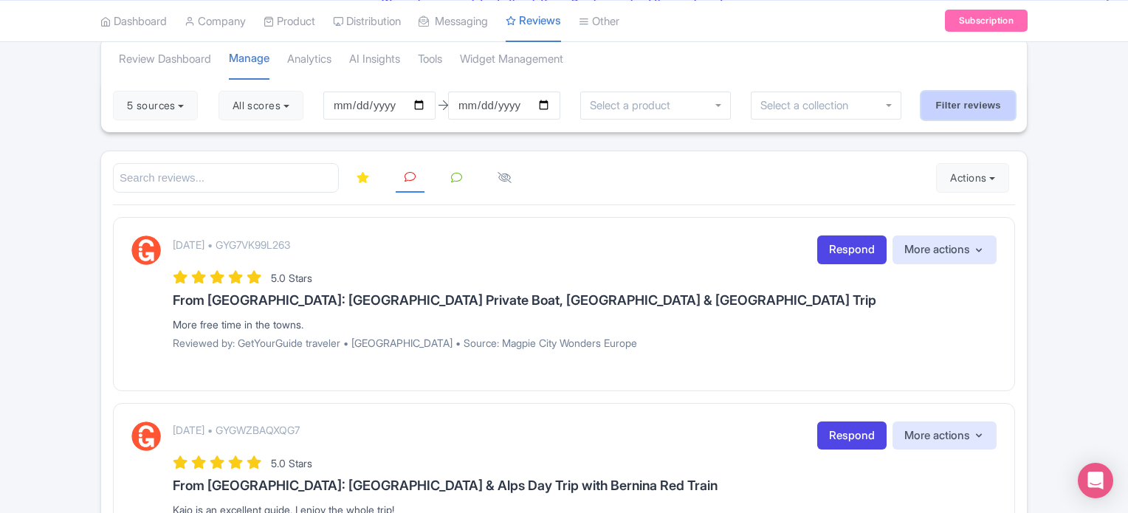
click at [941, 105] on input "Filter reviews" at bounding box center [968, 106] width 94 height 28
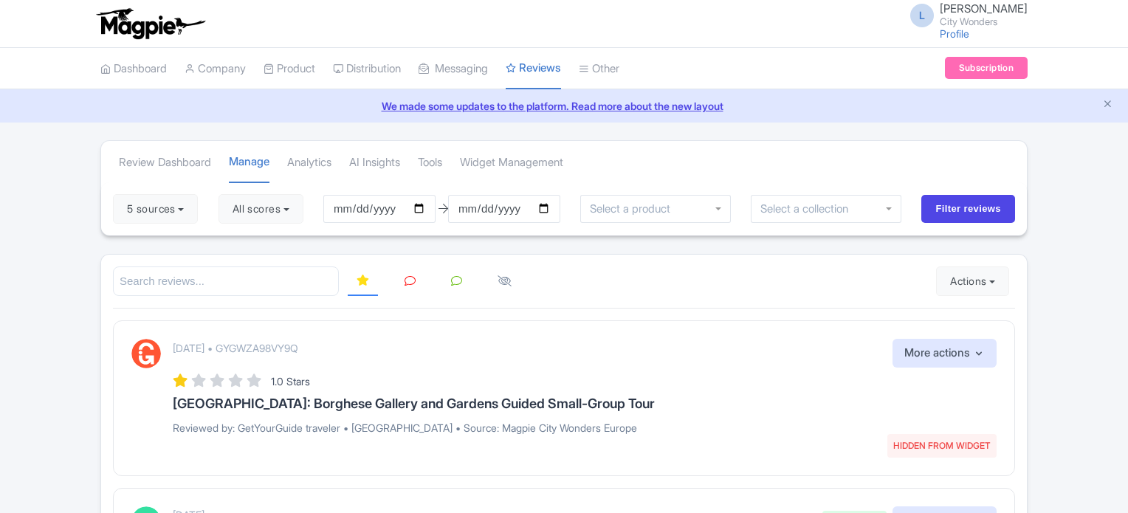
click at [406, 283] on icon at bounding box center [410, 280] width 11 height 11
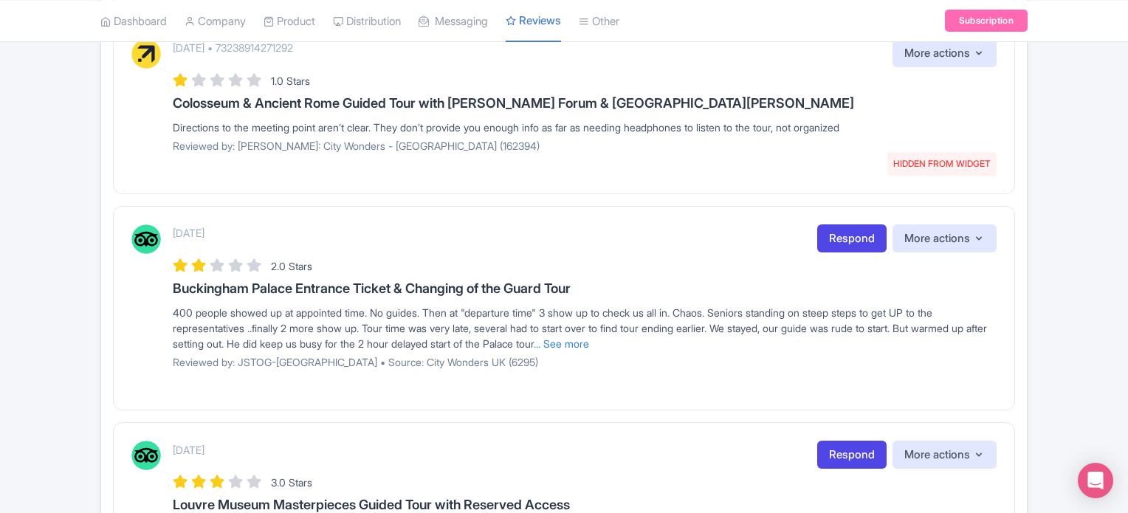
scroll to position [699, 0]
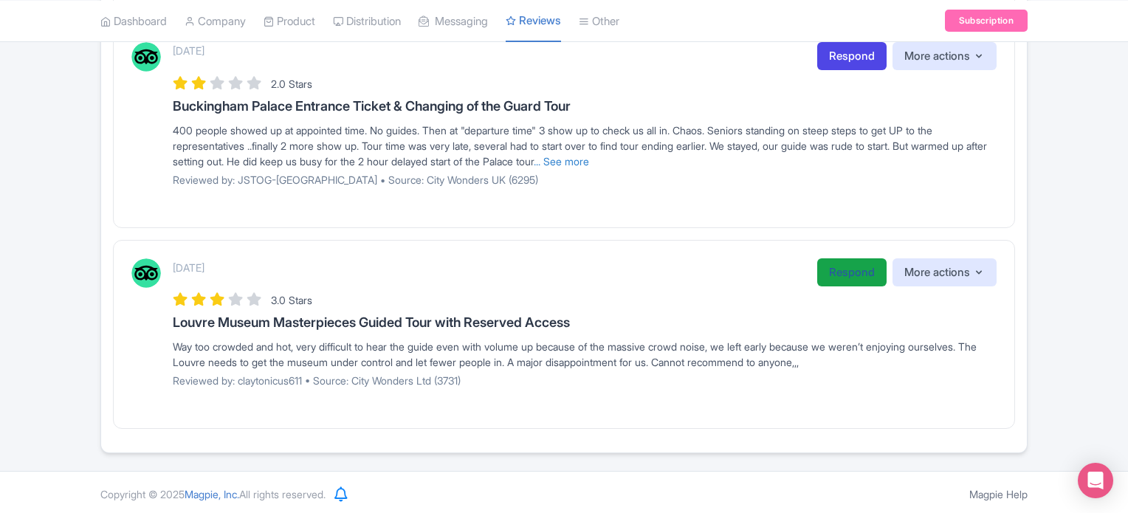
click at [836, 265] on link "Respond" at bounding box center [851, 272] width 69 height 29
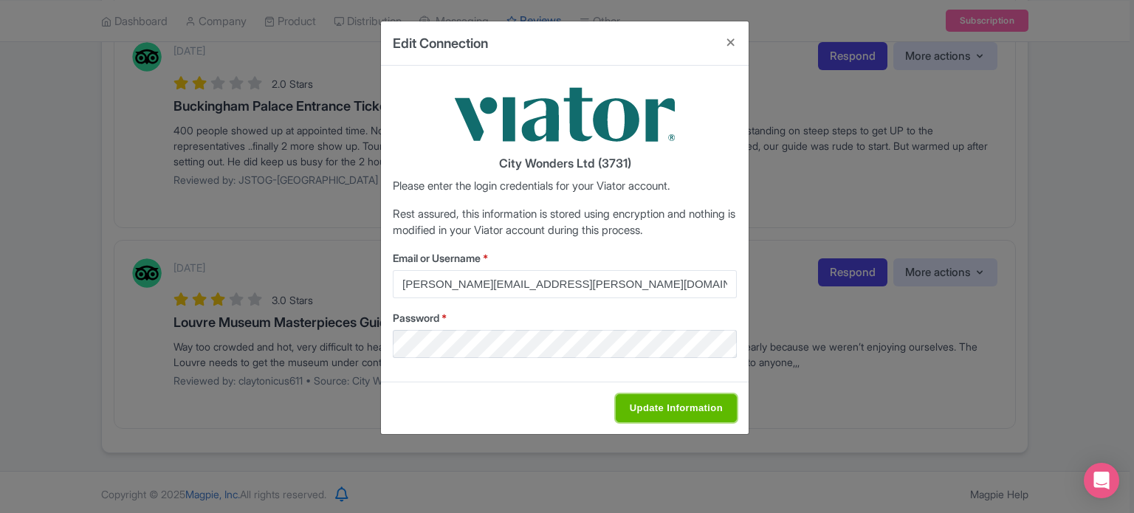
click at [700, 404] on input "Update Information" at bounding box center [676, 408] width 121 height 28
type input "Saving..."
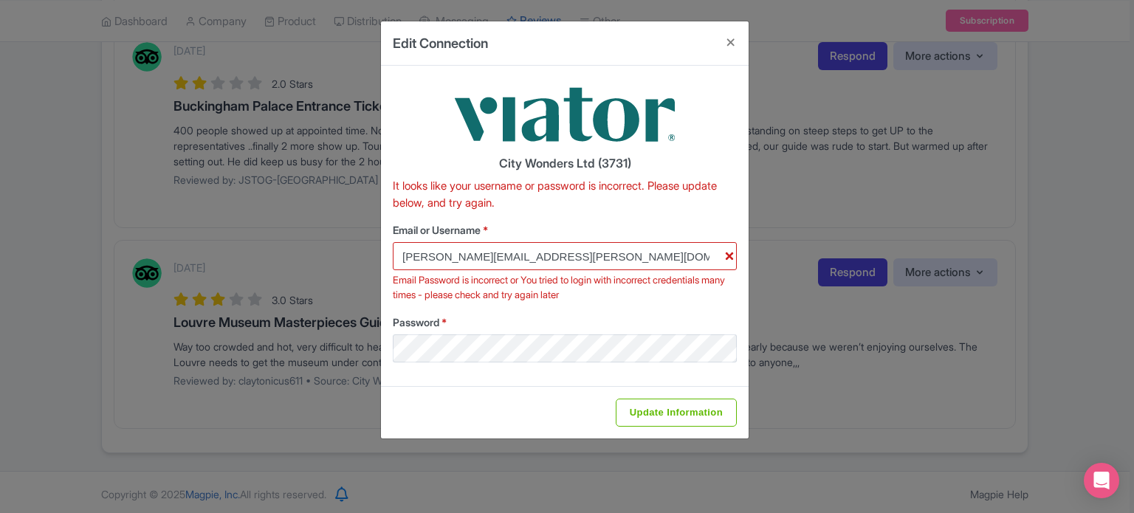
click at [0, 241] on div "Edit Connection City Wonders Ltd (3731) It looks like your username or password…" at bounding box center [567, 256] width 1134 height 513
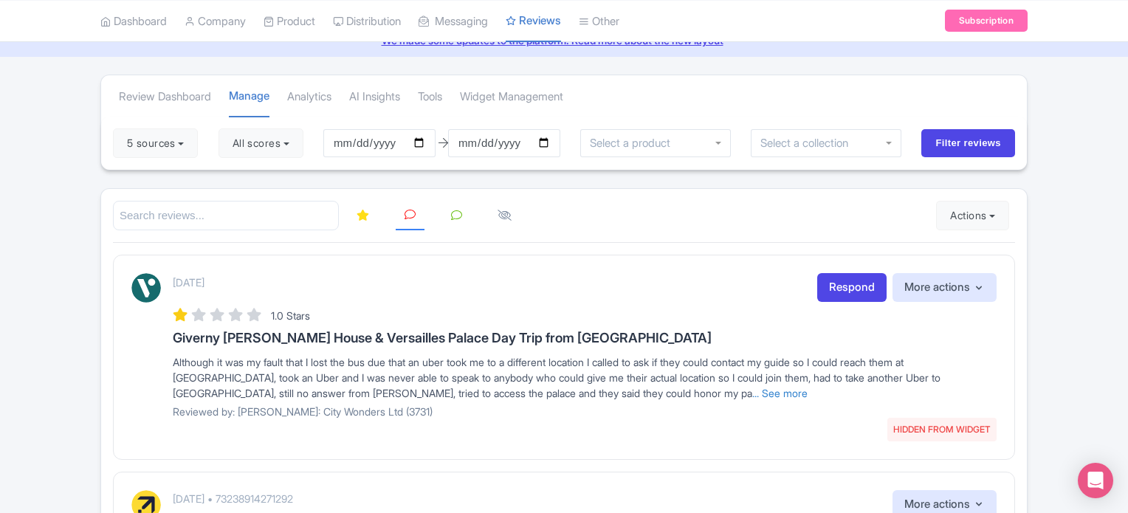
scroll to position [0, 0]
